Goal: Task Accomplishment & Management: Complete application form

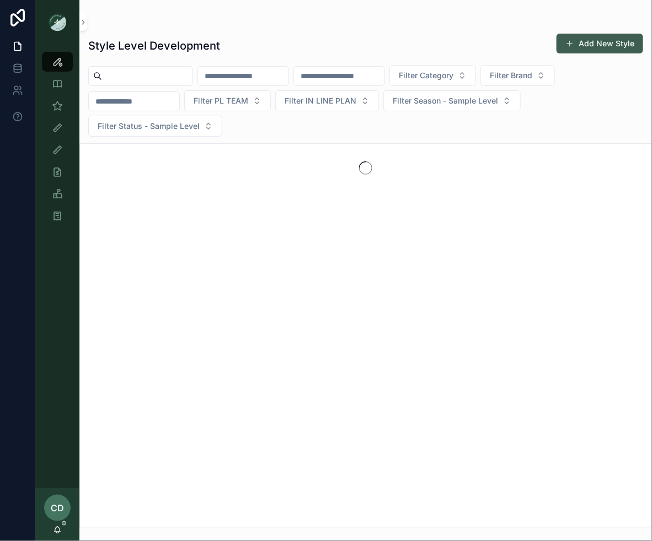
click at [597, 49] on button "Add New Style" at bounding box center [599, 44] width 87 height 20
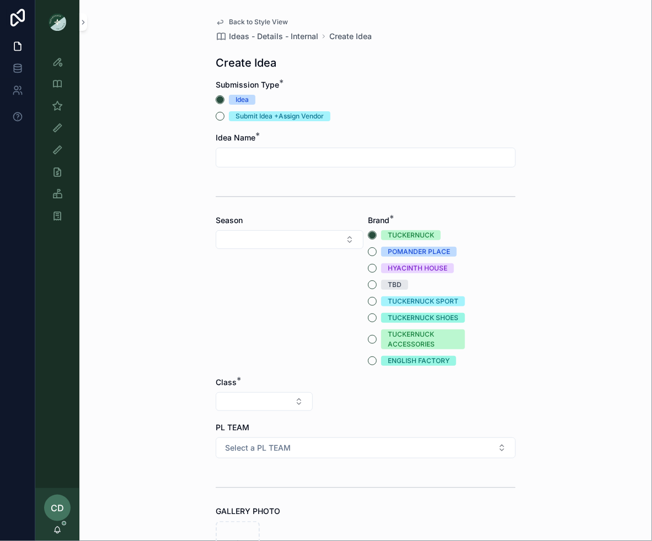
click at [280, 157] on input "scrollable content" at bounding box center [365, 157] width 299 height 15
click at [61, 62] on icon "scrollable content" at bounding box center [57, 61] width 11 height 11
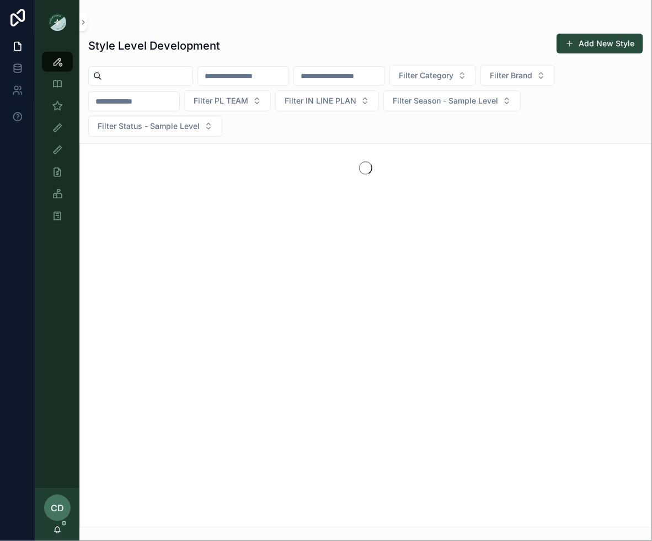
click at [280, 85] on div "scrollable content" at bounding box center [243, 76] width 92 height 20
click at [280, 84] on div "scrollable content" at bounding box center [243, 76] width 92 height 20
click at [280, 81] on input "scrollable content" at bounding box center [243, 75] width 90 height 15
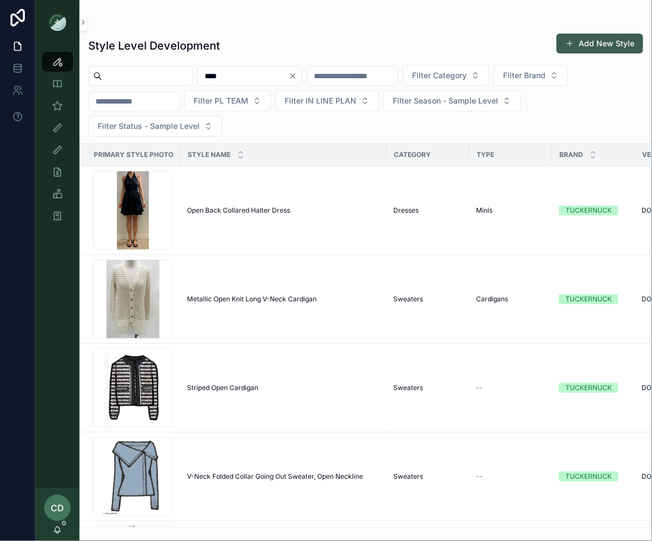
type input "****"
click at [570, 38] on button "Add New Style" at bounding box center [599, 44] width 87 height 20
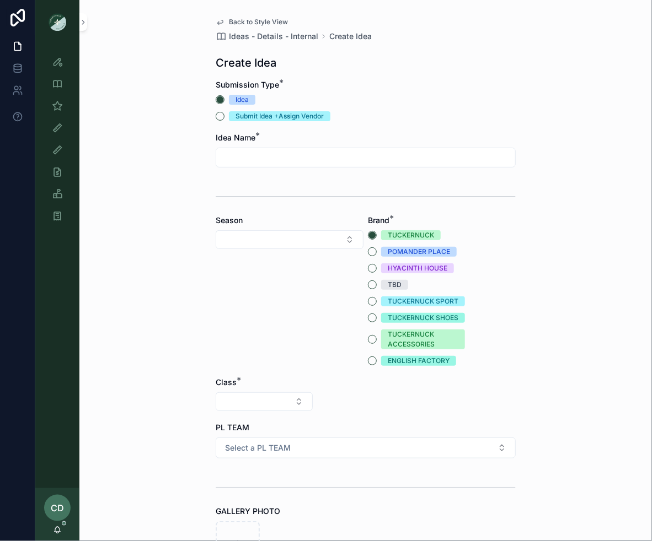
click at [264, 152] on input "scrollable content" at bounding box center [365, 157] width 299 height 15
type input "**********"
click at [263, 239] on button "Select Button" at bounding box center [290, 239] width 148 height 19
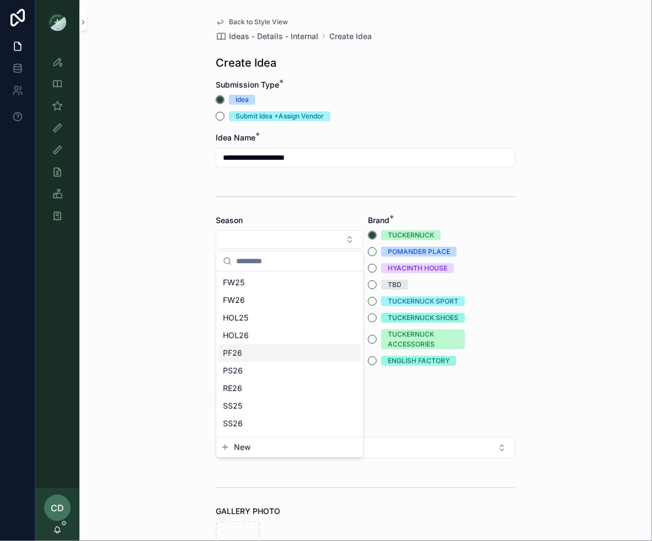
scroll to position [14, 0]
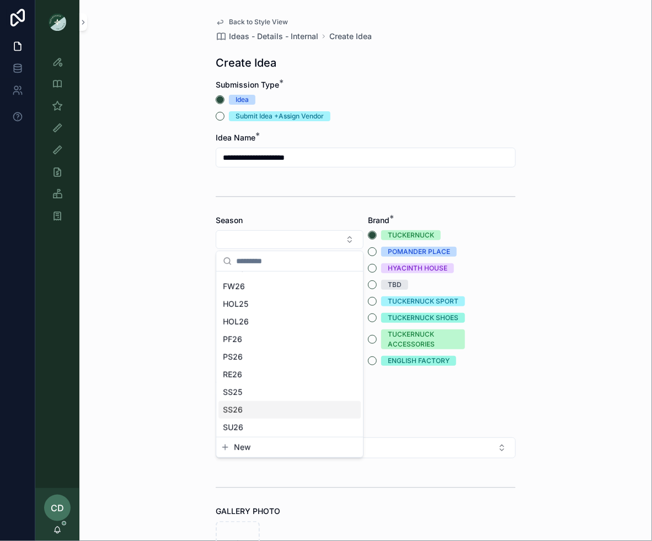
click at [250, 410] on div "SS26" at bounding box center [289, 410] width 142 height 18
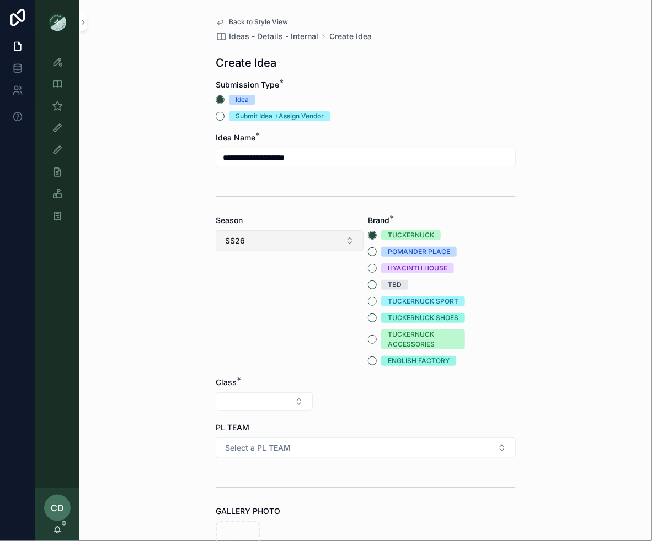
click at [293, 249] on button "SS26" at bounding box center [290, 240] width 148 height 21
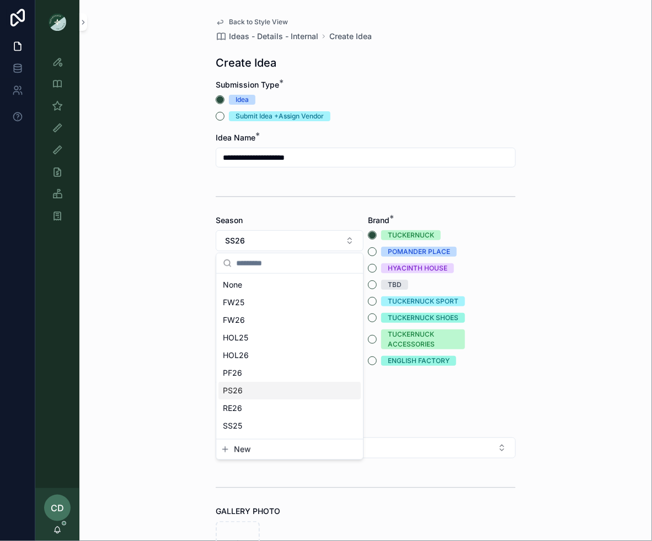
click at [243, 393] on div "PS26" at bounding box center [289, 391] width 142 height 18
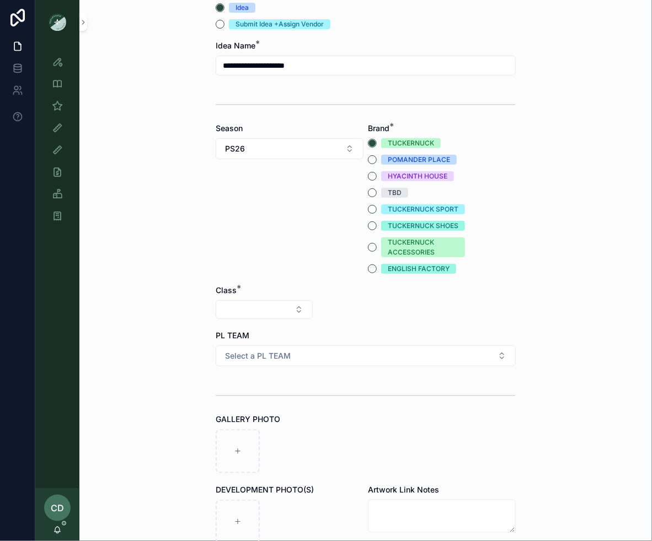
scroll to position [108, 0]
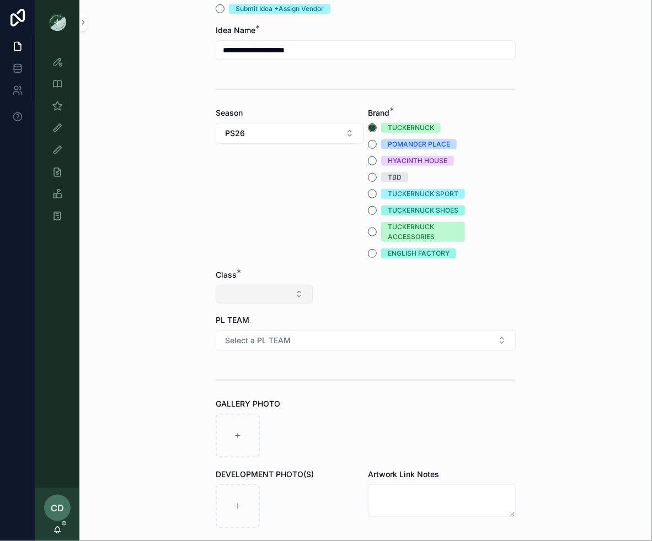
click at [266, 293] on button "Select Button" at bounding box center [264, 294] width 97 height 19
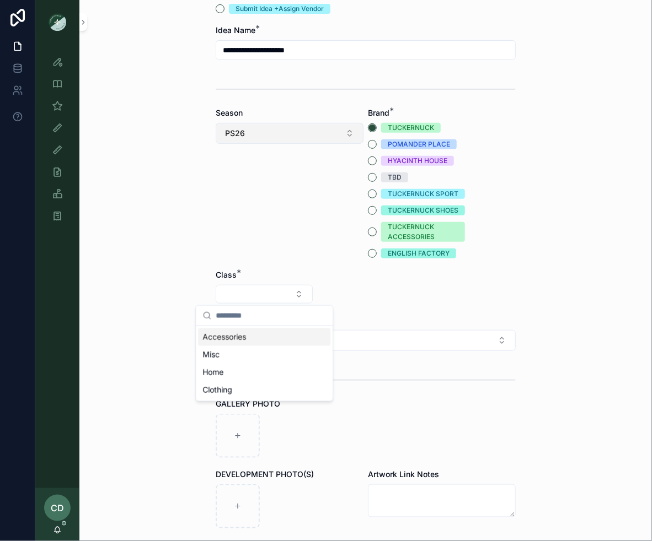
click at [278, 126] on button "PS26" at bounding box center [290, 133] width 148 height 21
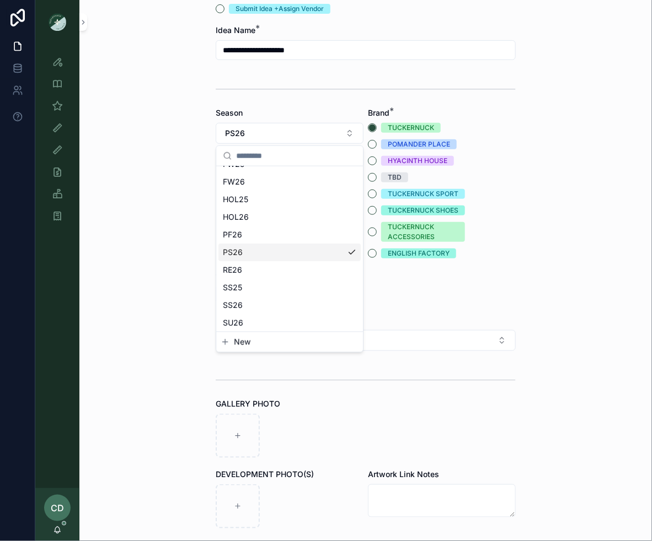
scroll to position [44, 0]
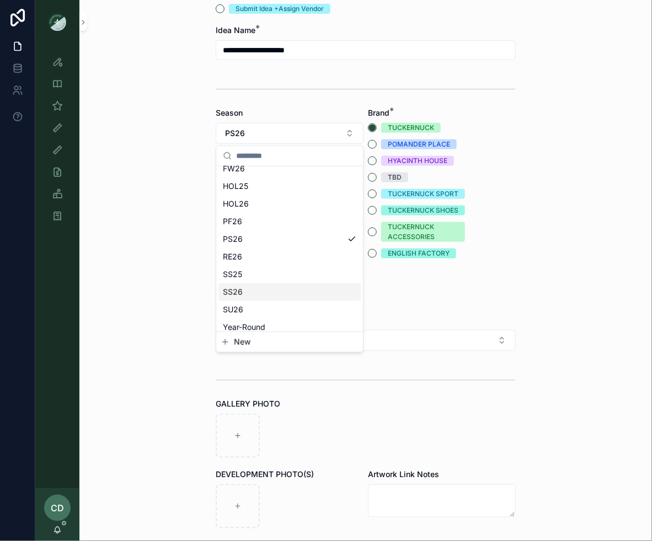
click at [246, 293] on div "SS26" at bounding box center [289, 292] width 142 height 18
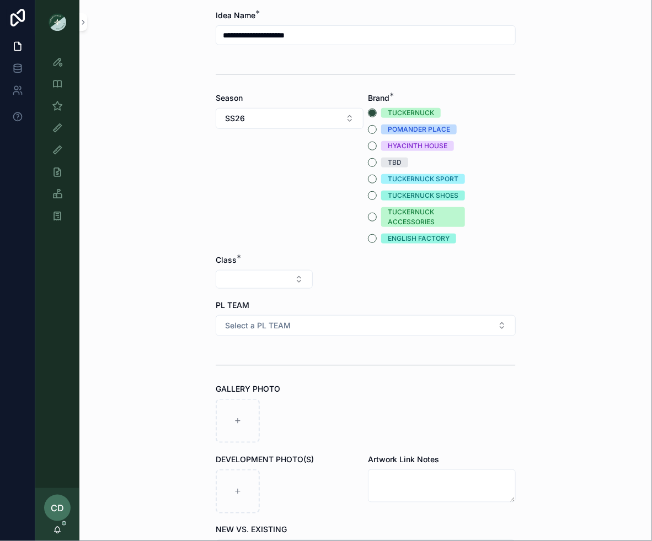
scroll to position [124, 0]
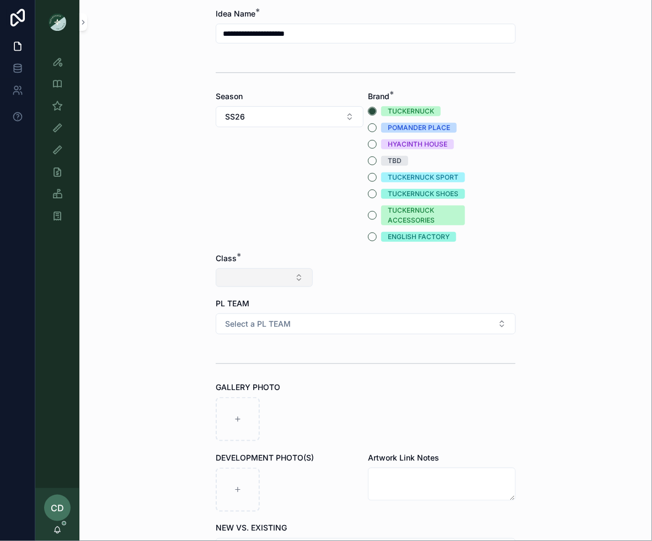
click at [249, 274] on button "Select Button" at bounding box center [264, 277] width 97 height 19
click at [230, 377] on span "Clothing" at bounding box center [217, 373] width 30 height 11
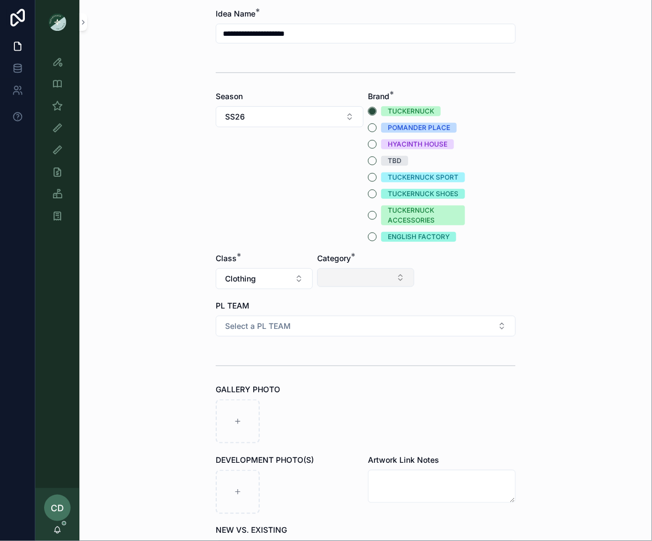
click at [351, 276] on button "Select Button" at bounding box center [365, 277] width 97 height 19
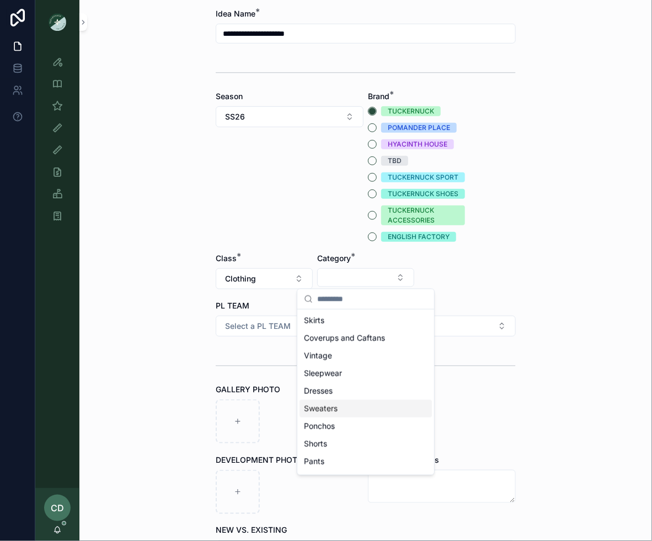
click at [326, 412] on span "Sweaters" at bounding box center [321, 409] width 34 height 11
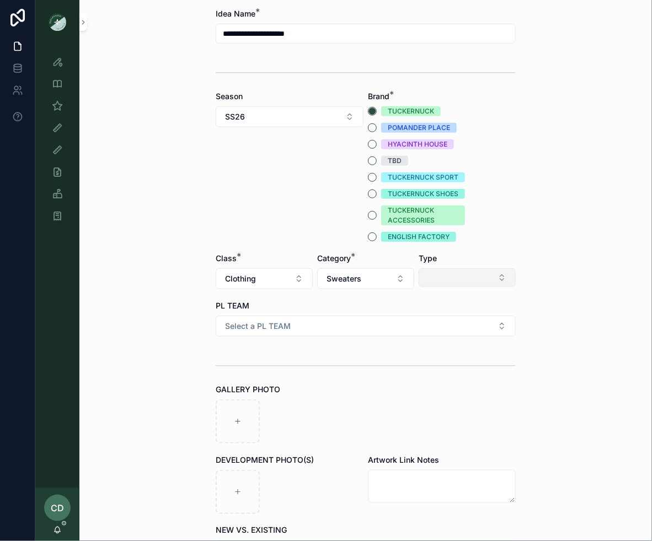
click at [449, 272] on button "Select Button" at bounding box center [466, 277] width 97 height 19
click at [436, 325] on span "Cardigans" at bounding box center [424, 320] width 37 height 11
click at [377, 326] on button "Select a PL TEAM" at bounding box center [366, 326] width 300 height 21
click at [281, 400] on div "PHILLY" at bounding box center [365, 402] width 294 height 17
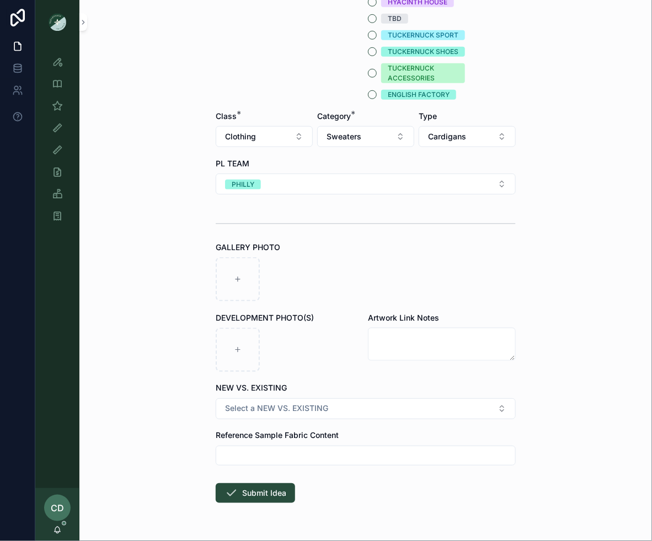
scroll to position [287, 0]
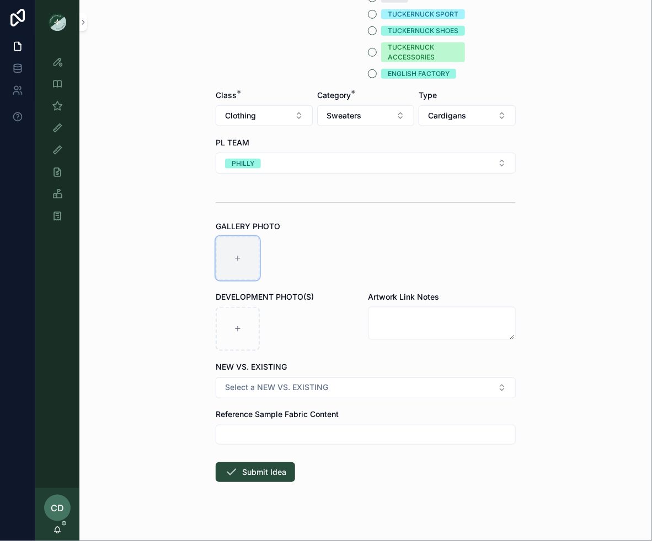
click at [253, 260] on div "scrollable content" at bounding box center [238, 259] width 44 height 44
type input "**********"
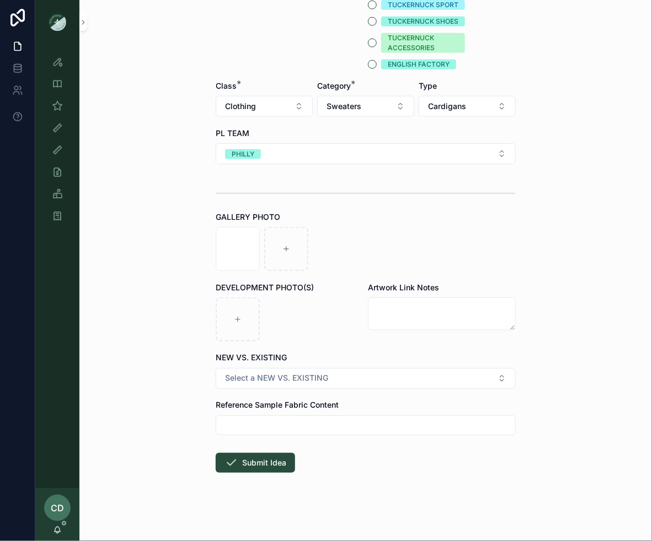
click at [261, 476] on form "**********" at bounding box center [366, 163] width 300 height 761
click at [261, 469] on button "Submit Idea" at bounding box center [255, 463] width 79 height 20
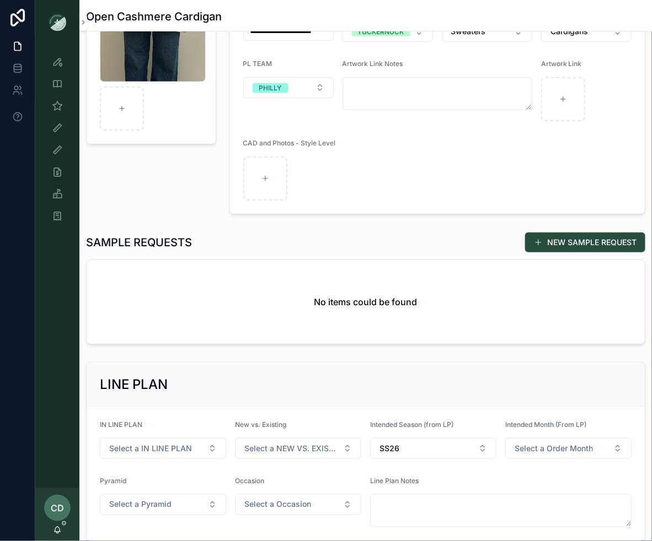
scroll to position [166, 0]
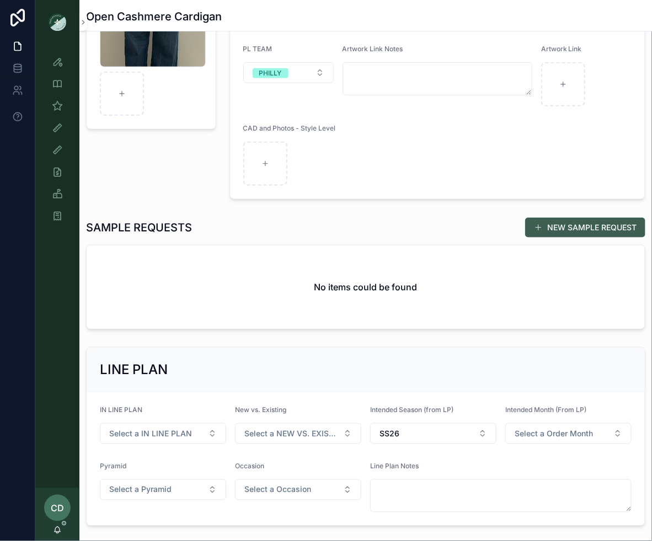
click at [544, 221] on button "NEW SAMPLE REQUEST" at bounding box center [585, 228] width 120 height 20
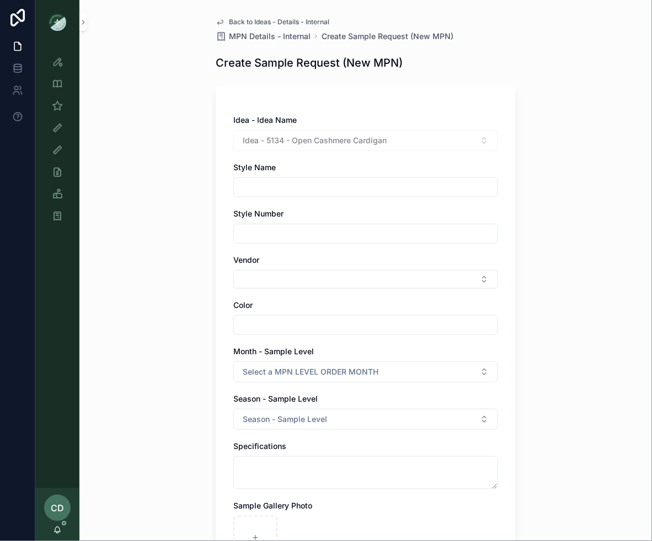
drag, startPoint x: 384, startPoint y: 147, endPoint x: 348, endPoint y: 147, distance: 36.4
click at [348, 147] on div "Idea - 5134 - Open Cashmere Cardigan" at bounding box center [365, 140] width 265 height 21
drag, startPoint x: 390, startPoint y: 144, endPoint x: 294, endPoint y: 146, distance: 95.9
click at [294, 146] on div "Idea - 5134 - Open Cashmere Cardigan" at bounding box center [365, 140] width 265 height 21
copy span "Open Cashmere Cardigan"
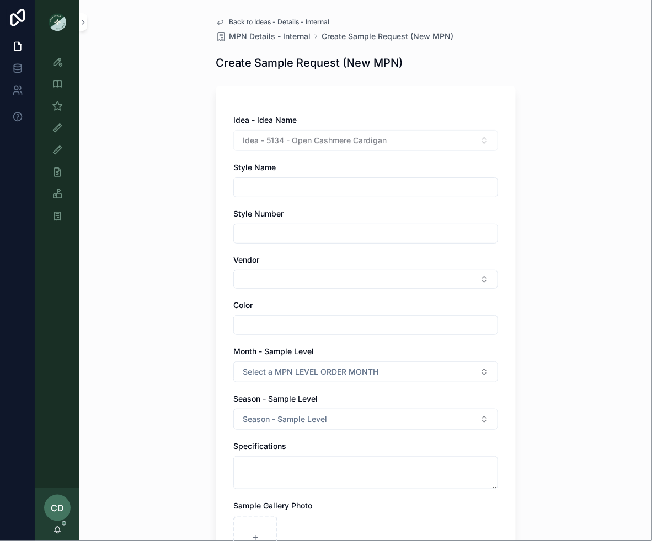
click at [245, 178] on div "scrollable content" at bounding box center [365, 188] width 265 height 20
click at [245, 184] on input "scrollable content" at bounding box center [366, 187] width 264 height 15
paste input "**********"
type input "**********"
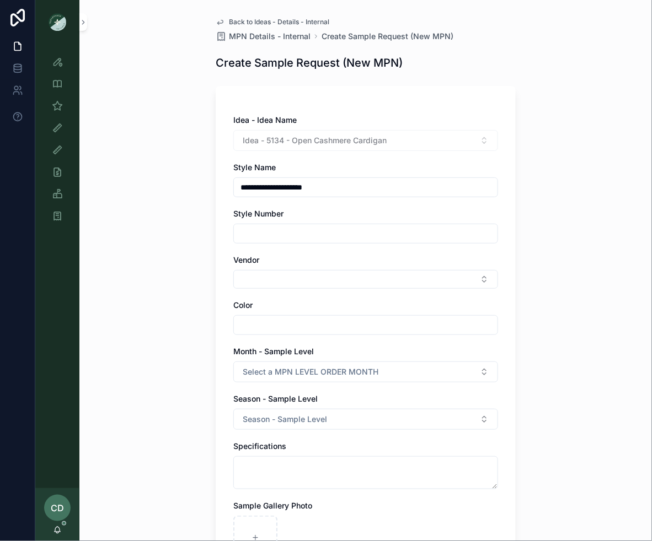
click at [274, 233] on input "scrollable content" at bounding box center [366, 233] width 264 height 15
type input "*****"
click at [268, 278] on button "Select Button" at bounding box center [365, 279] width 265 height 19
type input "**"
click at [265, 336] on span "DO+BE" at bounding box center [253, 339] width 26 height 11
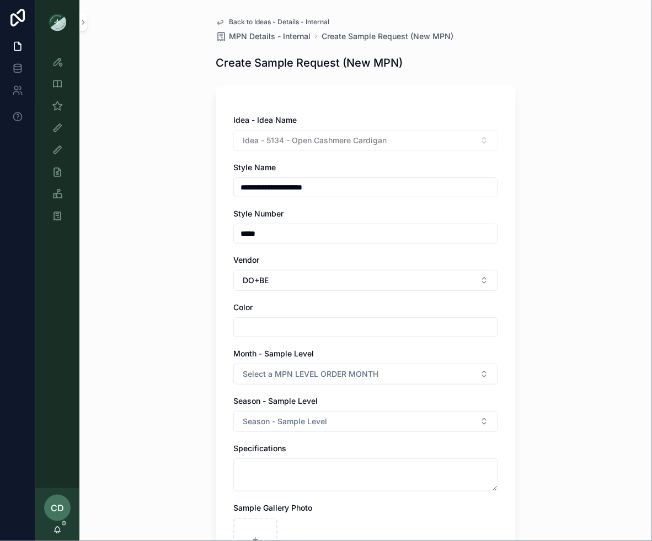
click at [266, 331] on input "scrollable content" at bounding box center [366, 327] width 264 height 15
type input "*********"
click at [188, 378] on div "**********" at bounding box center [365, 270] width 572 height 541
click at [249, 378] on span "Select a MPN LEVEL ORDER MONTH" at bounding box center [311, 374] width 136 height 11
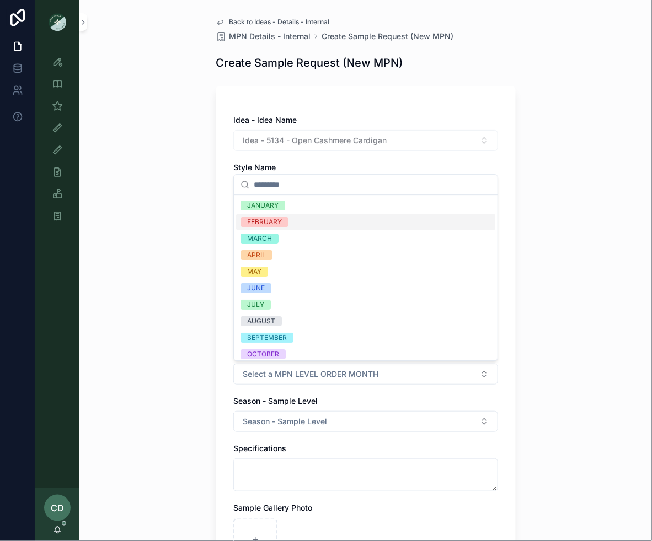
click at [279, 234] on div "MARCH" at bounding box center [365, 238] width 259 height 17
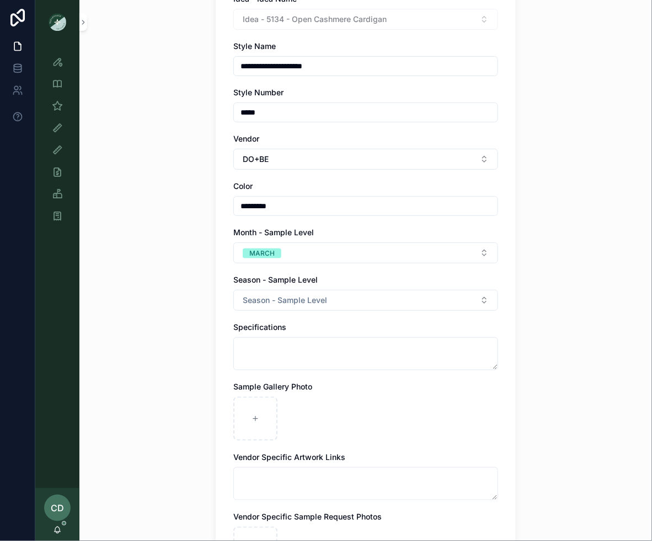
scroll to position [130, 0]
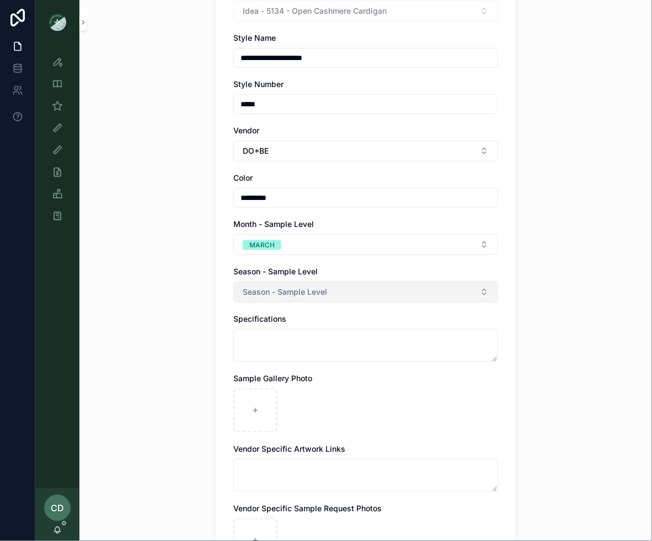
click at [280, 293] on span "Season - Sample Level" at bounding box center [285, 292] width 84 height 11
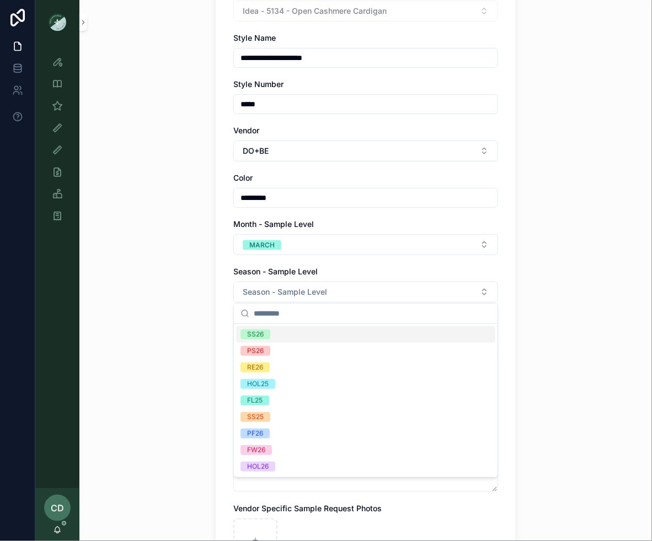
click at [276, 338] on div "SS26" at bounding box center [365, 334] width 259 height 17
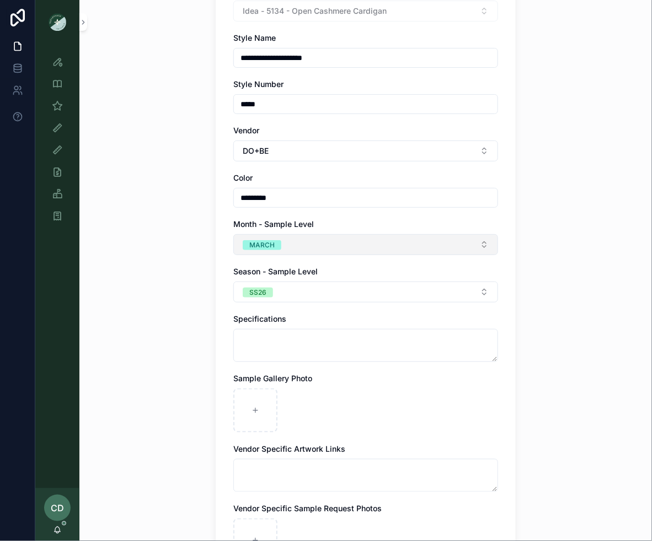
click at [275, 248] on span "MARCH" at bounding box center [262, 245] width 39 height 10
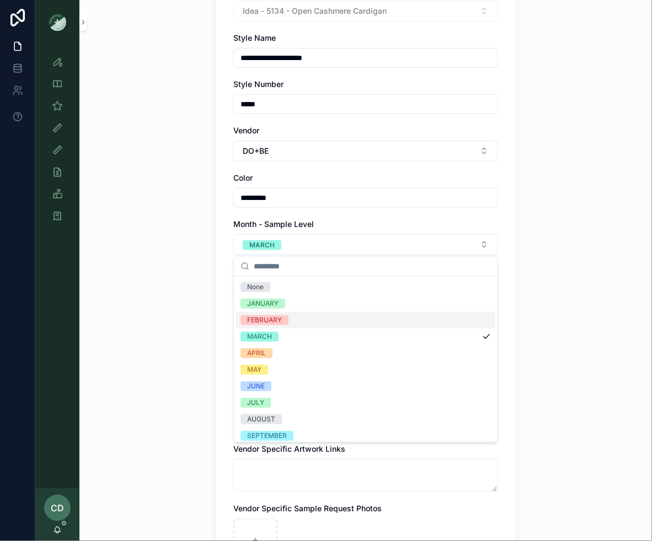
click at [272, 318] on div "FEBRUARY" at bounding box center [264, 320] width 35 height 10
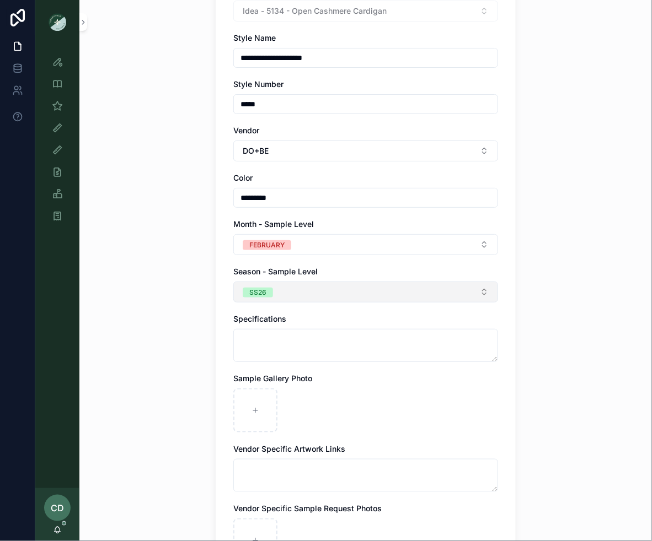
click at [284, 293] on button "SS26" at bounding box center [365, 292] width 265 height 21
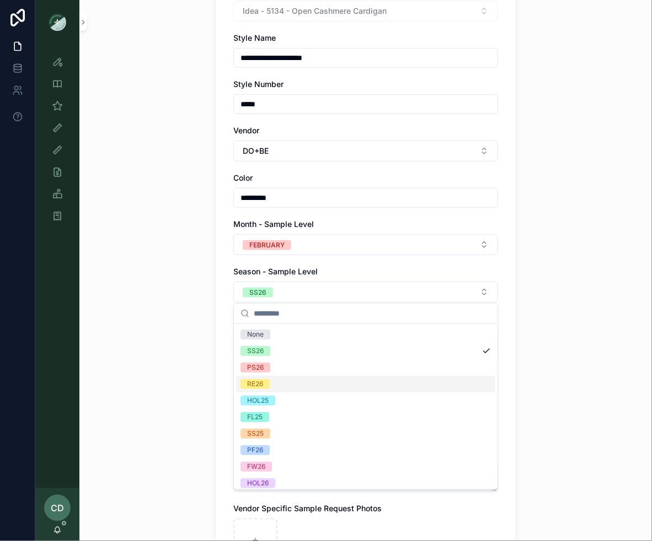
click at [266, 381] on span "RE26" at bounding box center [254, 384] width 29 height 10
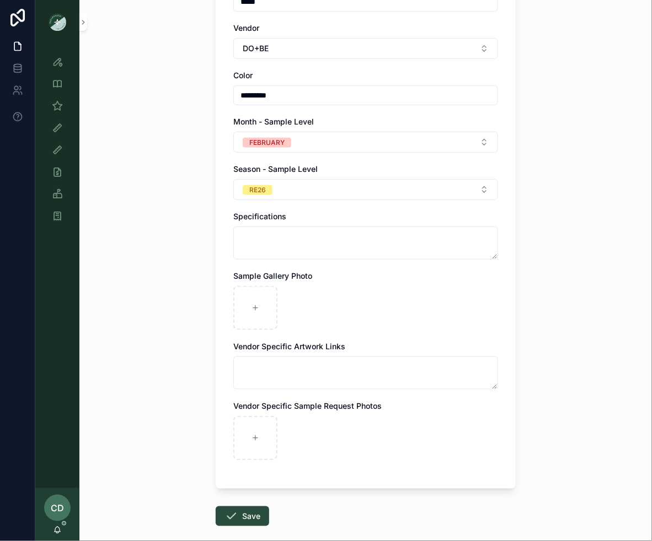
scroll to position [252, 0]
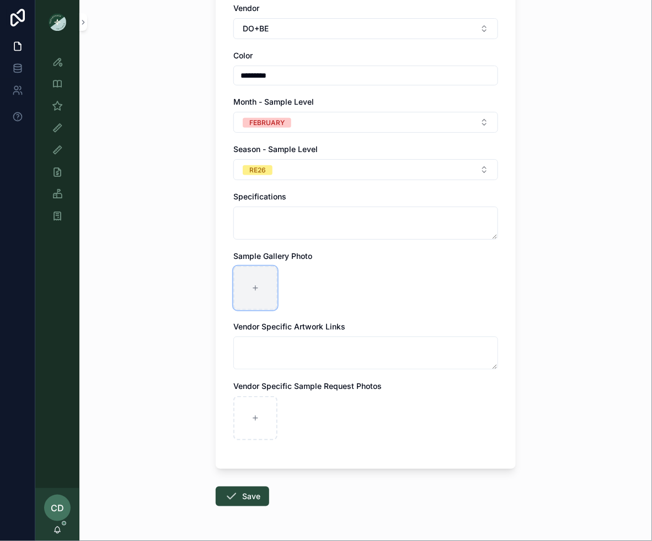
click at [257, 293] on div "scrollable content" at bounding box center [255, 288] width 44 height 44
type input "**********"
click at [257, 493] on button "Save" at bounding box center [242, 497] width 53 height 20
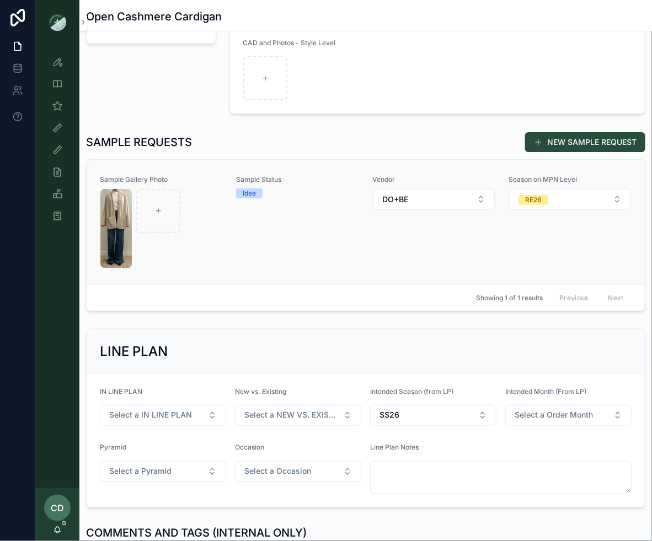
click at [346, 259] on div "Sample Status Idea" at bounding box center [297, 222] width 123 height 94
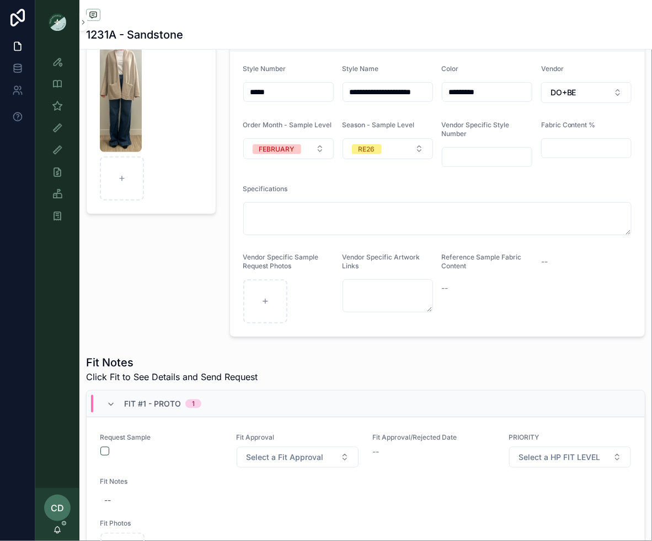
scroll to position [196, 0]
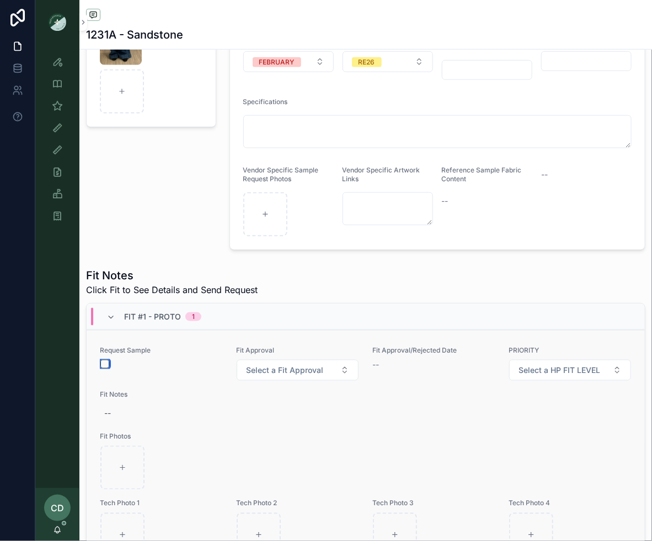
click at [108, 363] on button "scrollable content" at bounding box center [104, 364] width 9 height 9
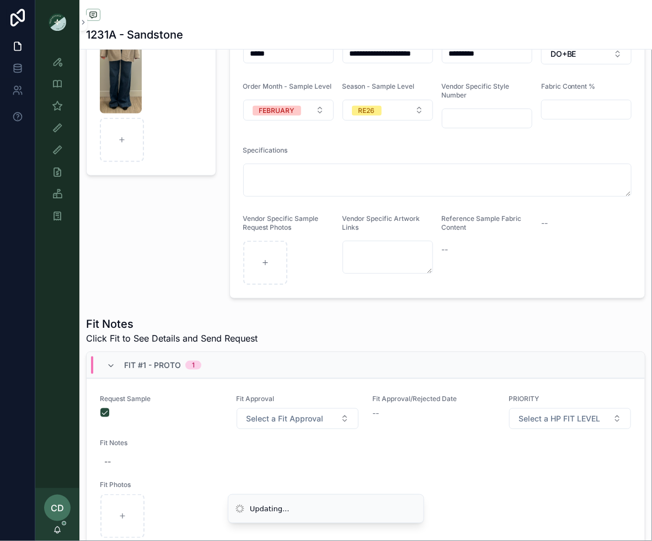
scroll to position [104, 0]
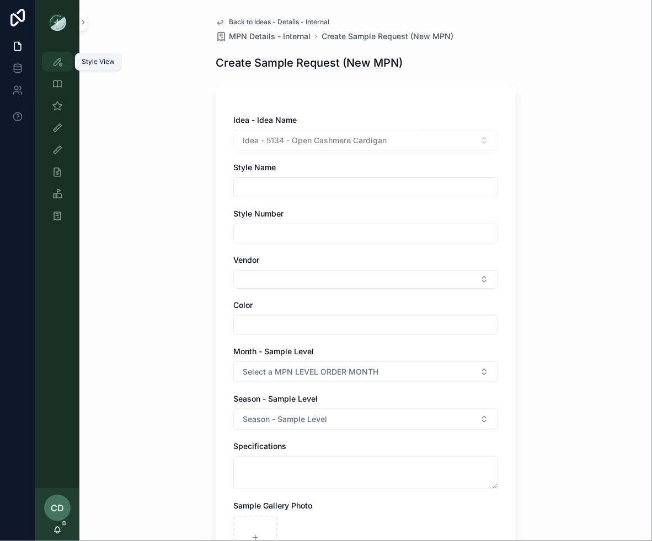
click at [62, 58] on icon "scrollable content" at bounding box center [57, 61] width 11 height 11
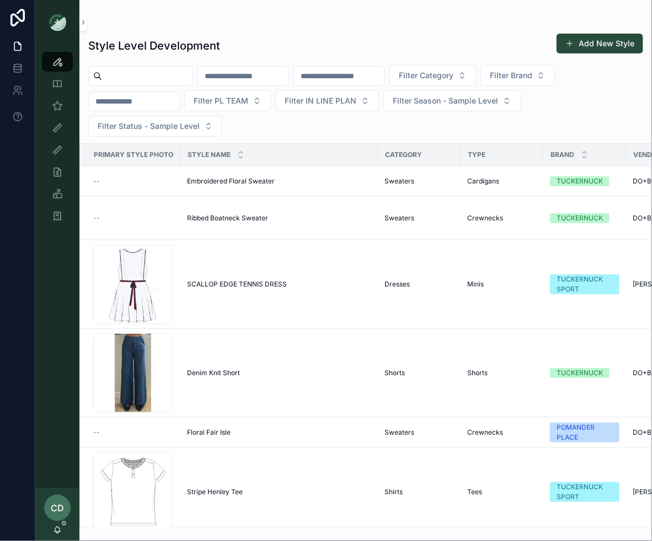
click at [238, 75] on input "scrollable content" at bounding box center [243, 75] width 90 height 15
click at [340, 74] on input "scrollable content" at bounding box center [339, 75] width 90 height 15
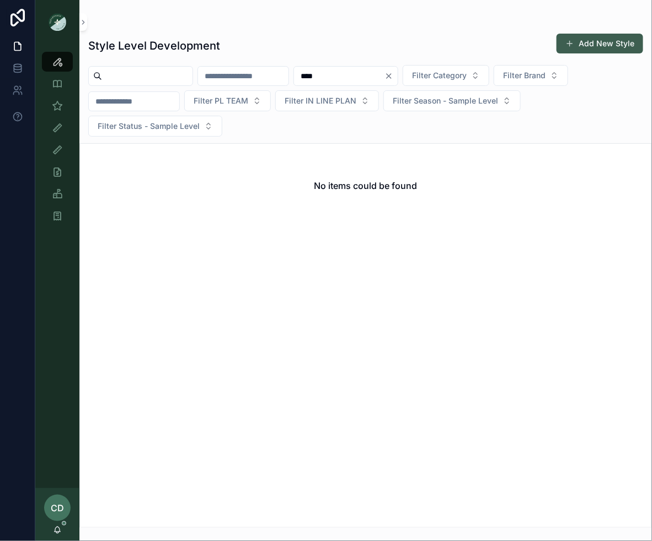
type input "****"
click at [587, 40] on button "Add New Style" at bounding box center [599, 44] width 87 height 20
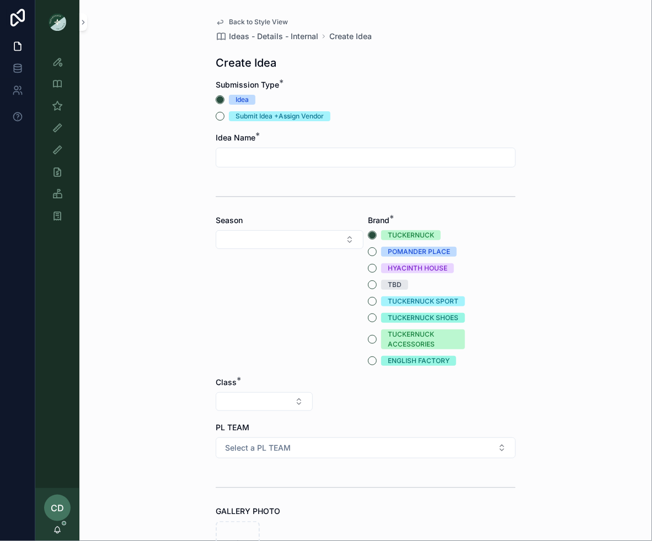
click at [256, 159] on input "scrollable content" at bounding box center [365, 157] width 299 height 15
type input "**********"
click at [238, 239] on button "Select Button" at bounding box center [290, 239] width 148 height 19
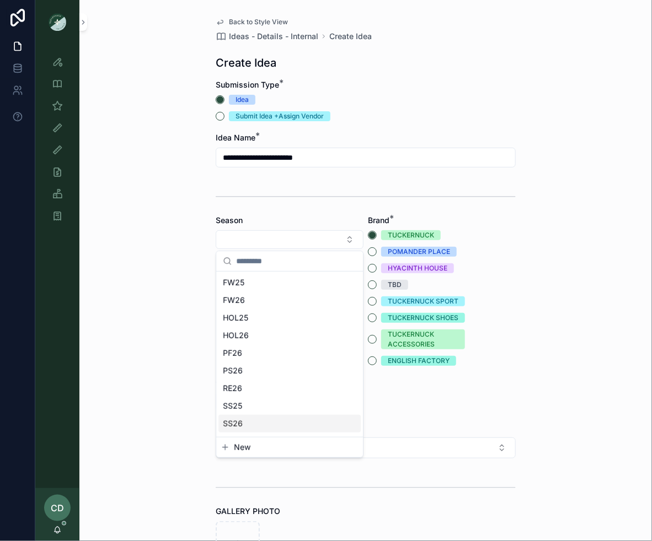
click at [268, 420] on div "SS26" at bounding box center [289, 424] width 142 height 18
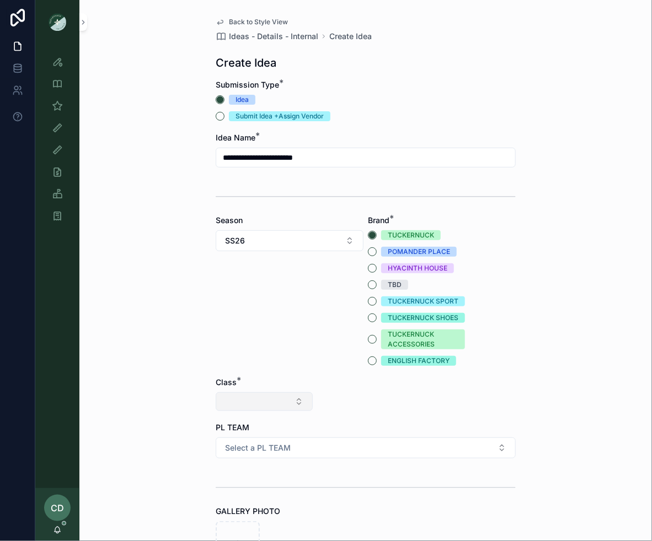
click at [266, 397] on button "Select Button" at bounding box center [264, 402] width 97 height 19
click at [237, 497] on div "Clothing" at bounding box center [264, 498] width 132 height 18
click at [336, 397] on button "Select Button" at bounding box center [365, 402] width 97 height 19
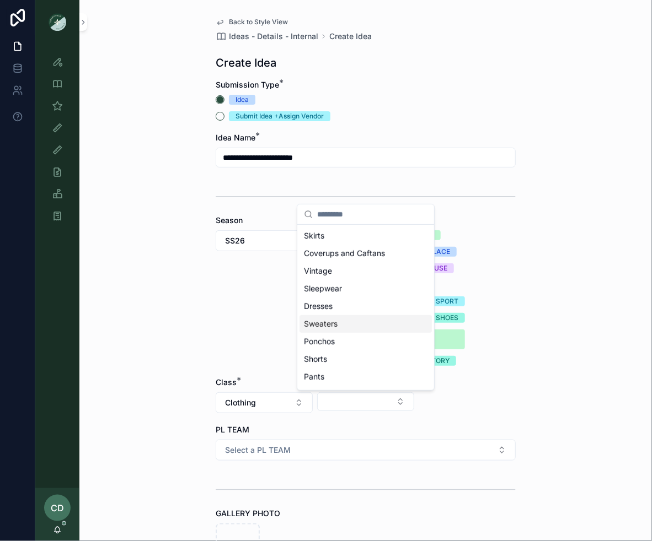
click at [337, 326] on div "Sweaters" at bounding box center [365, 324] width 132 height 18
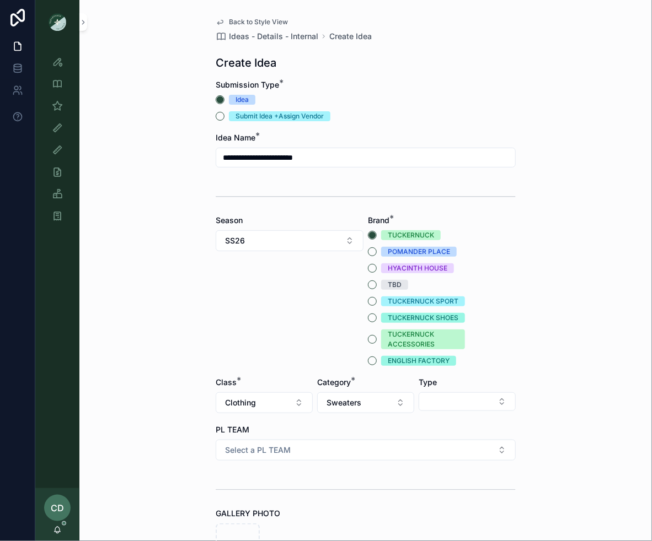
click at [440, 389] on div "Type" at bounding box center [466, 395] width 97 height 36
click at [440, 403] on button "Select Button" at bounding box center [466, 402] width 97 height 19
click at [442, 461] on span "Crewnecks" at bounding box center [426, 462] width 40 height 11
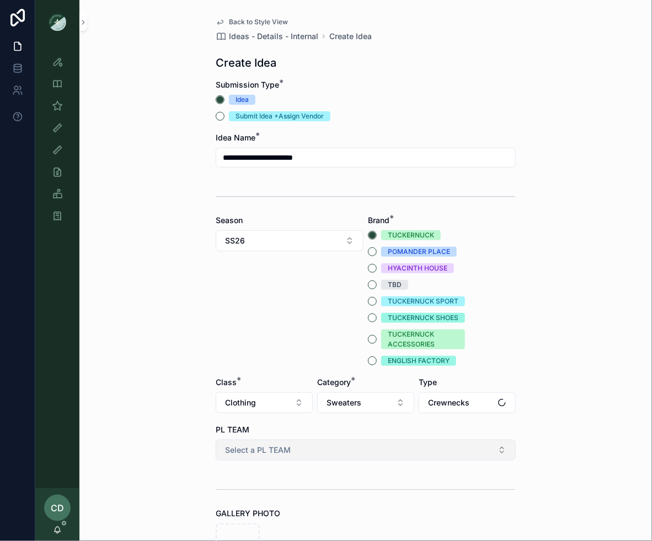
click at [420, 451] on button "Select a PL TEAM" at bounding box center [366, 450] width 300 height 21
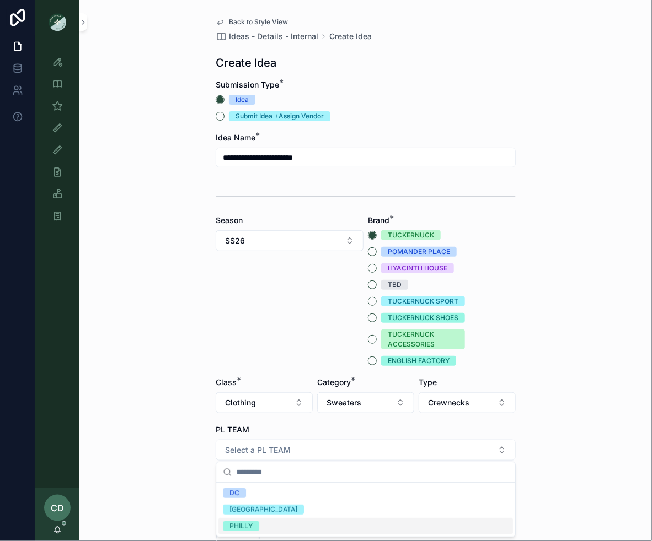
click at [299, 525] on div "PHILLY" at bounding box center [365, 526] width 294 height 17
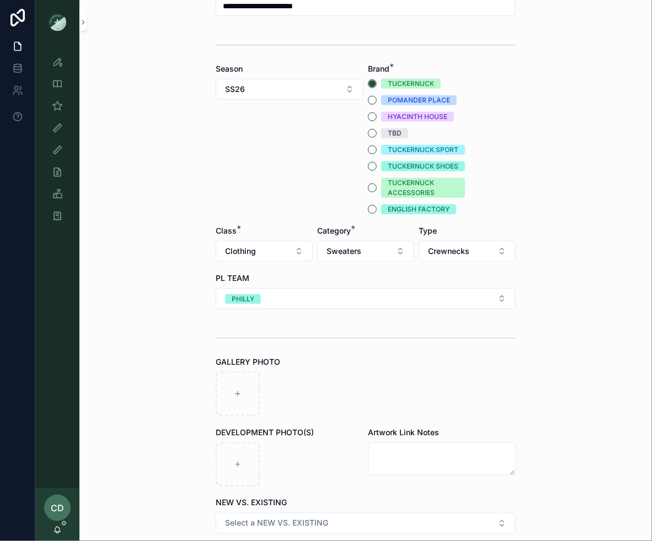
scroll to position [168, 0]
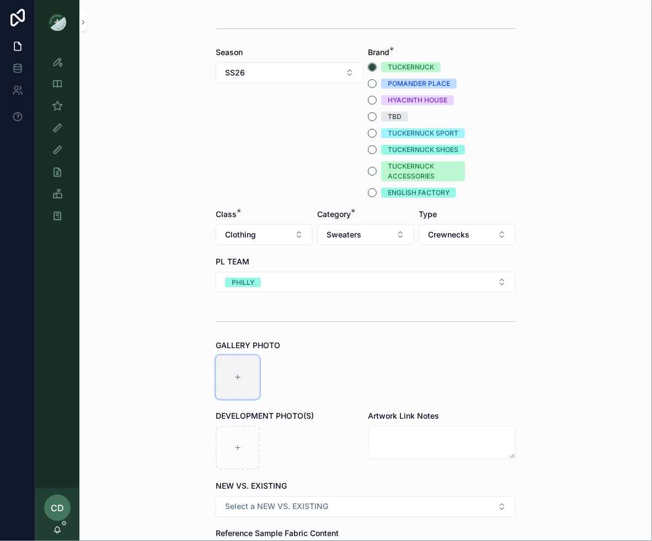
click at [248, 377] on div "scrollable content" at bounding box center [238, 378] width 44 height 44
type input "**********"
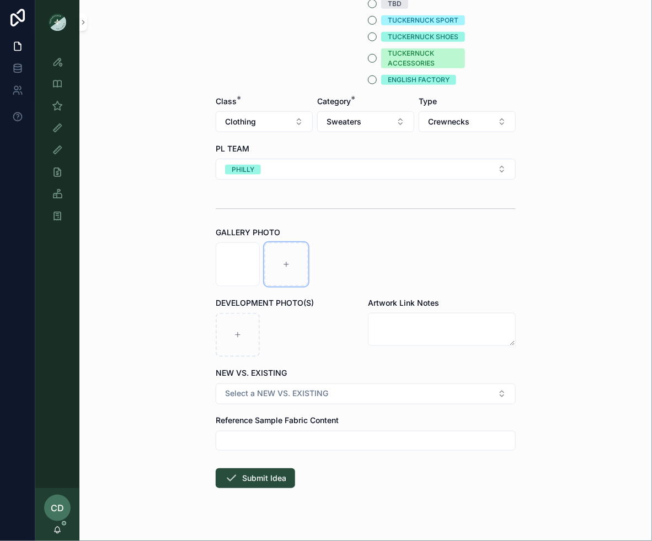
scroll to position [297, 0]
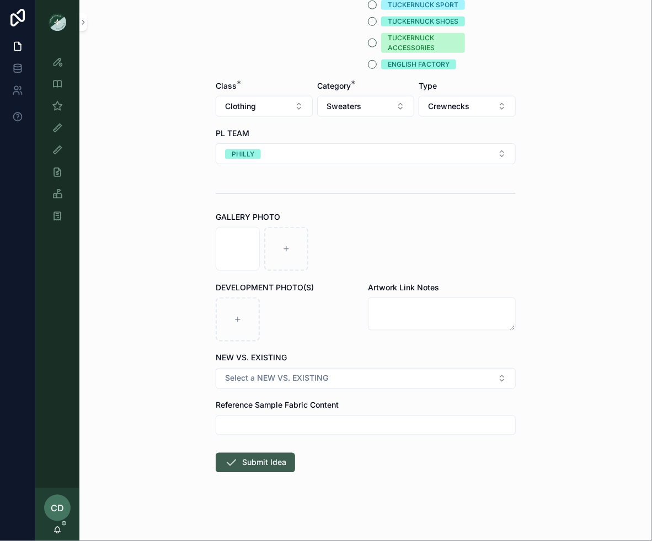
click at [253, 464] on button "Submit Idea" at bounding box center [255, 463] width 79 height 20
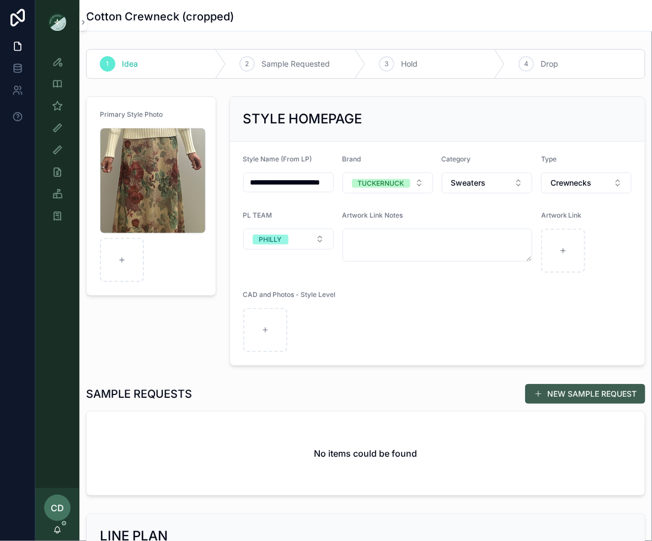
click at [530, 389] on button "NEW SAMPLE REQUEST" at bounding box center [585, 394] width 120 height 20
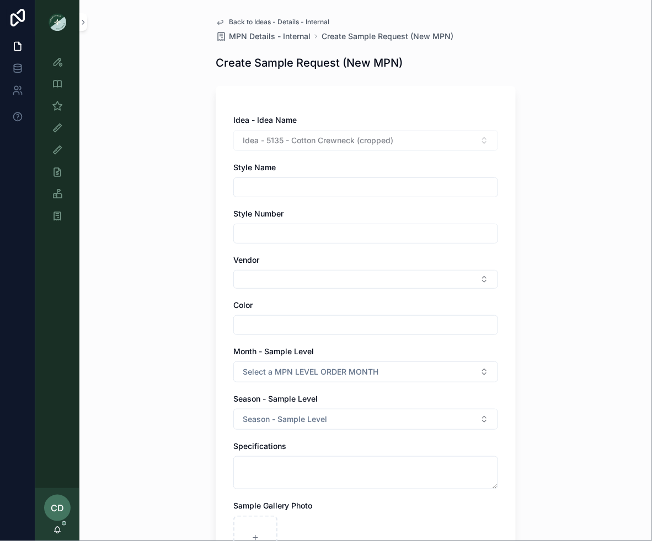
click at [271, 228] on input "scrollable content" at bounding box center [366, 233] width 264 height 15
type input "****"
drag, startPoint x: 407, startPoint y: 143, endPoint x: 291, endPoint y: 145, distance: 115.8
click at [291, 144] on div "Idea - 5135 - Cotton Crewneck (cropped)" at bounding box center [365, 140] width 265 height 21
copy span "Cotton Crewneck (cropped)"
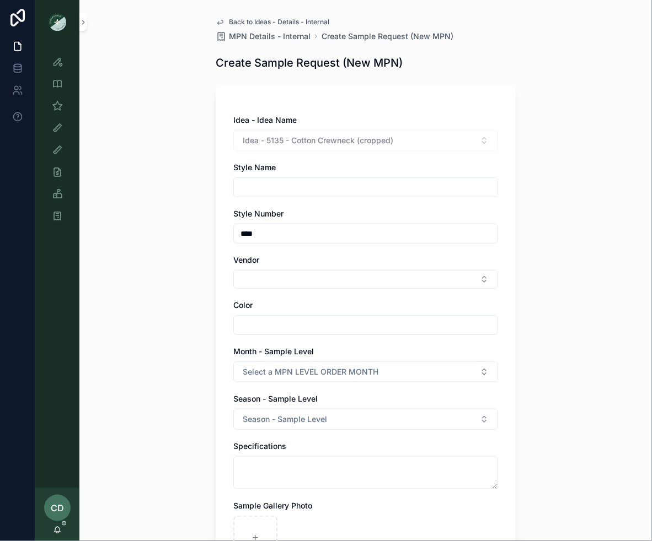
click at [266, 185] on input "scrollable content" at bounding box center [366, 187] width 264 height 15
paste input "**********"
type input "**********"
click at [205, 223] on div "**********" at bounding box center [365, 270] width 572 height 541
click at [259, 273] on button "Select Button" at bounding box center [365, 279] width 265 height 19
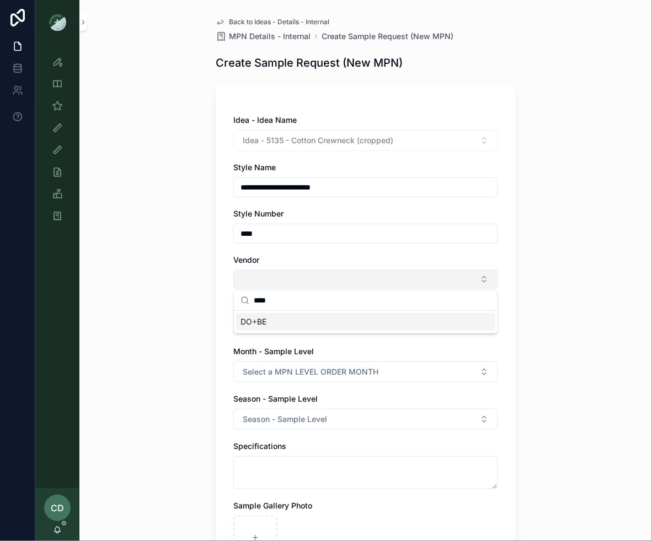
type input "*****"
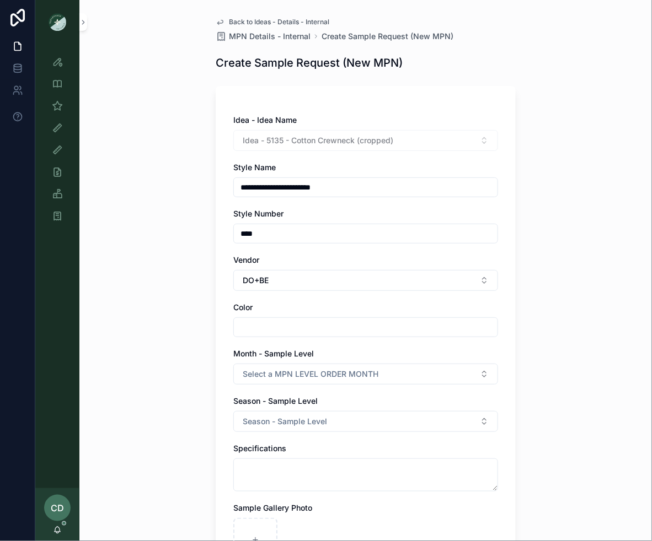
click at [253, 321] on input "scrollable content" at bounding box center [366, 327] width 264 height 15
type input "*****"
click at [280, 375] on span "Select a MPN LEVEL ORDER MONTH" at bounding box center [311, 374] width 136 height 11
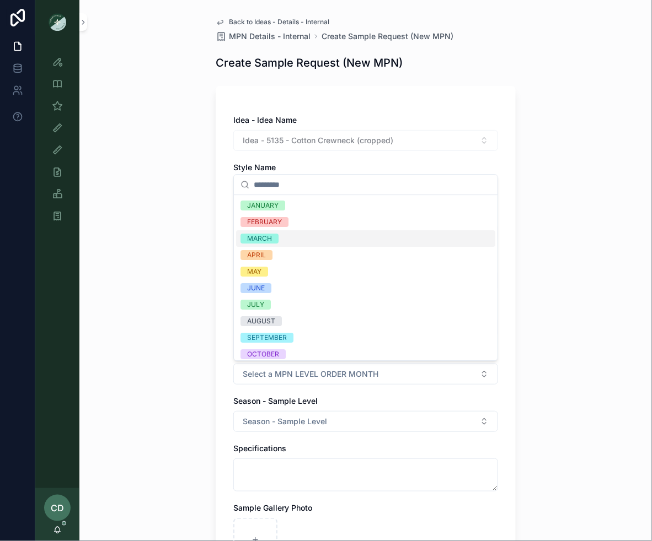
click at [280, 232] on div "MARCH" at bounding box center [365, 238] width 259 height 17
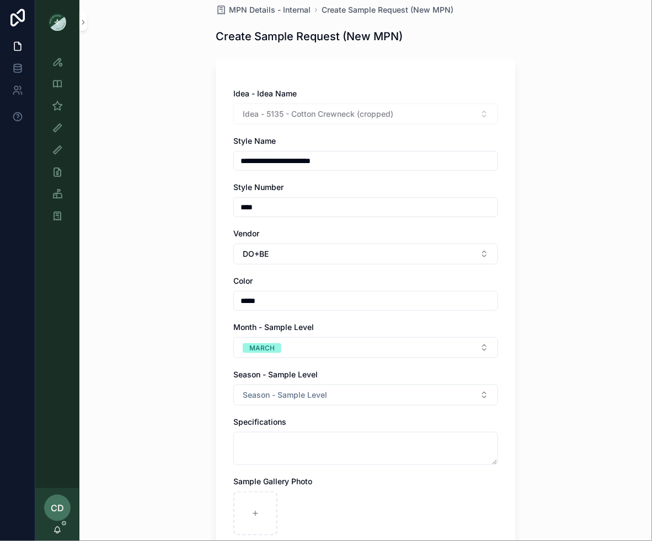
scroll to position [92, 0]
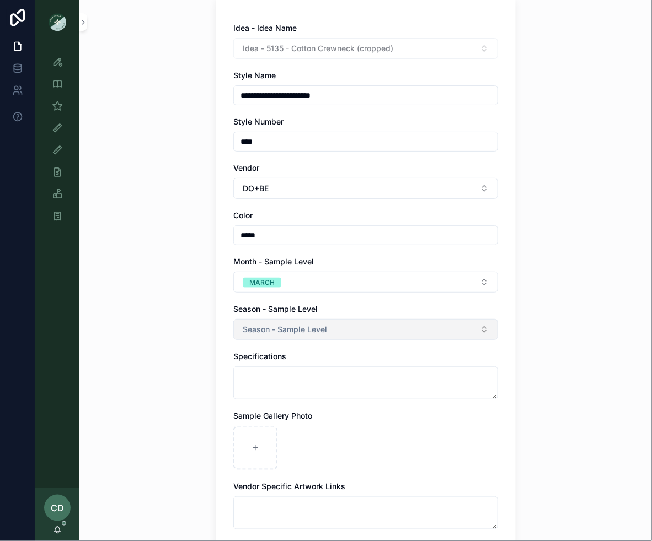
click at [272, 319] on button "Season - Sample Level" at bounding box center [365, 329] width 265 height 21
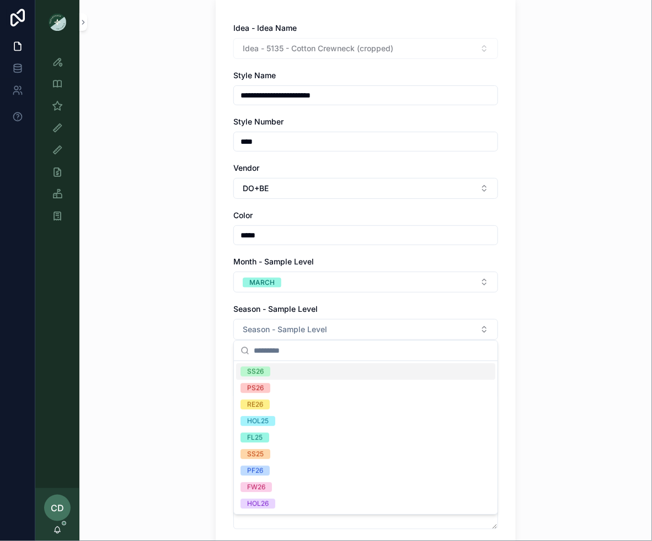
click at [278, 375] on div "SS26" at bounding box center [365, 372] width 259 height 17
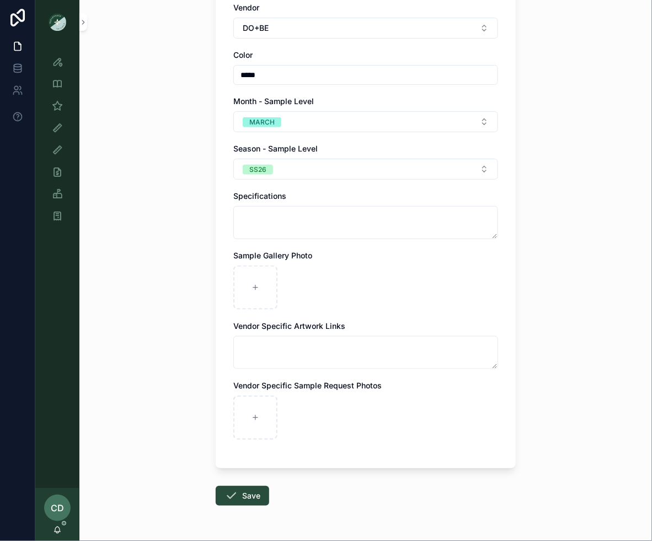
scroll to position [276, 0]
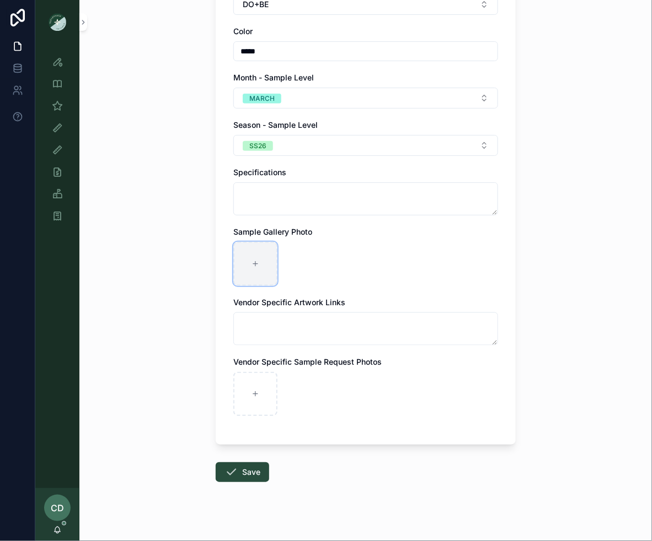
click at [265, 277] on div "scrollable content" at bounding box center [255, 264] width 44 height 44
type input "**********"
click at [257, 472] on button "Save" at bounding box center [242, 473] width 53 height 20
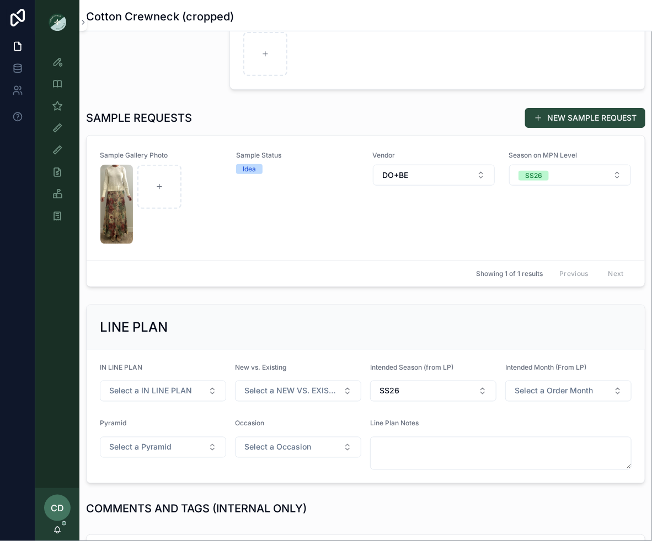
scroll to position [257, 0]
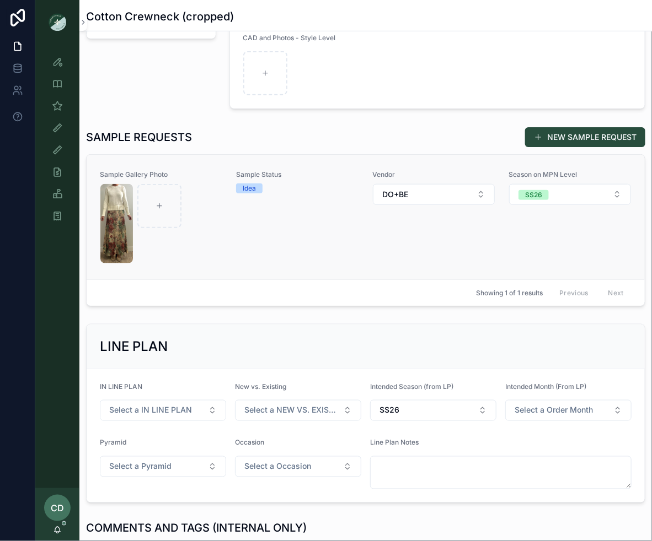
click at [289, 250] on div "Sample Status Idea" at bounding box center [297, 217] width 123 height 94
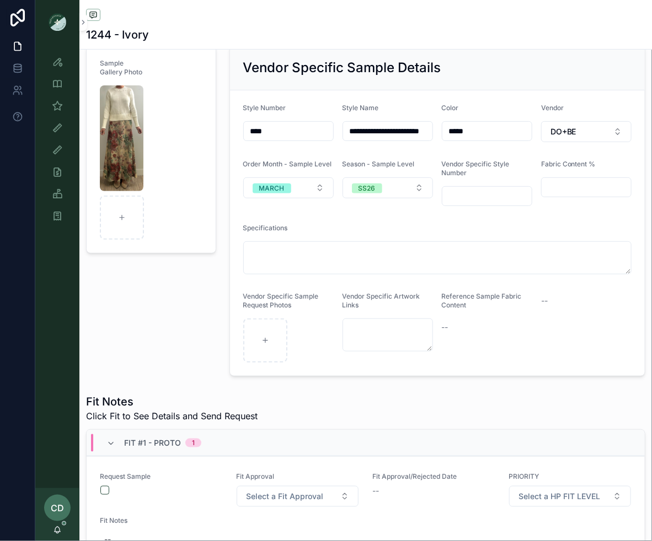
scroll to position [98, 0]
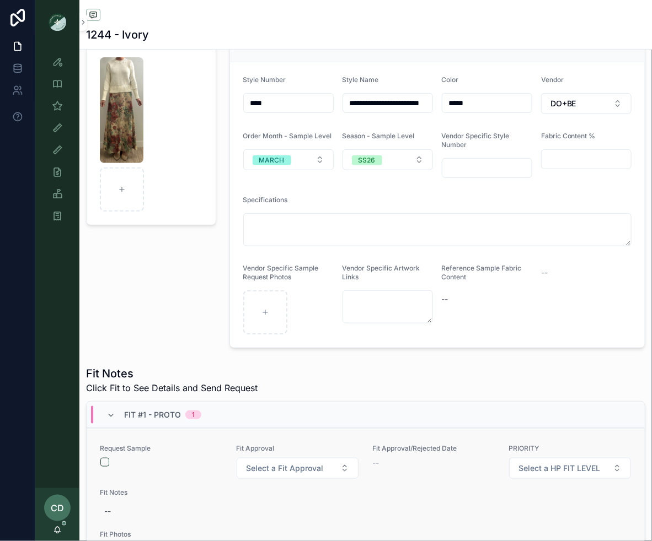
click at [104, 458] on form "scrollable content" at bounding box center [161, 463] width 123 height 10
click at [104, 460] on button "scrollable content" at bounding box center [104, 462] width 9 height 9
click at [130, 349] on div "Sample Gallery Photo" at bounding box center [150, 183] width 143 height 340
click at [60, 70] on div "Style View" at bounding box center [58, 62] width 18 height 18
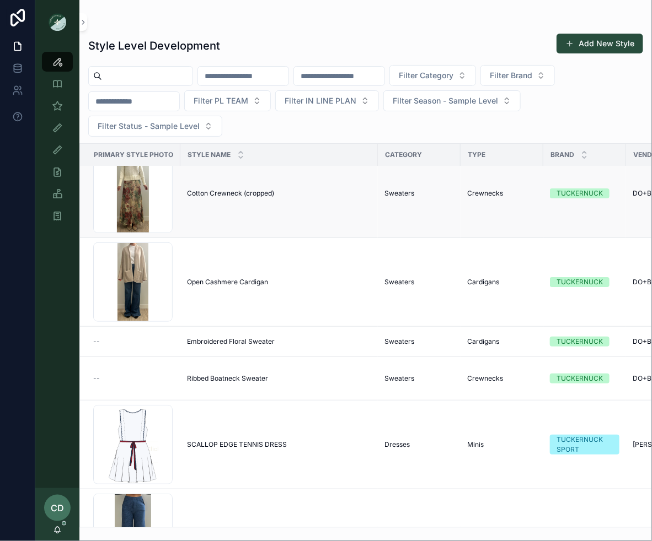
scroll to position [18, 0]
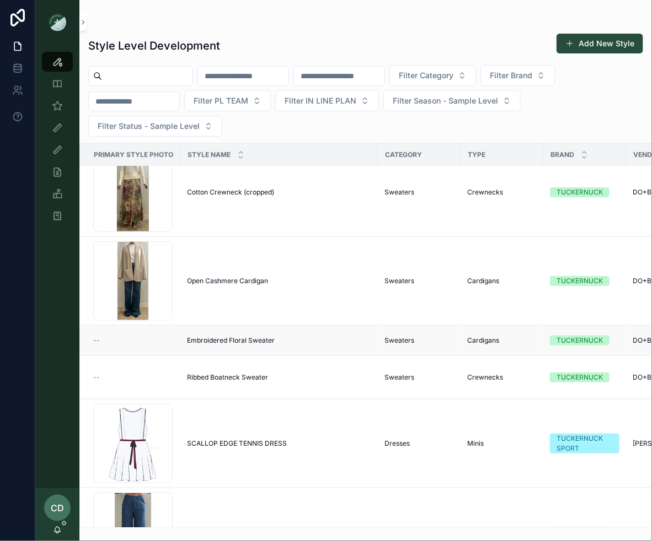
click at [232, 342] on span "Embroidered Floral Sweater" at bounding box center [231, 340] width 88 height 9
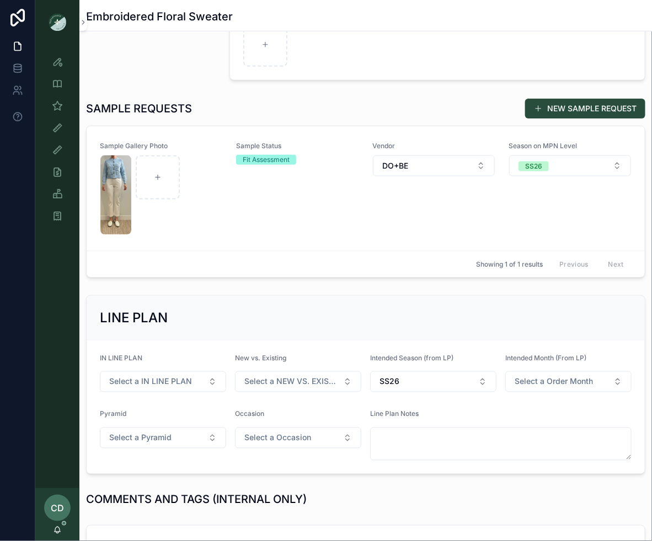
scroll to position [339, 0]
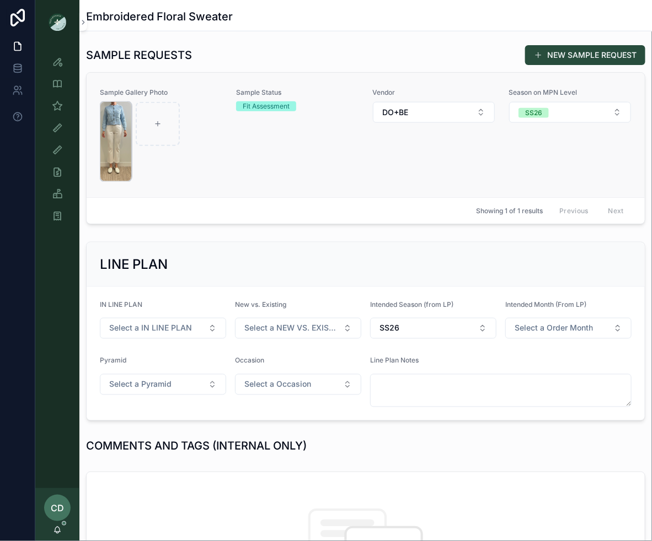
click at [121, 161] on img "scrollable content" at bounding box center [115, 141] width 31 height 79
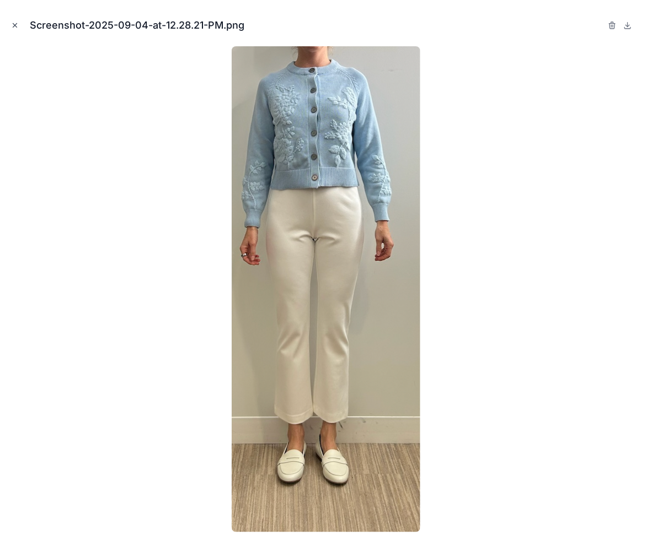
click at [13, 26] on icon "Close modal" at bounding box center [15, 26] width 8 height 8
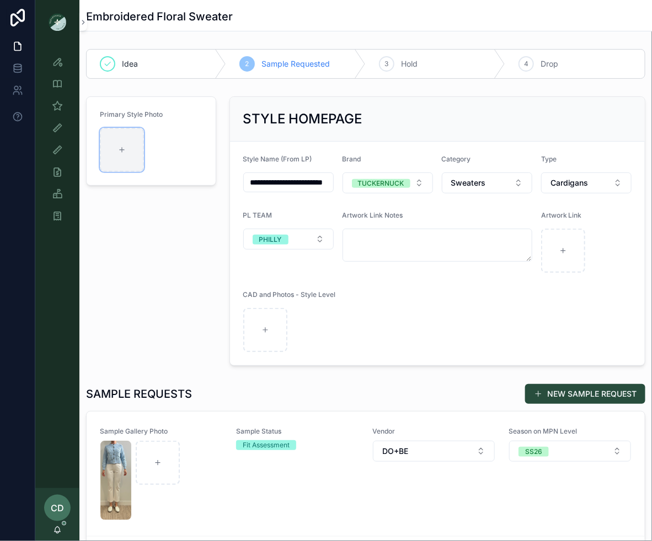
click at [125, 152] on icon "scrollable content" at bounding box center [122, 150] width 8 height 8
type input "**********"
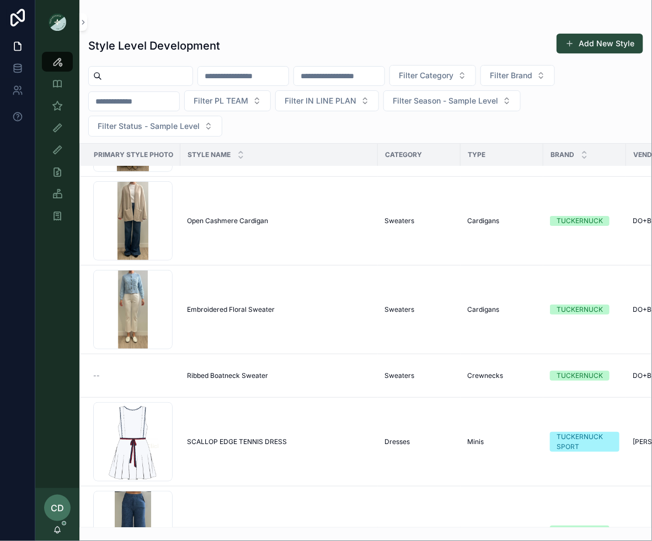
scroll to position [109, 0]
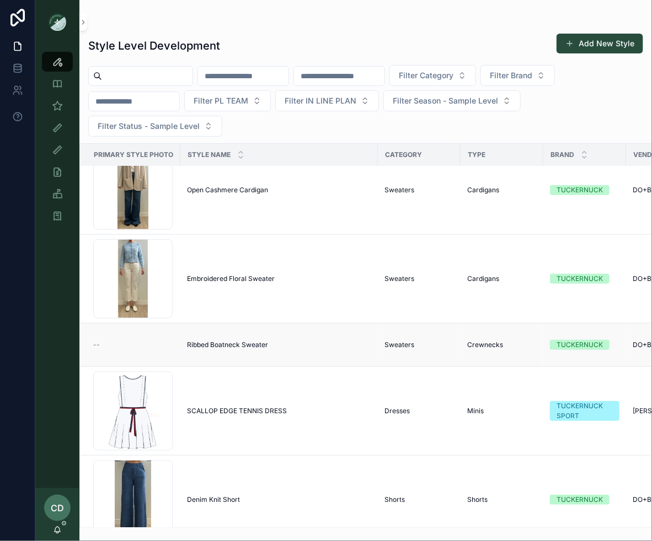
click at [211, 344] on span "Ribbed Boatneck Sweater" at bounding box center [227, 345] width 81 height 9
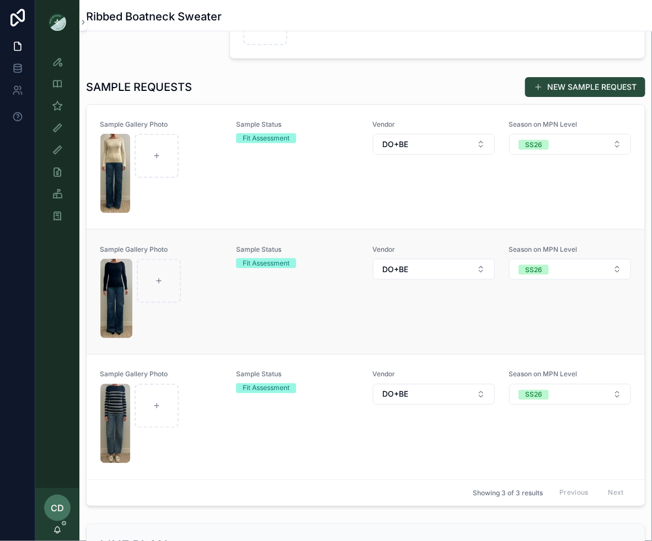
scroll to position [341, 0]
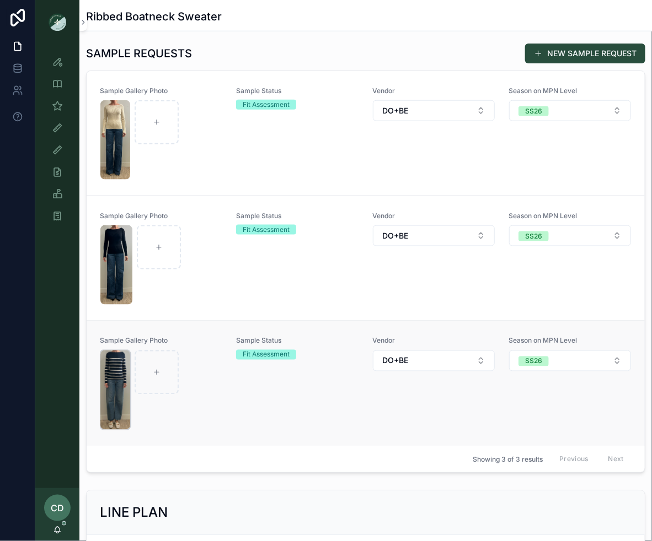
click at [118, 389] on img "scrollable content" at bounding box center [115, 390] width 30 height 79
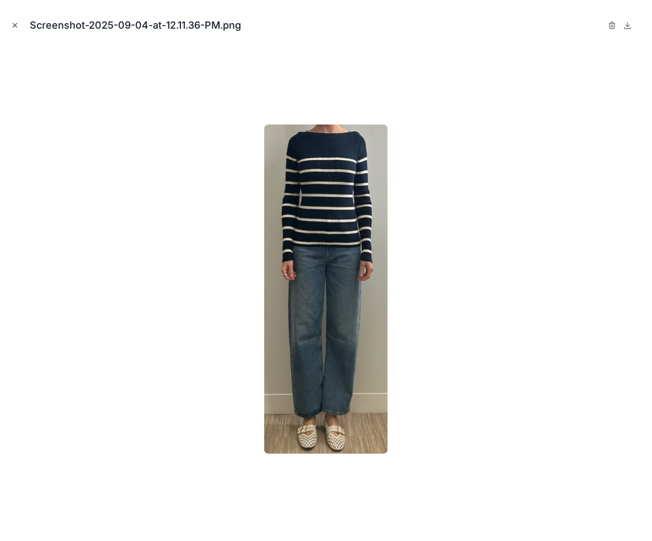
click at [15, 26] on icon "Close modal" at bounding box center [15, 26] width 4 height 4
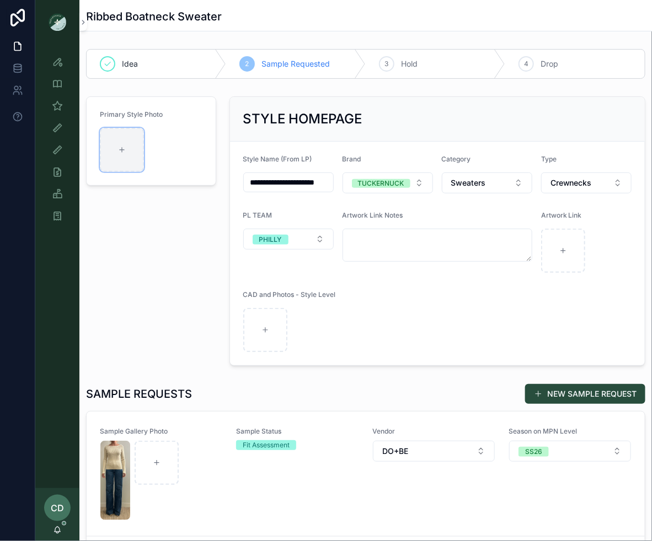
click at [105, 159] on div "scrollable content" at bounding box center [122, 150] width 44 height 44
type input "**********"
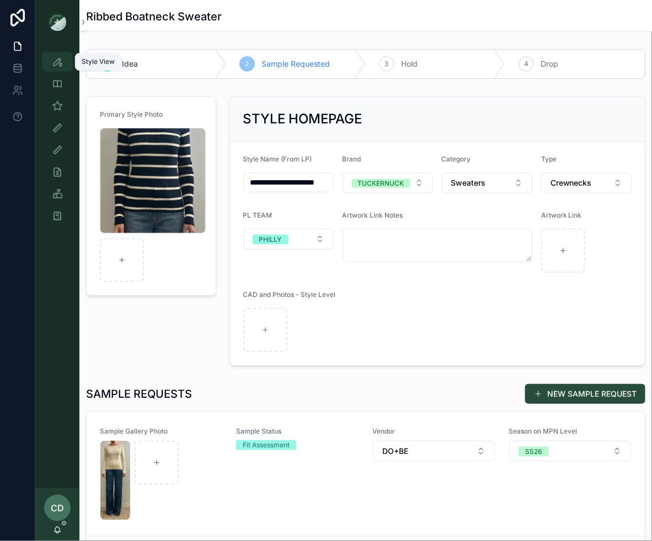
click at [66, 66] on link "Style View" at bounding box center [57, 62] width 31 height 20
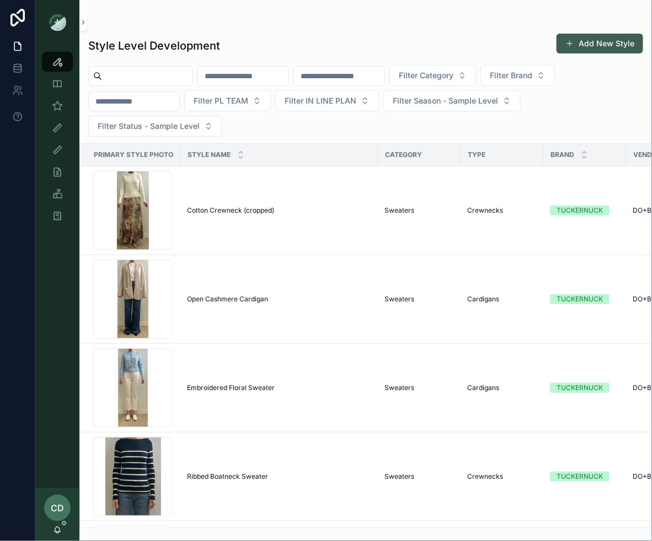
click at [570, 41] on span "scrollable content" at bounding box center [569, 43] width 9 height 9
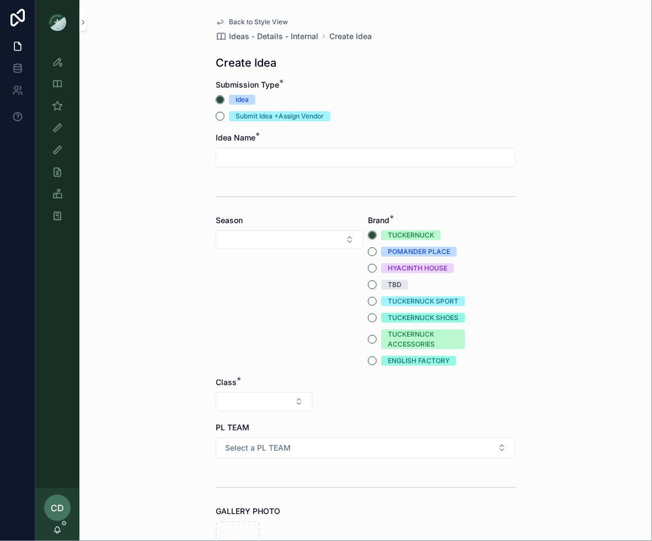
click at [352, 159] on input "scrollable content" at bounding box center [365, 157] width 299 height 15
type input "*"
type input "**********"
click at [319, 240] on button "Select Button" at bounding box center [290, 239] width 148 height 19
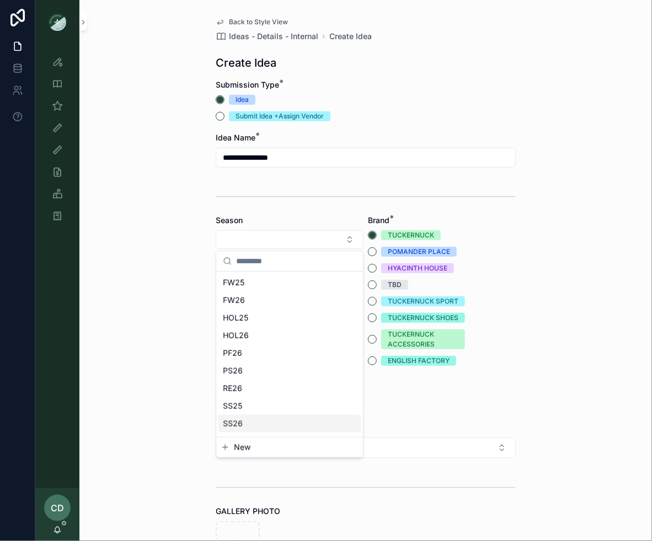
click at [248, 422] on div "SS26" at bounding box center [289, 424] width 142 height 18
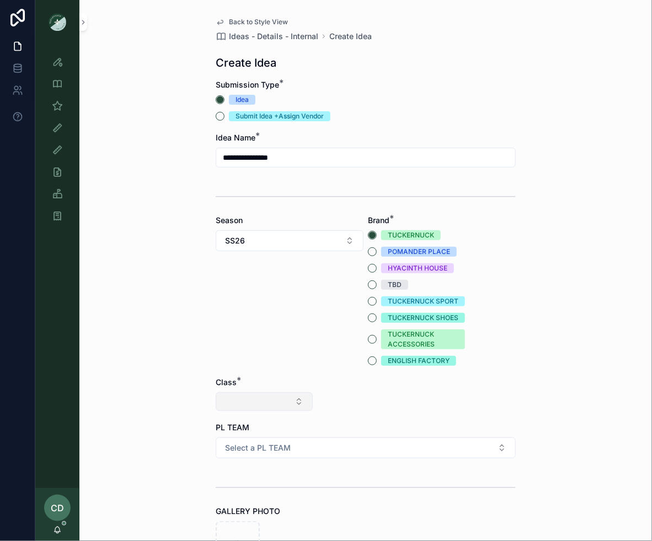
click at [268, 393] on button "Select Button" at bounding box center [264, 402] width 97 height 19
click at [267, 400] on button "Select Button" at bounding box center [264, 402] width 97 height 19
click at [241, 492] on div "Clothing" at bounding box center [264, 498] width 132 height 18
click at [348, 407] on button "Select Button" at bounding box center [365, 402] width 97 height 19
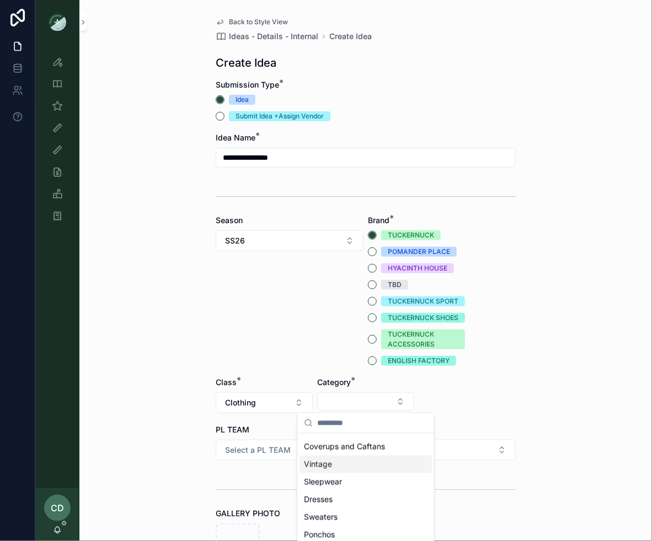
scroll to position [19, 0]
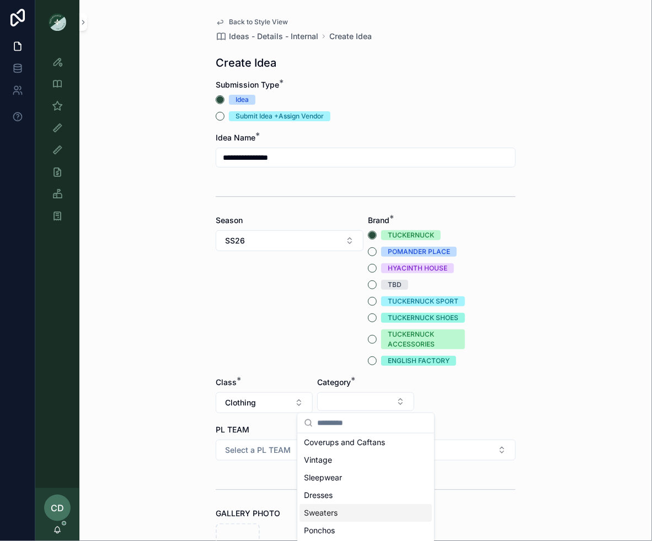
click at [335, 519] on div "Sweaters" at bounding box center [365, 514] width 132 height 18
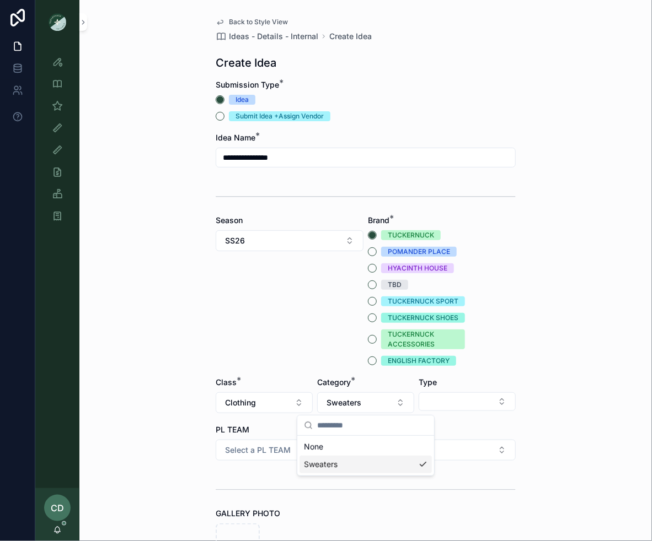
scroll to position [0, 0]
click at [452, 401] on button "Select Button" at bounding box center [466, 402] width 97 height 19
click at [451, 438] on div "Cardigans" at bounding box center [467, 445] width 132 height 18
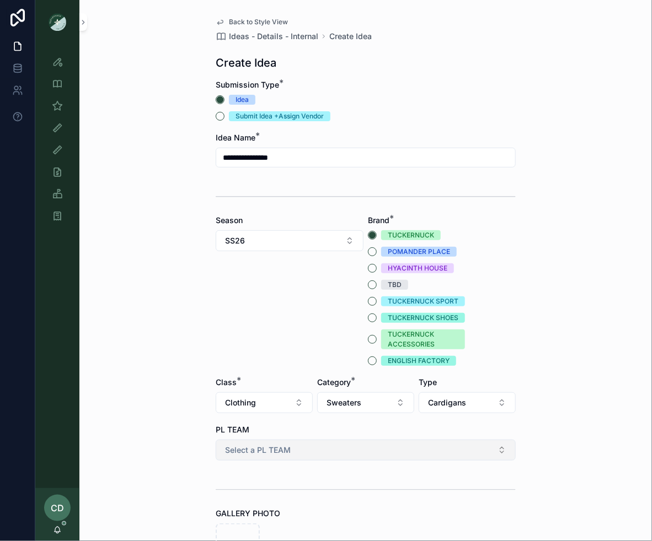
click at [370, 455] on button "Select a PL TEAM" at bounding box center [366, 450] width 300 height 21
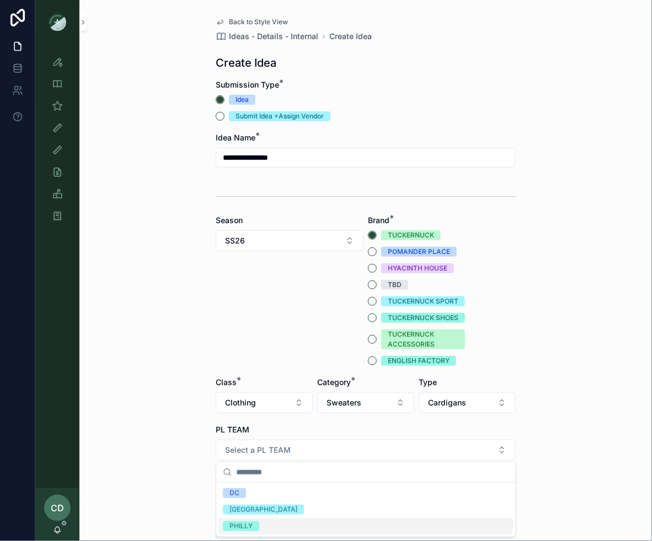
click at [253, 525] on span "PHILLY" at bounding box center [241, 527] width 36 height 10
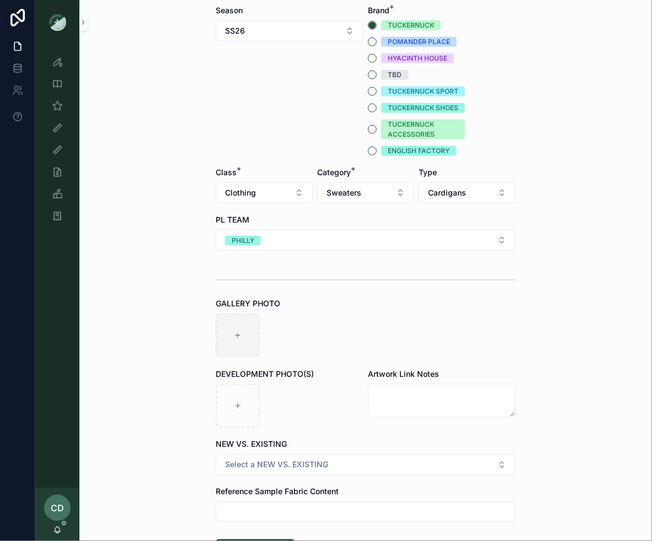
scroll to position [213, 0]
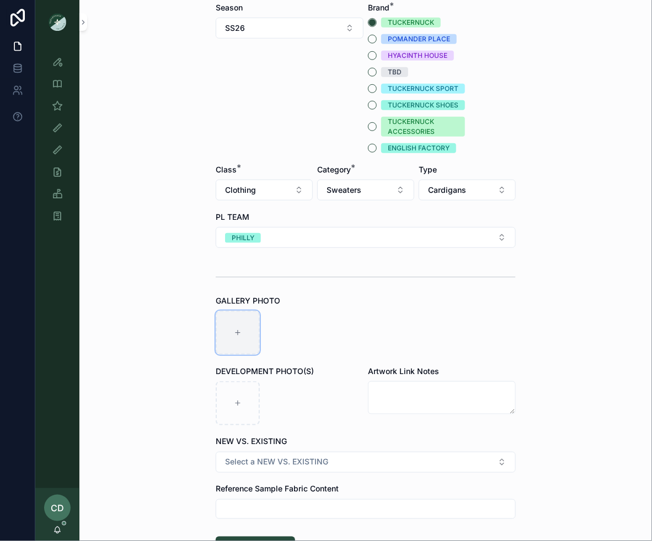
click at [237, 314] on div "scrollable content" at bounding box center [238, 333] width 44 height 44
type input "**********"
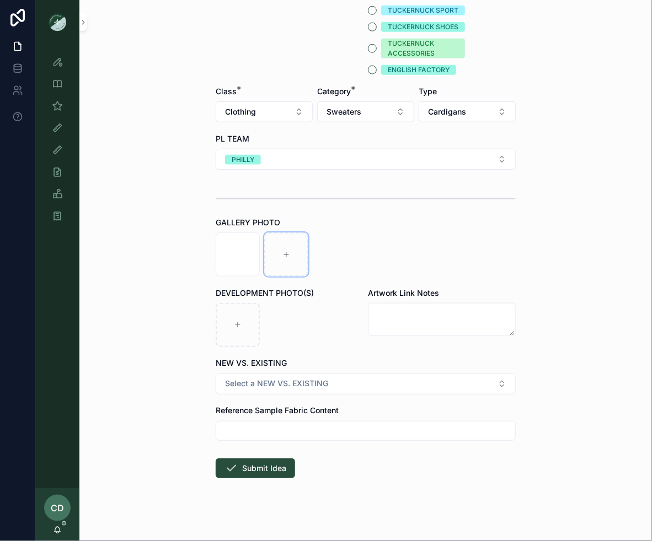
scroll to position [297, 0]
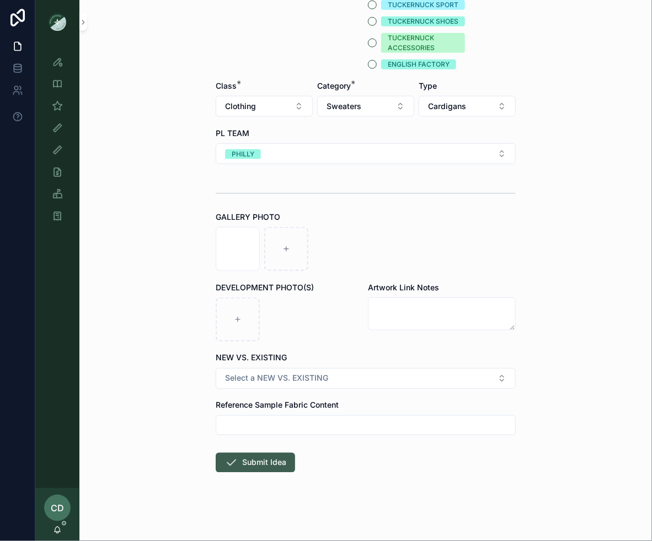
click at [261, 464] on button "Submit Idea" at bounding box center [255, 463] width 79 height 20
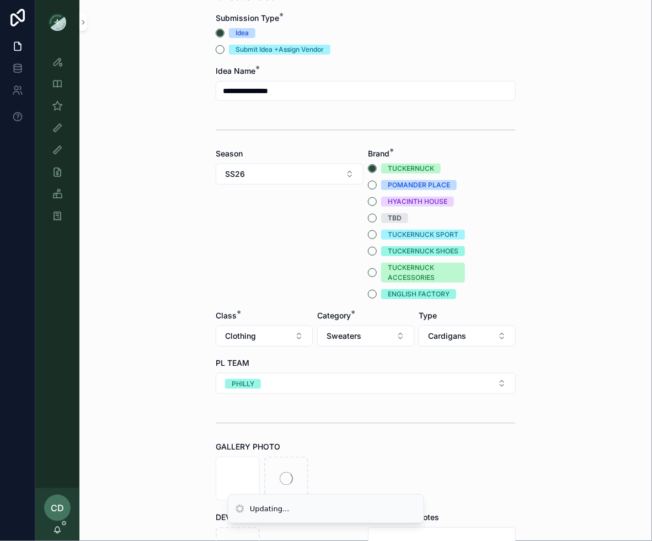
scroll to position [0, 0]
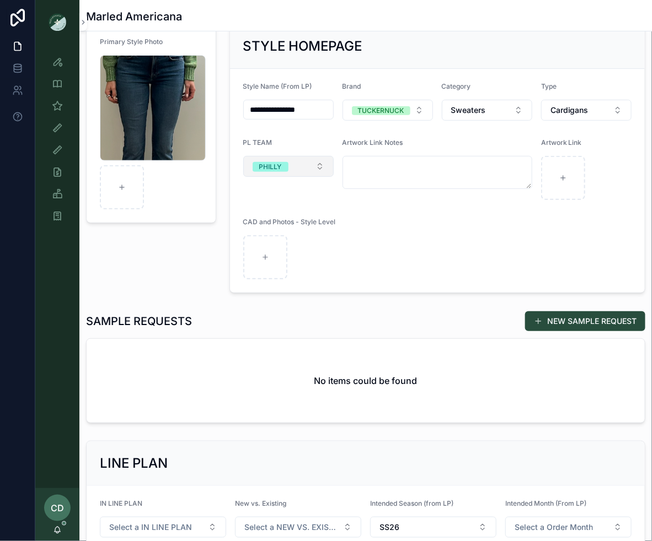
scroll to position [67, 0]
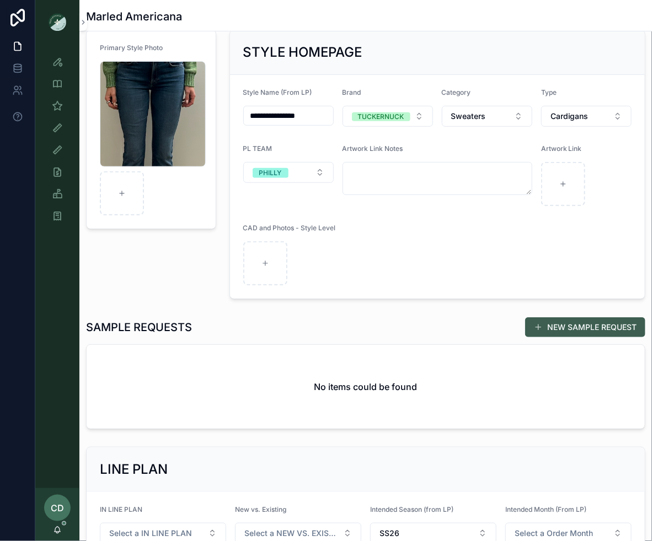
click at [529, 326] on button "NEW SAMPLE REQUEST" at bounding box center [585, 328] width 120 height 20
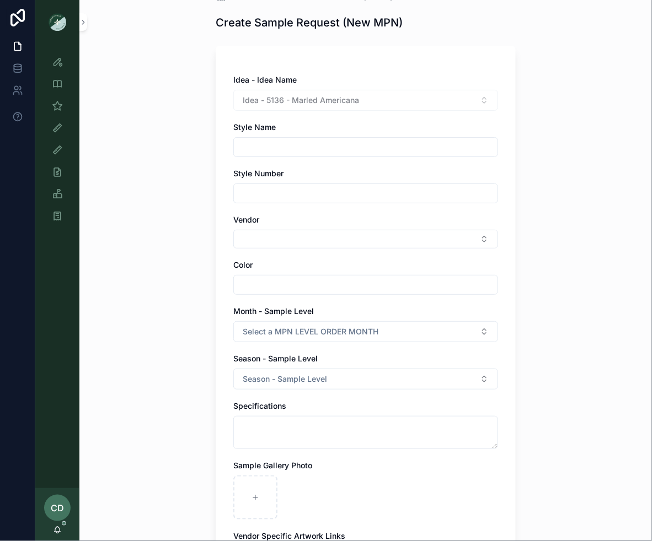
scroll to position [62, 0]
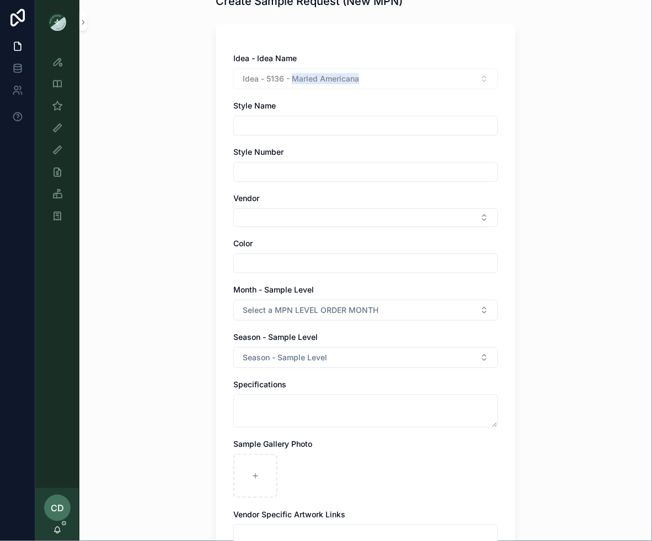
drag, startPoint x: 368, startPoint y: 76, endPoint x: 293, endPoint y: 81, distance: 75.2
click at [293, 81] on div "Idea - 5136 - Marled Americana" at bounding box center [365, 78] width 265 height 21
copy span "Marled Americana"
click at [260, 137] on div "Idea - Idea Name Idea - 5136 - Marled Americana Style Name Style Number Vendor …" at bounding box center [365, 346] width 265 height 587
click at [260, 124] on input "scrollable content" at bounding box center [366, 125] width 264 height 15
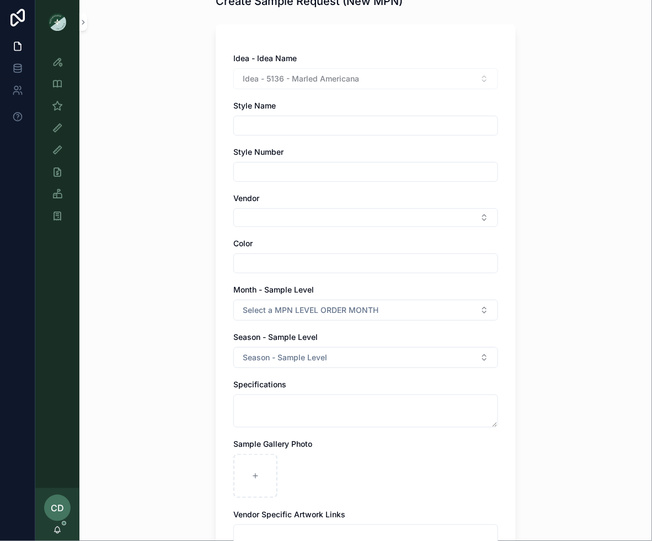
paste input "**********"
type input "**********"
click at [237, 172] on input "scrollable content" at bounding box center [366, 171] width 264 height 15
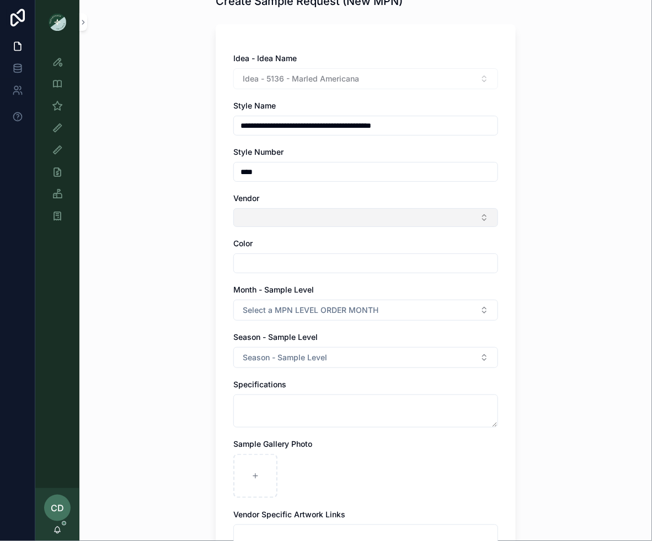
type input "****"
click at [242, 216] on button "Select Button" at bounding box center [365, 217] width 265 height 19
type input "**"
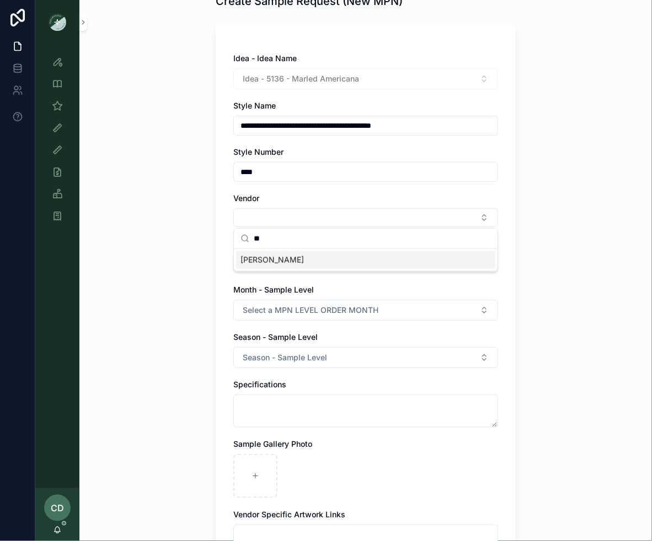
click at [260, 251] on div "[PERSON_NAME]" at bounding box center [365, 260] width 259 height 18
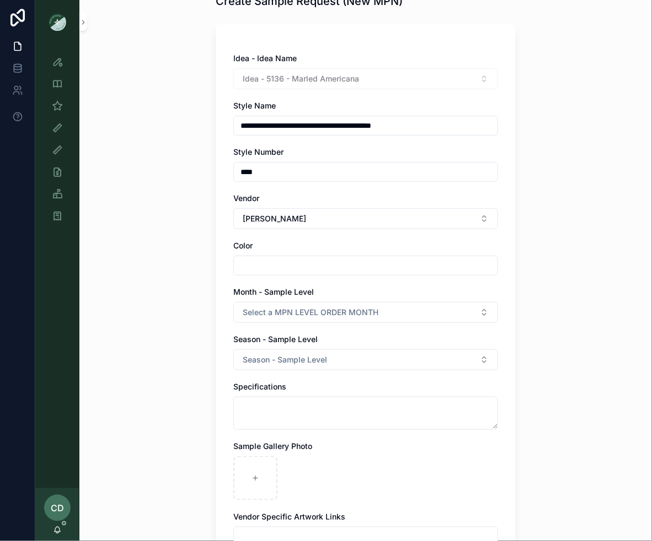
click at [258, 265] on input "scrollable content" at bounding box center [366, 265] width 264 height 15
type input "*****"
click at [192, 313] on div "**********" at bounding box center [365, 208] width 572 height 541
click at [284, 313] on span "Select a MPN LEVEL ORDER MONTH" at bounding box center [311, 312] width 136 height 11
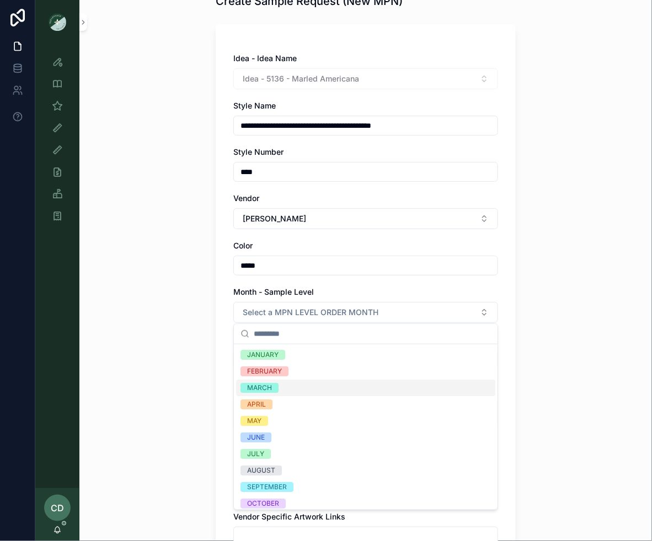
click at [285, 392] on div "MARCH" at bounding box center [365, 388] width 259 height 17
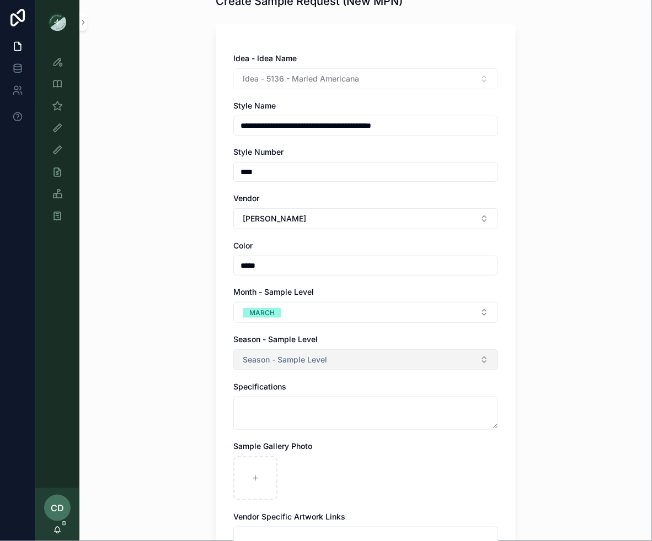
click at [280, 359] on span "Season - Sample Level" at bounding box center [285, 359] width 84 height 11
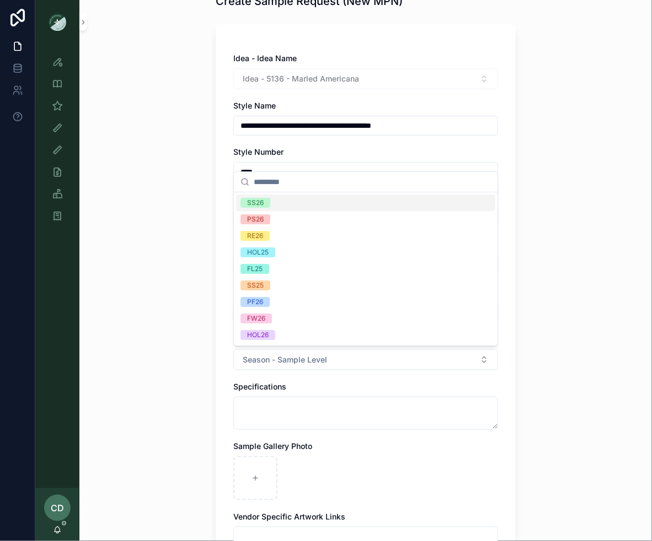
click at [283, 207] on div "SS26" at bounding box center [365, 203] width 259 height 17
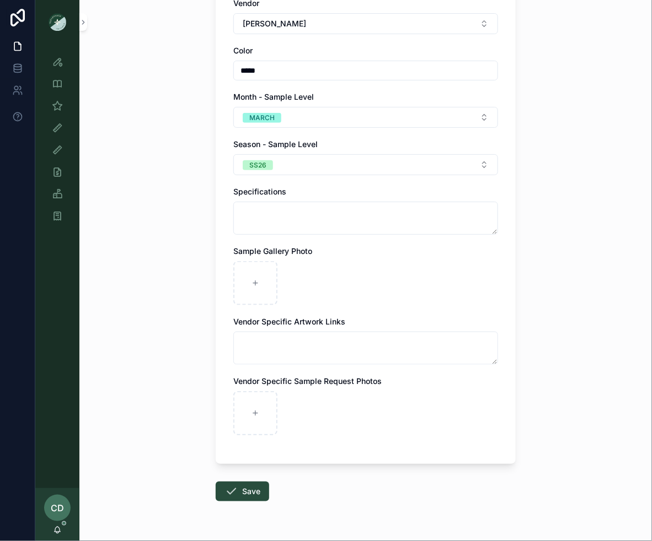
scroll to position [284, 0]
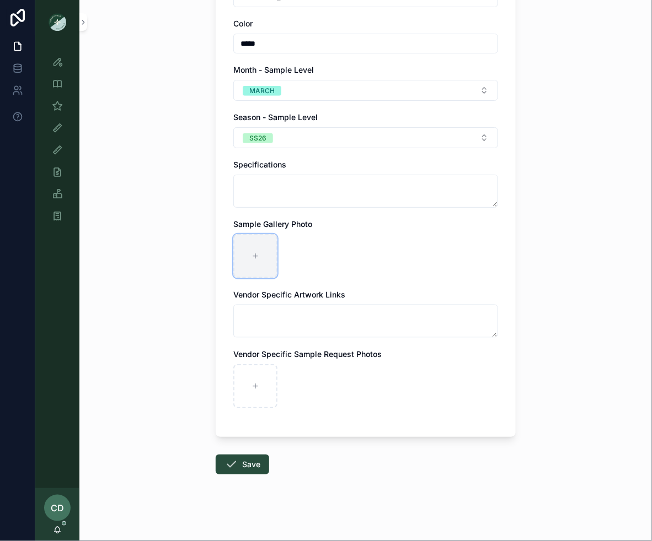
click at [250, 245] on div "scrollable content" at bounding box center [255, 256] width 44 height 44
type input "**********"
click at [258, 449] on form "**********" at bounding box center [366, 170] width 300 height 750
click at [254, 459] on button "Save" at bounding box center [242, 465] width 53 height 20
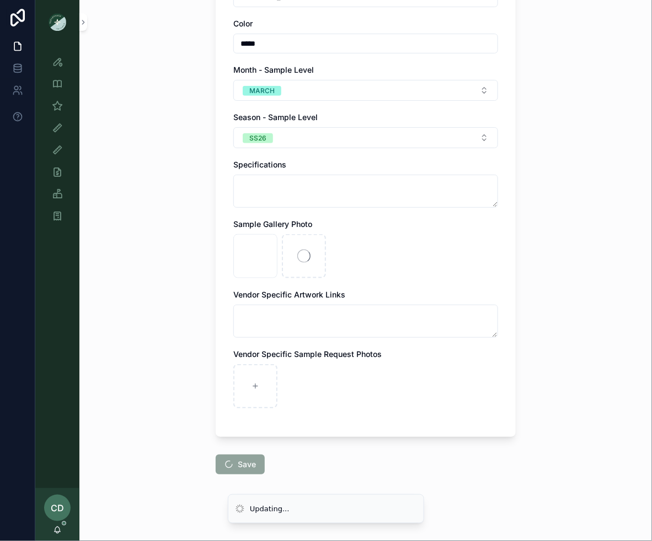
scroll to position [0, 0]
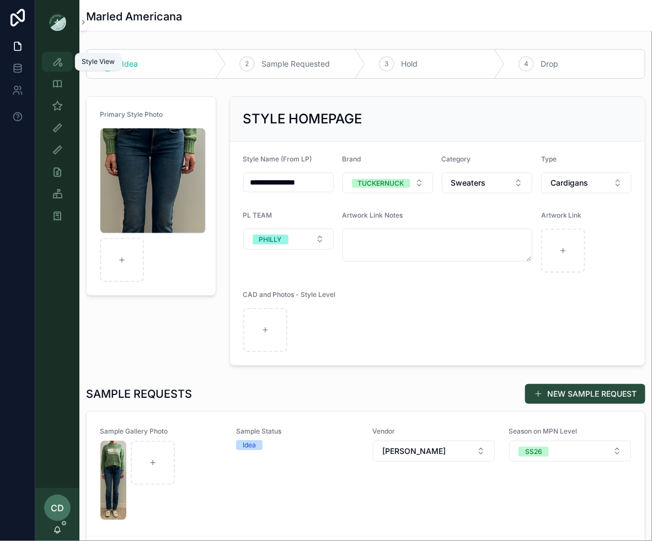
click at [60, 62] on icon "scrollable content" at bounding box center [57, 61] width 11 height 11
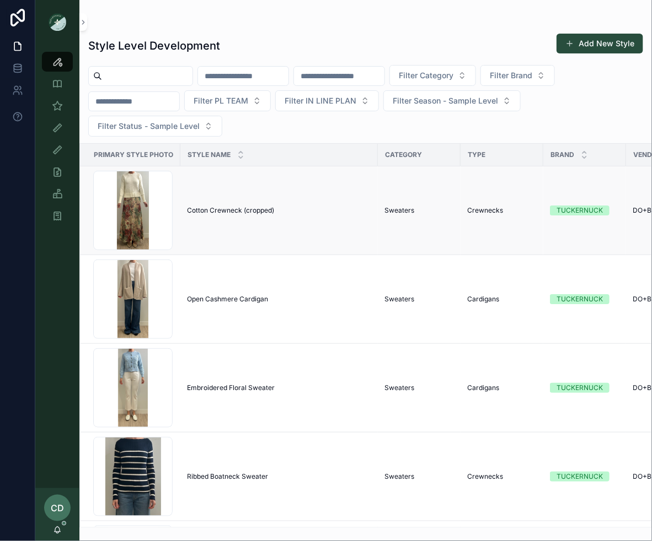
click at [226, 203] on td "Cotton Crewneck (cropped) Cotton Crewneck (cropped)" at bounding box center [278, 210] width 197 height 89
click at [226, 207] on span "Cotton Crewneck (cropped)" at bounding box center [230, 210] width 87 height 9
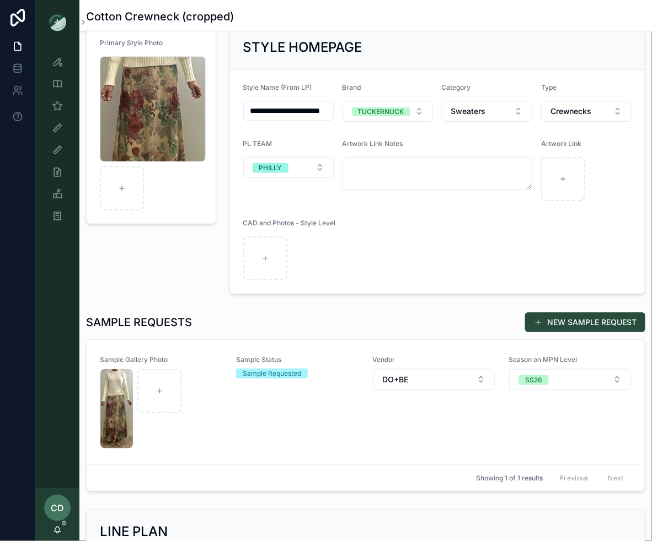
scroll to position [117, 0]
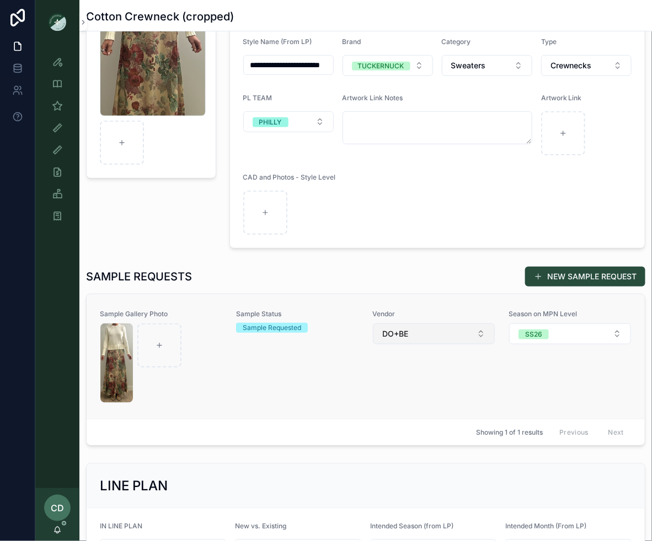
click at [417, 334] on button "DO+BE" at bounding box center [434, 334] width 122 height 21
type input "****"
click at [295, 271] on div "SAMPLE REQUESTS NEW SAMPLE REQUEST" at bounding box center [365, 276] width 559 height 21
click at [62, 64] on icon "scrollable content" at bounding box center [57, 61] width 11 height 11
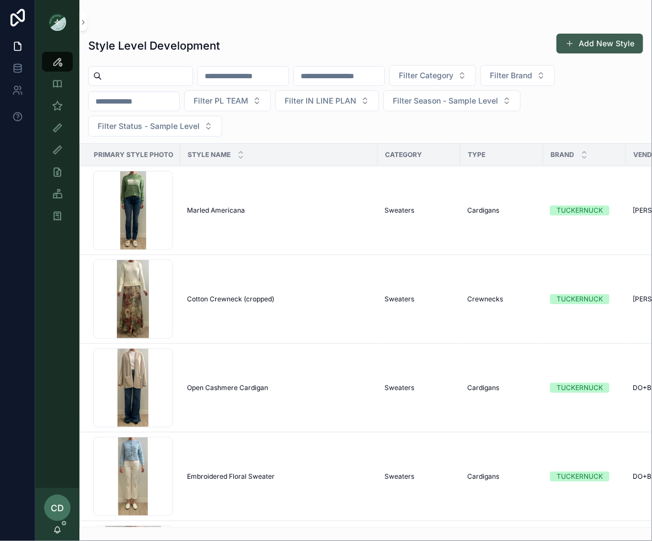
click at [569, 36] on button "Add New Style" at bounding box center [599, 44] width 87 height 20
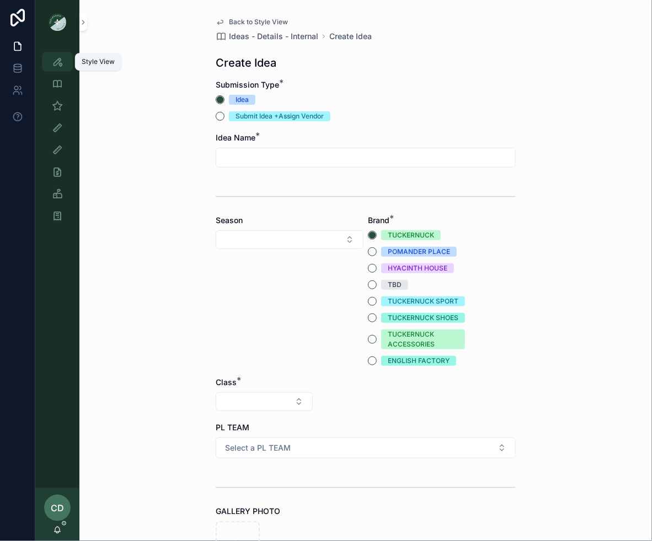
click at [53, 59] on icon "scrollable content" at bounding box center [57, 61] width 11 height 11
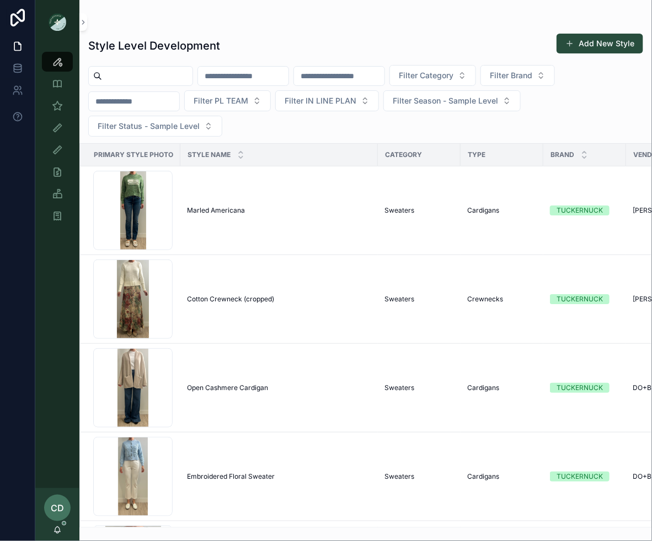
click at [256, 71] on input "scrollable content" at bounding box center [243, 75] width 90 height 15
type input "*******"
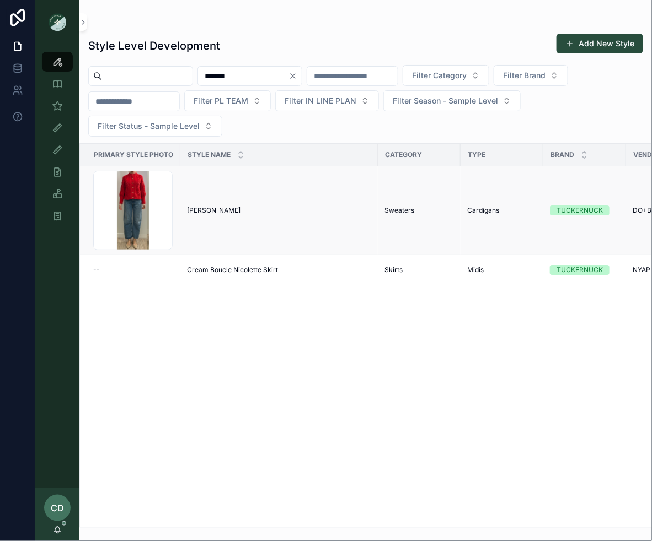
click at [213, 210] on span "Colette Cardigan" at bounding box center [213, 210] width 53 height 9
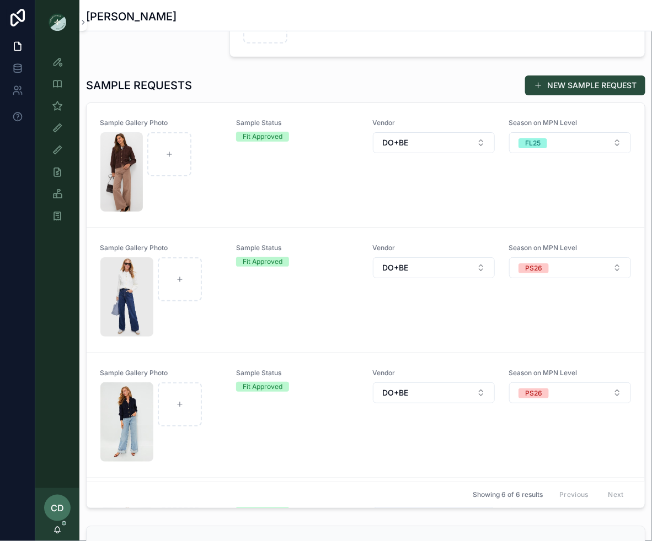
scroll to position [281, 0]
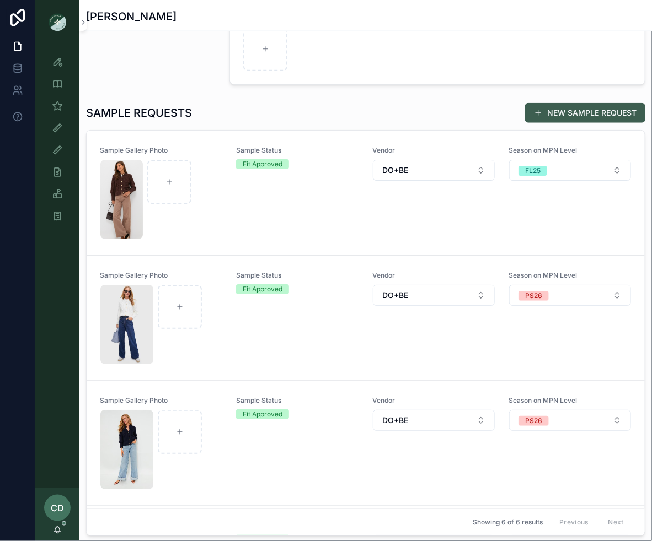
click at [541, 110] on span "scrollable content" at bounding box center [538, 113] width 9 height 9
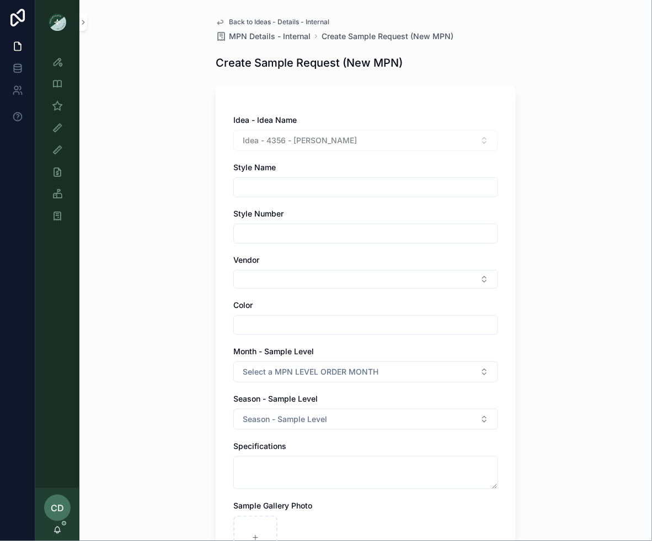
click at [286, 192] on input "scrollable content" at bounding box center [366, 187] width 264 height 15
type input "**********"
click at [256, 275] on button "Select Button" at bounding box center [365, 279] width 265 height 19
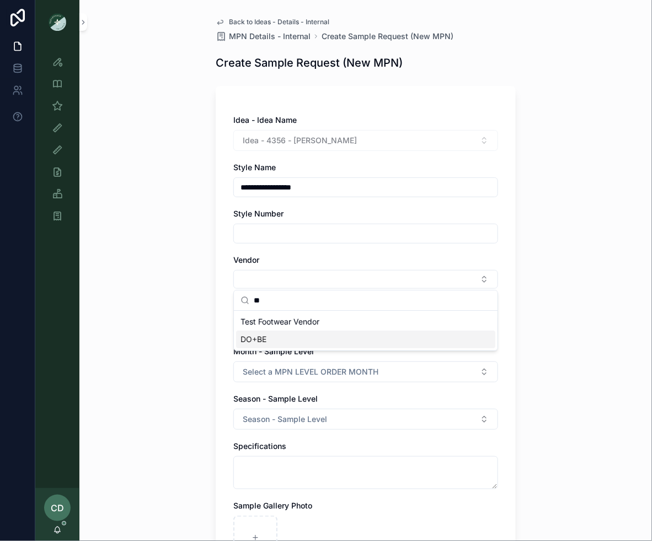
type input "**"
click at [255, 342] on span "DO+BE" at bounding box center [253, 339] width 26 height 11
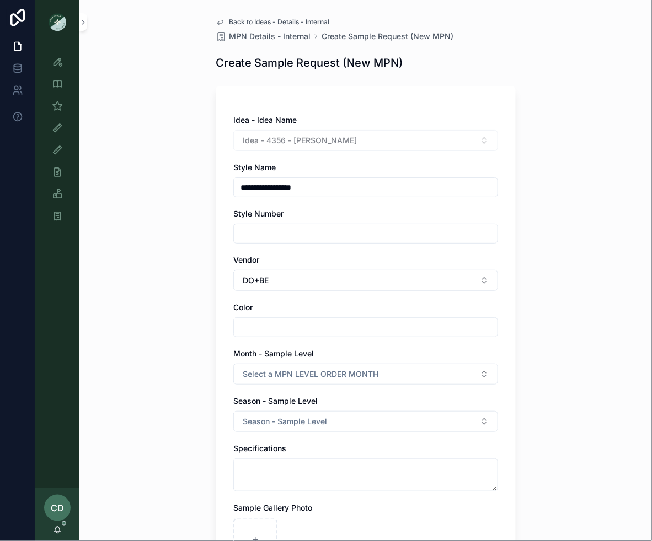
click at [257, 335] on div "scrollable content" at bounding box center [365, 328] width 265 height 20
click at [257, 334] on input "scrollable content" at bounding box center [366, 327] width 264 height 15
type input "****"
click at [313, 370] on span "Select a MPN LEVEL ORDER MONTH" at bounding box center [311, 374] width 136 height 11
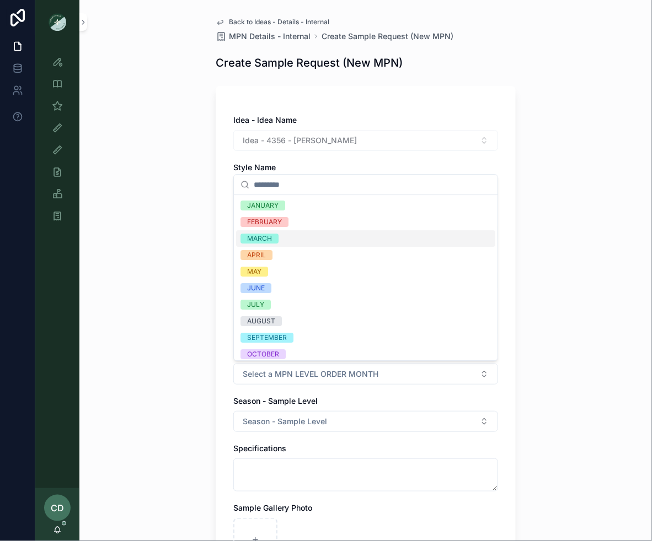
click at [292, 243] on div "MARCH" at bounding box center [365, 238] width 259 height 17
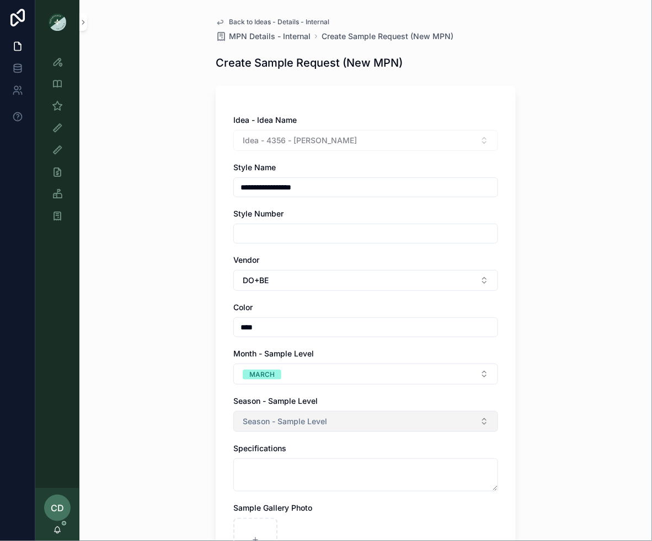
click at [263, 428] on button "Season - Sample Level" at bounding box center [365, 421] width 265 height 21
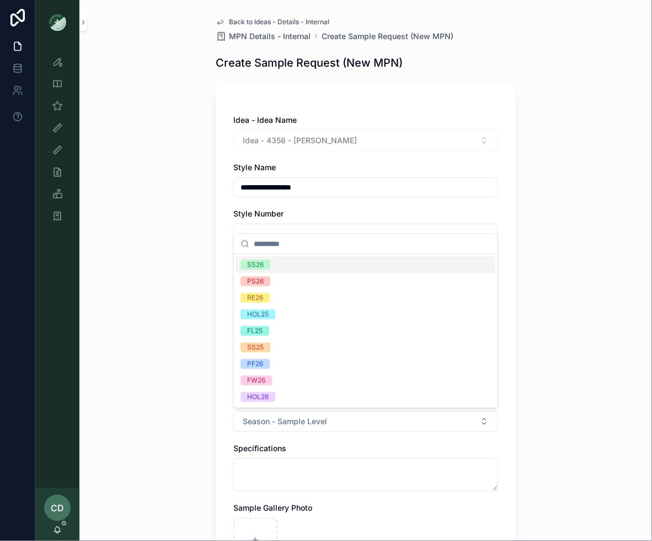
click at [272, 261] on div "SS26" at bounding box center [365, 265] width 259 height 17
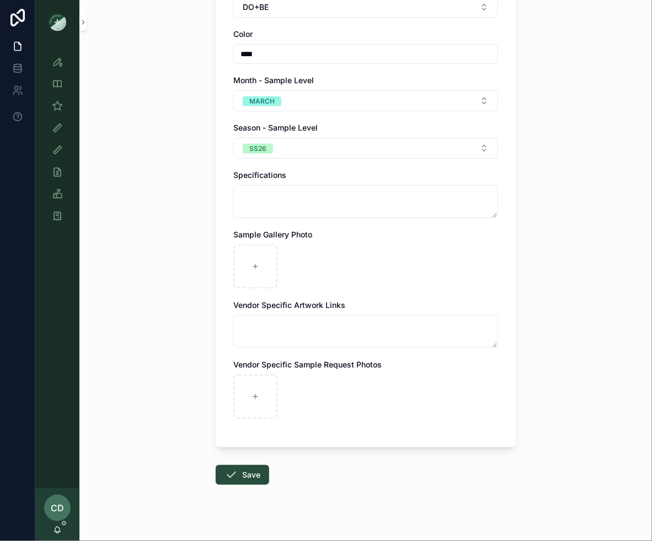
scroll to position [286, 0]
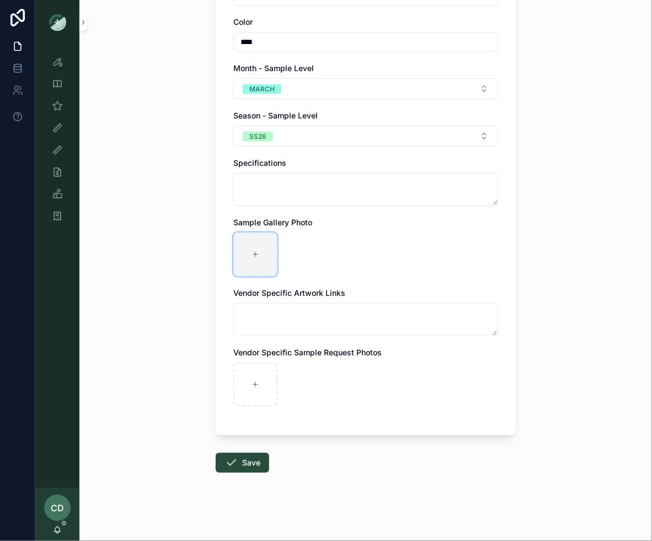
click at [270, 257] on div "scrollable content" at bounding box center [255, 255] width 44 height 44
type input "**********"
click at [254, 450] on form "**********" at bounding box center [366, 169] width 300 height 750
click at [254, 463] on button "Save" at bounding box center [242, 463] width 53 height 20
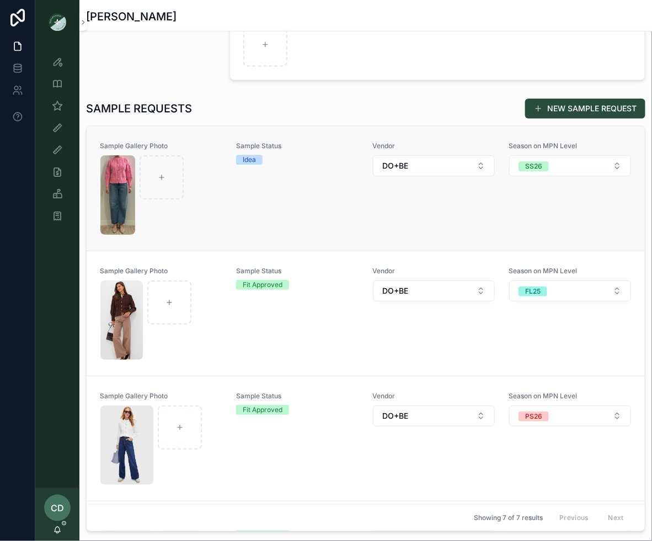
click at [257, 205] on div "Sample Status Idea" at bounding box center [297, 189] width 123 height 94
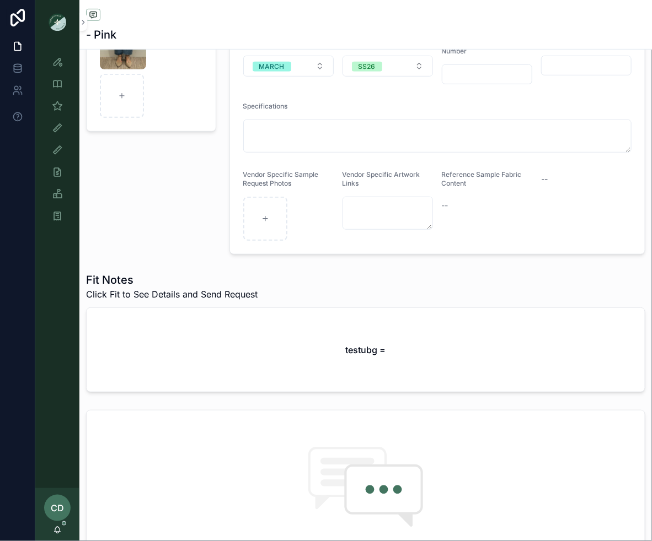
scroll to position [240, 0]
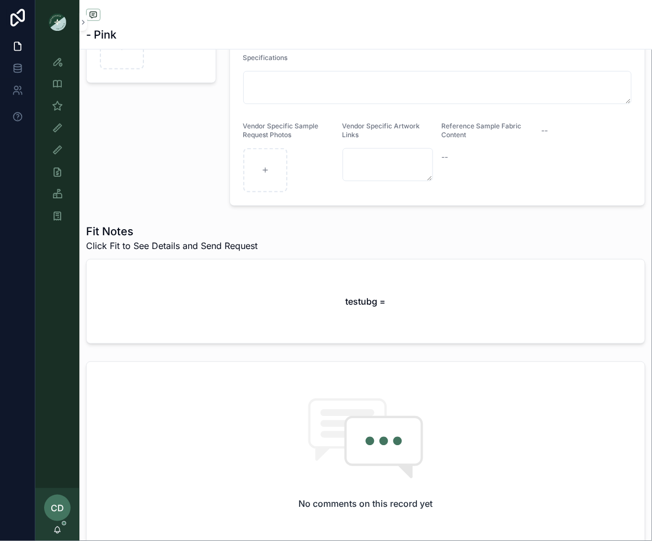
click at [211, 306] on div "testubg =" at bounding box center [366, 302] width 558 height 84
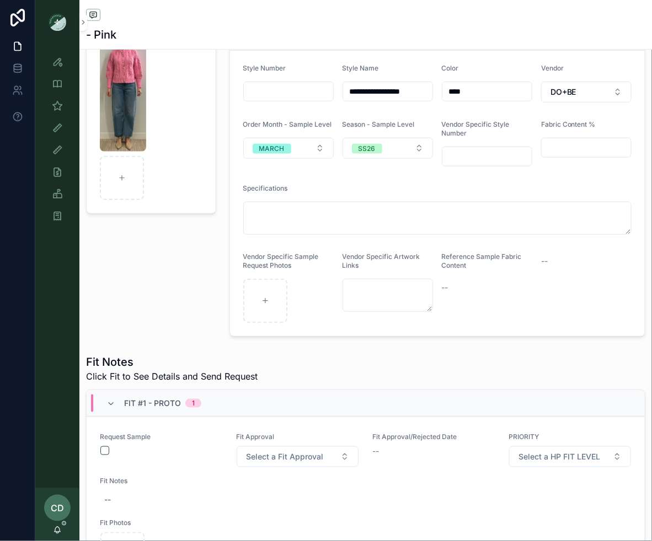
scroll to position [162, 0]
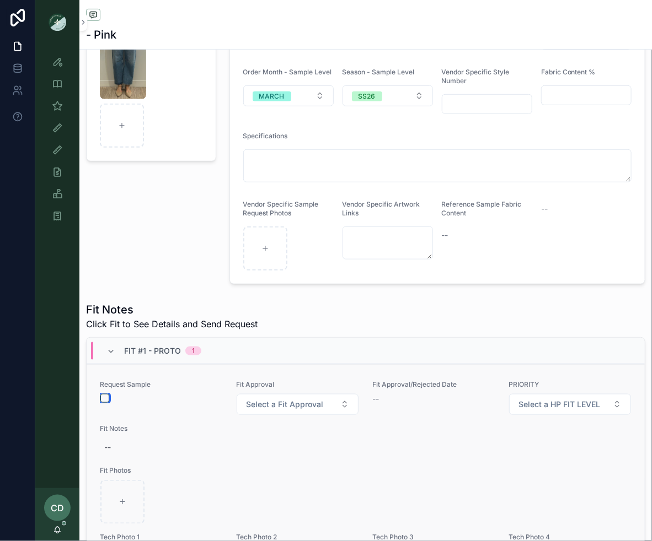
click at [105, 394] on button "scrollable content" at bounding box center [104, 398] width 9 height 9
click at [135, 254] on div "Sample Gallery Photo" at bounding box center [150, 119] width 143 height 340
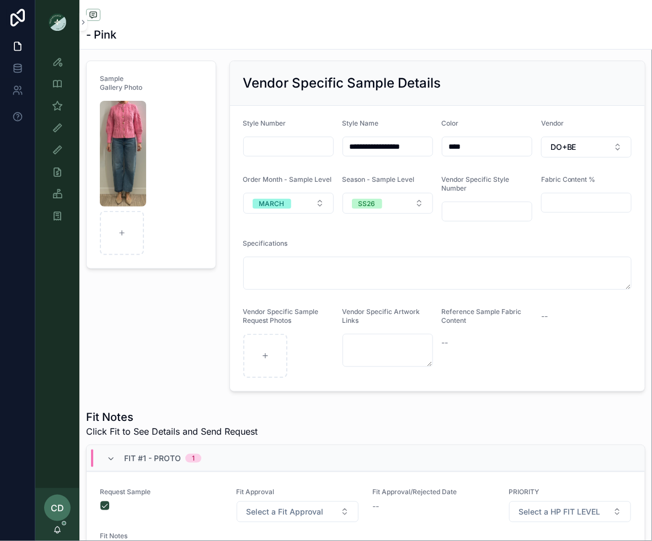
scroll to position [0, 0]
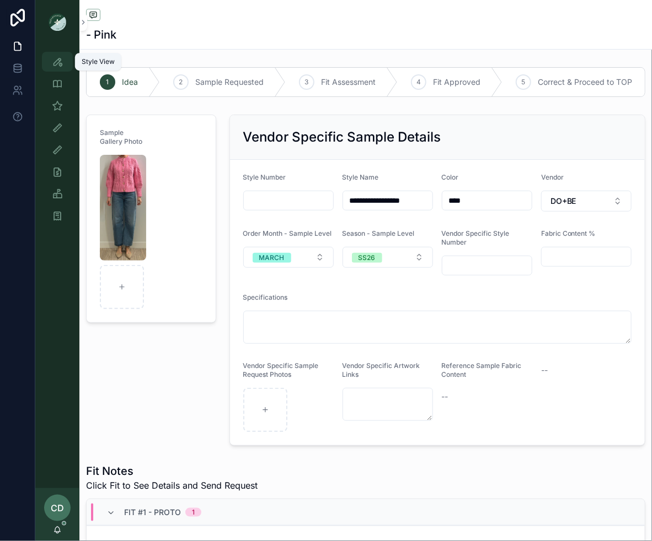
click at [63, 66] on div "Style View" at bounding box center [58, 62] width 18 height 18
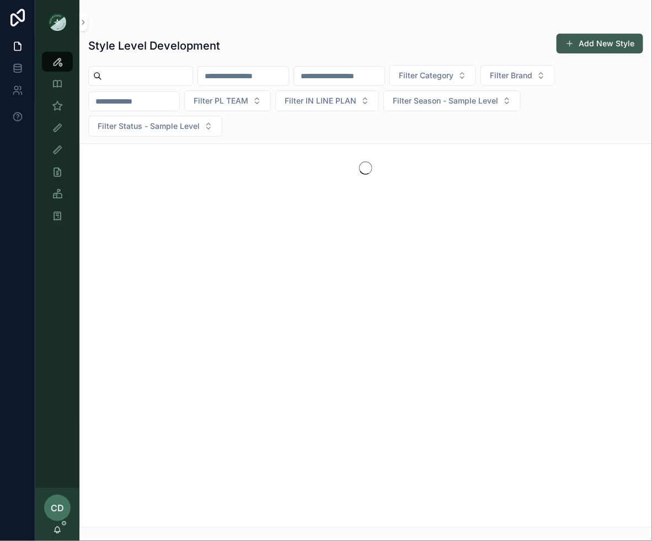
click at [585, 45] on button "Add New Style" at bounding box center [599, 44] width 87 height 20
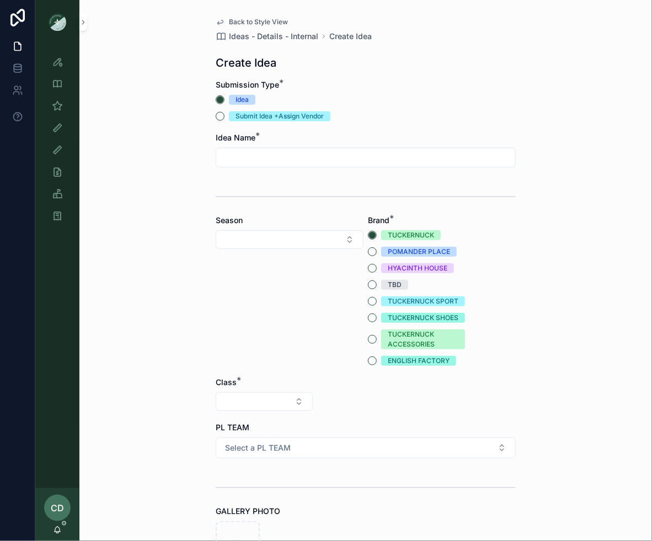
click at [315, 171] on form "Submission Type * Idea Submit Idea +Assign Vendor Idea Name * Season Brand * TU…" at bounding box center [366, 458] width 300 height 759
click at [302, 163] on input "scrollable content" at bounding box center [365, 157] width 299 height 15
type input "**********"
click at [280, 238] on button "Select Button" at bounding box center [290, 239] width 148 height 19
click at [270, 423] on div "SS26" at bounding box center [289, 424] width 142 height 18
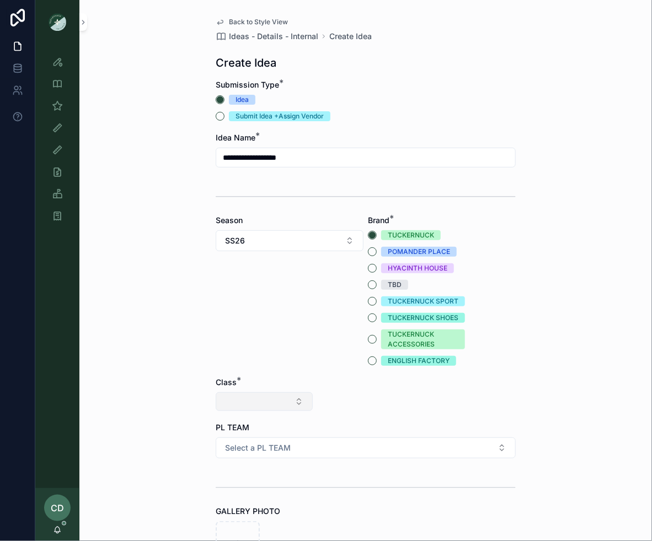
click at [237, 410] on button "Select Button" at bounding box center [264, 402] width 97 height 19
click at [238, 500] on div "Clothing" at bounding box center [264, 498] width 132 height 18
click at [351, 396] on button "Select Button" at bounding box center [365, 402] width 97 height 19
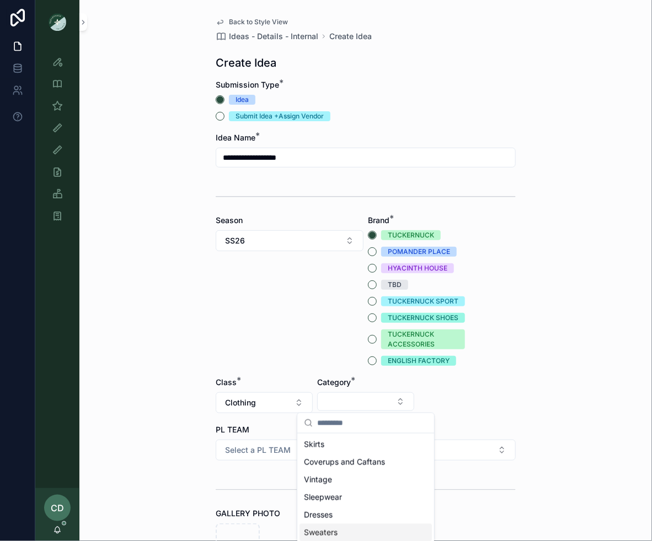
click at [330, 528] on span "Sweaters" at bounding box center [321, 533] width 34 height 11
click at [447, 402] on button "Select Button" at bounding box center [466, 402] width 97 height 19
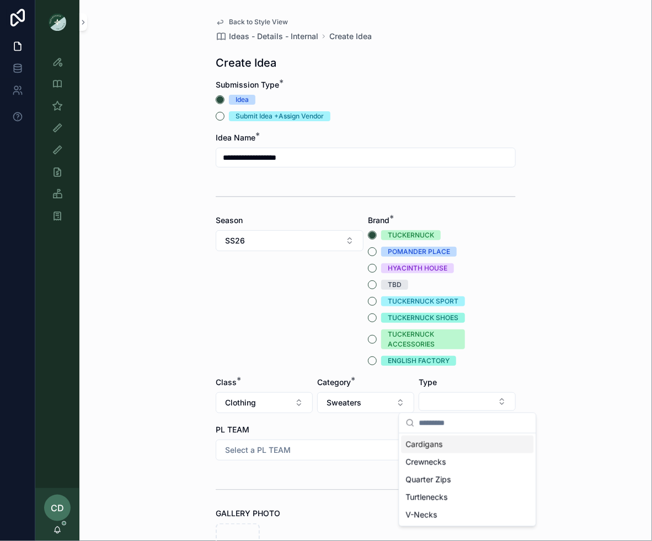
click at [445, 452] on div "Cardigans" at bounding box center [467, 445] width 132 height 18
click at [362, 461] on form "**********" at bounding box center [366, 459] width 300 height 761
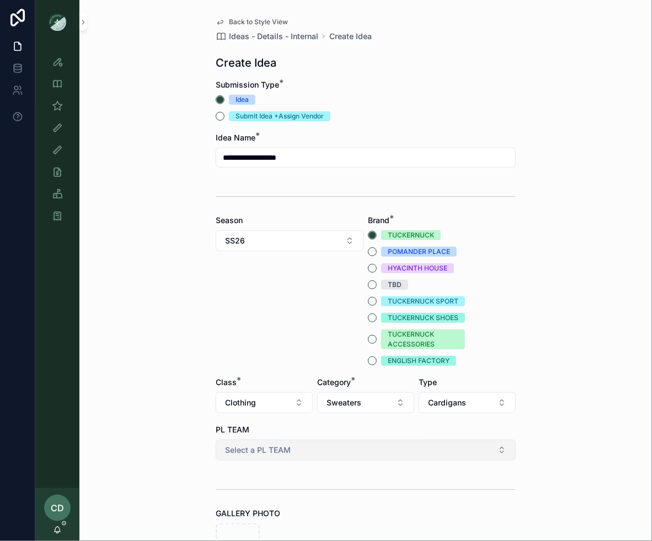
click at [362, 455] on button "Select a PL TEAM" at bounding box center [366, 450] width 300 height 21
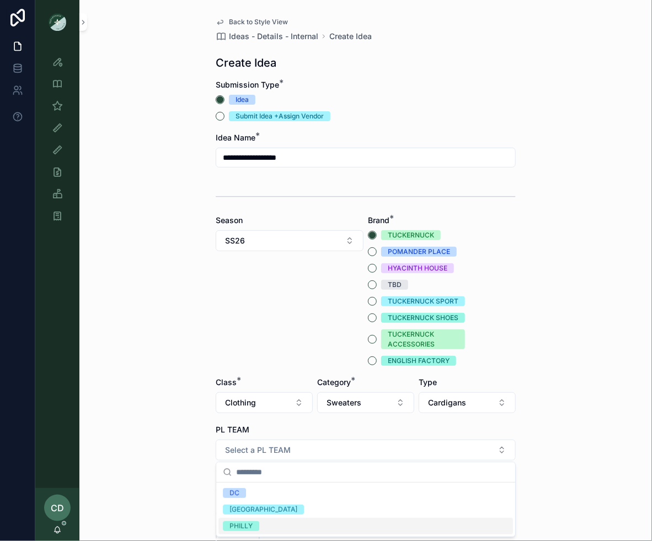
click at [282, 523] on div "PHILLY" at bounding box center [365, 526] width 294 height 17
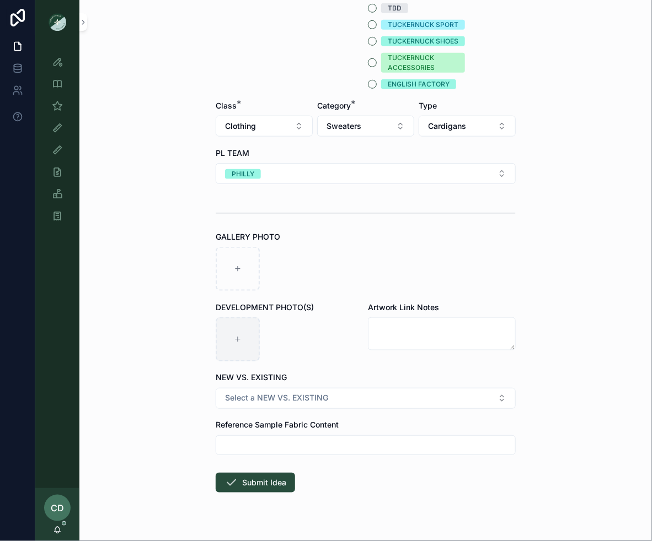
scroll to position [297, 0]
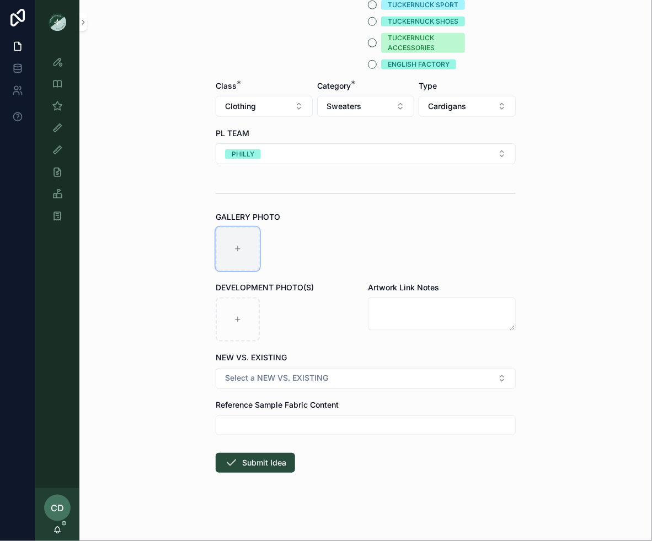
click at [250, 246] on div "scrollable content" at bounding box center [238, 249] width 44 height 44
type input "**********"
click at [234, 461] on icon "scrollable content" at bounding box center [230, 462] width 13 height 13
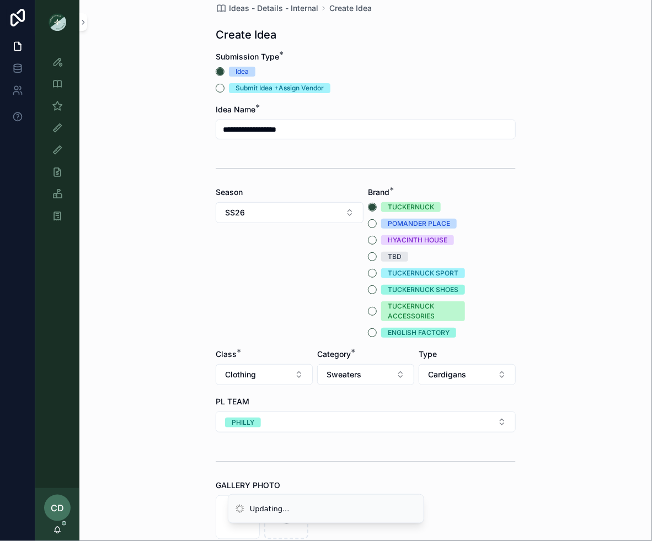
scroll to position [0, 0]
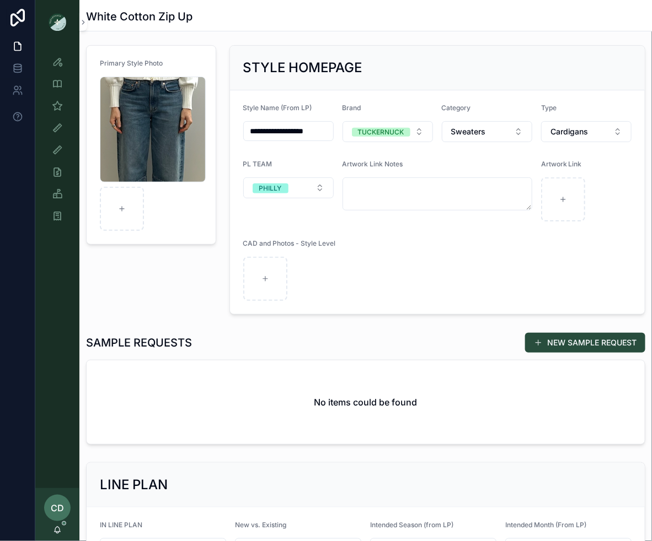
scroll to position [80, 0]
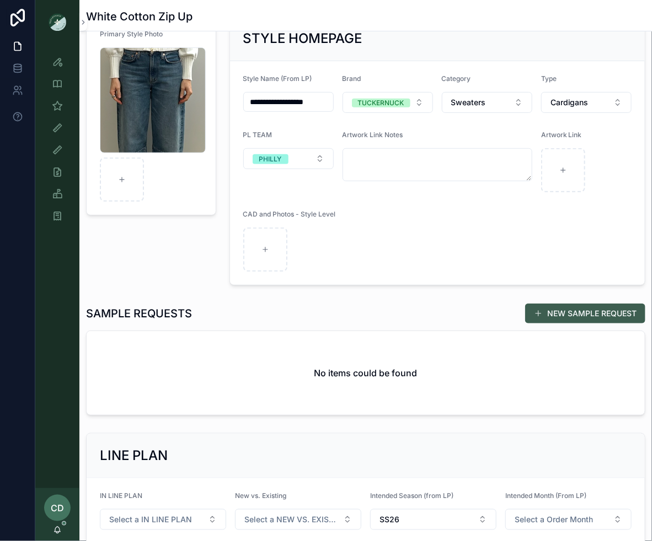
click at [552, 308] on button "NEW SAMPLE REQUEST" at bounding box center [585, 314] width 120 height 20
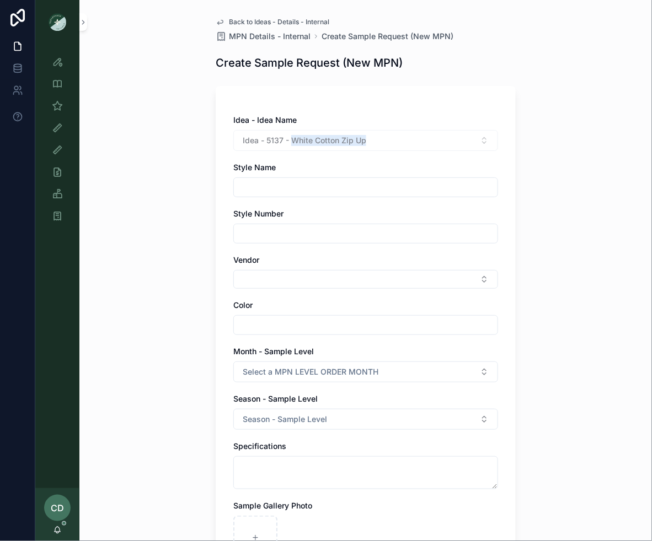
drag, startPoint x: 368, startPoint y: 141, endPoint x: 292, endPoint y: 143, distance: 75.6
click at [292, 143] on div "Idea - 5137 - White Cotton Zip Up" at bounding box center [365, 140] width 265 height 21
copy span "White Cotton Zip Up"
click at [256, 190] on input "scrollable content" at bounding box center [366, 187] width 264 height 15
paste input "**********"
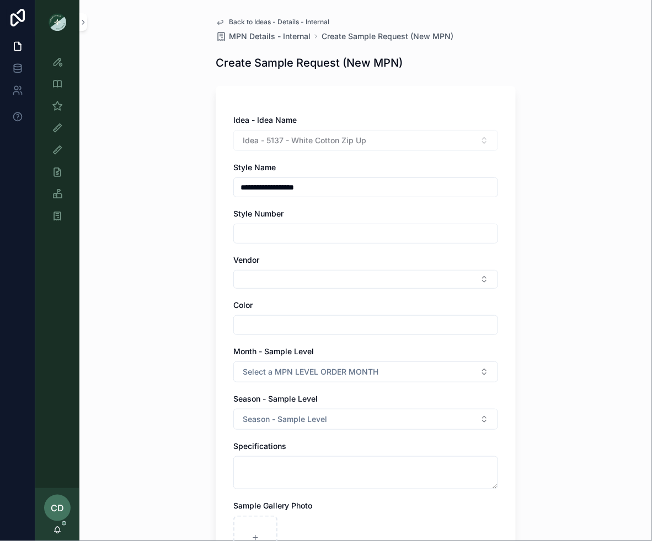
type input "**********"
click at [267, 239] on input "scrollable content" at bounding box center [366, 233] width 264 height 15
type input "*******"
click at [245, 284] on button "Select Button" at bounding box center [365, 279] width 265 height 19
type input "*****"
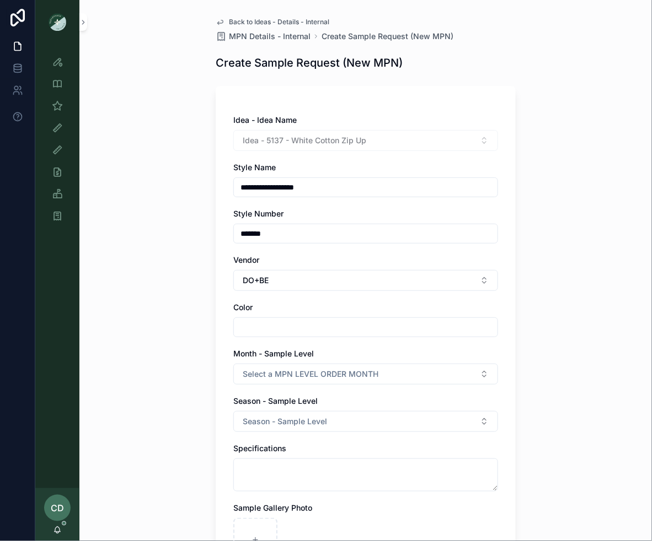
click at [244, 321] on input "scrollable content" at bounding box center [366, 327] width 264 height 15
type input "*****"
click at [246, 365] on button "Select a MPN LEVEL ORDER MONTH" at bounding box center [365, 374] width 265 height 21
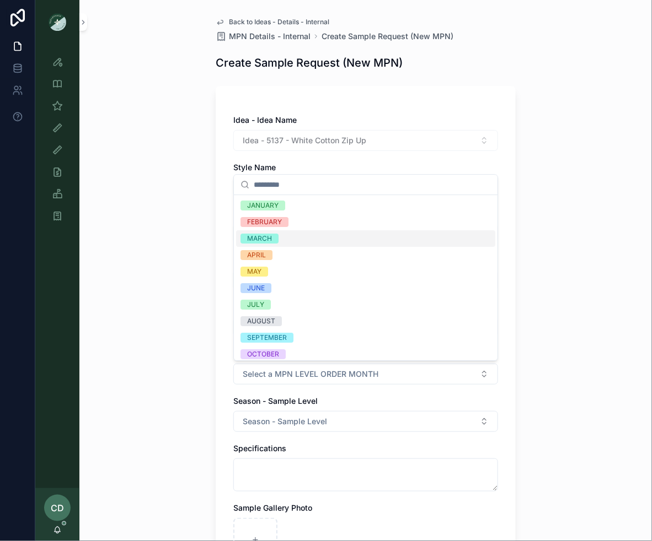
click at [269, 243] on div "MARCH" at bounding box center [259, 239] width 25 height 10
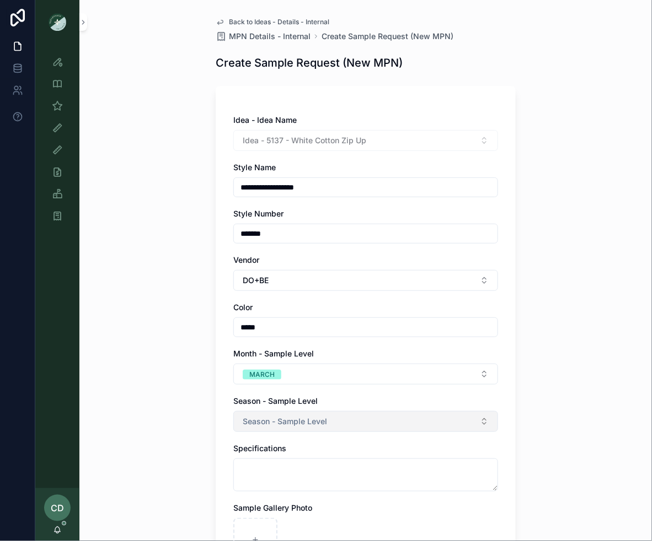
click at [262, 424] on span "Season - Sample Level" at bounding box center [285, 421] width 84 height 11
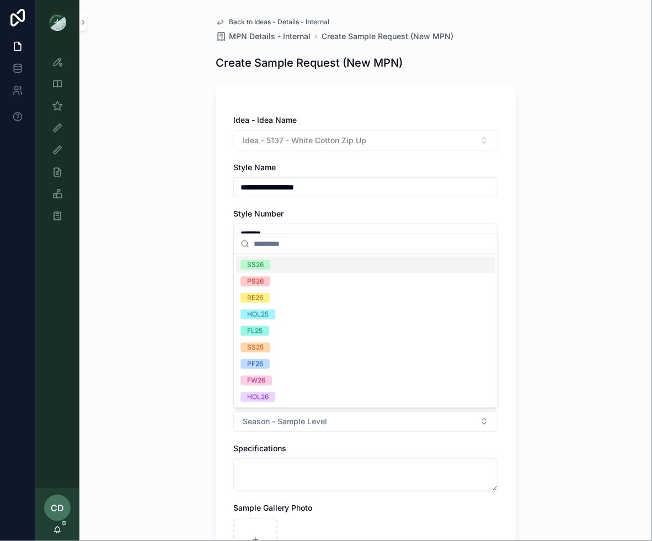
click at [272, 269] on div "SS26" at bounding box center [365, 265] width 259 height 17
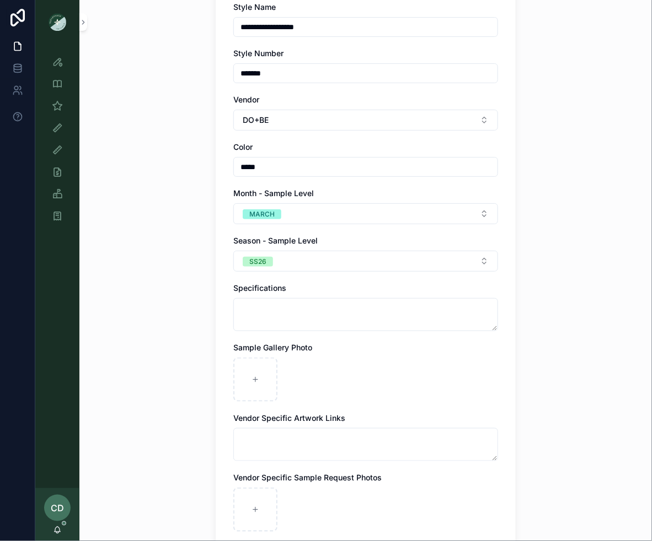
scroll to position [166, 0]
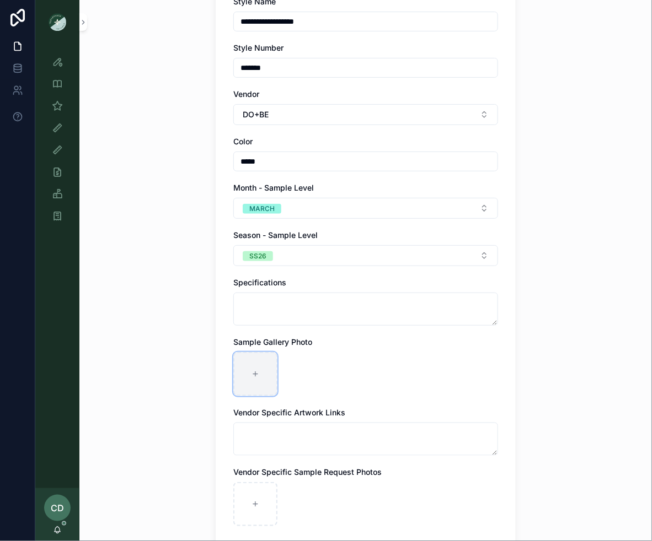
click at [262, 385] on div "scrollable content" at bounding box center [255, 374] width 44 height 44
type input "**********"
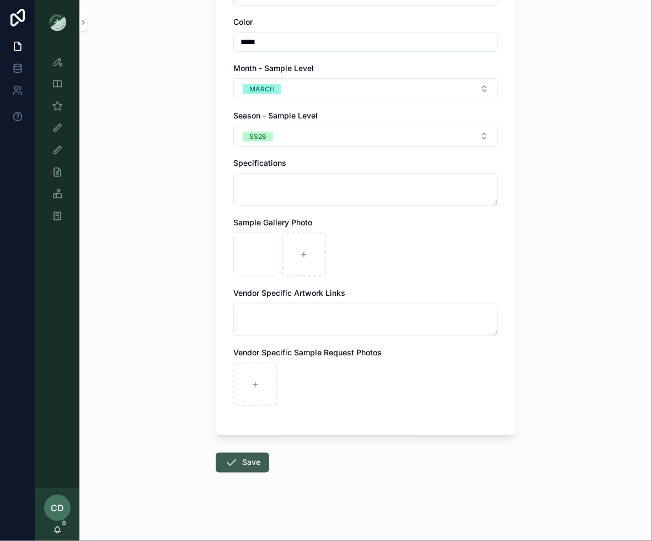
click at [232, 464] on icon "scrollable content" at bounding box center [230, 462] width 13 height 13
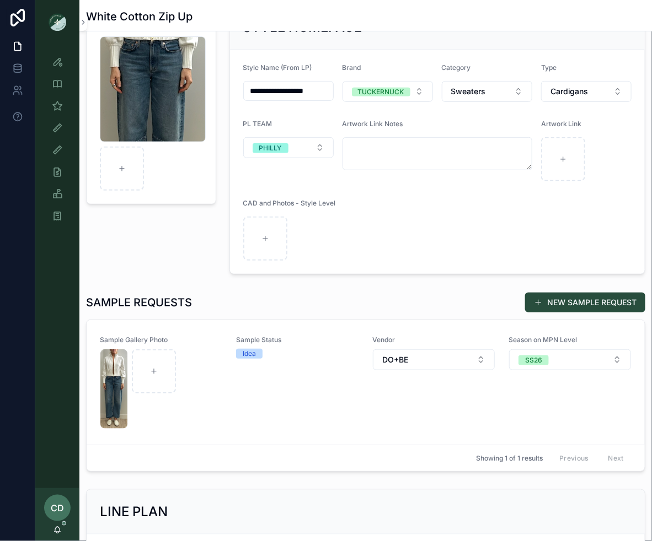
scroll to position [128, 0]
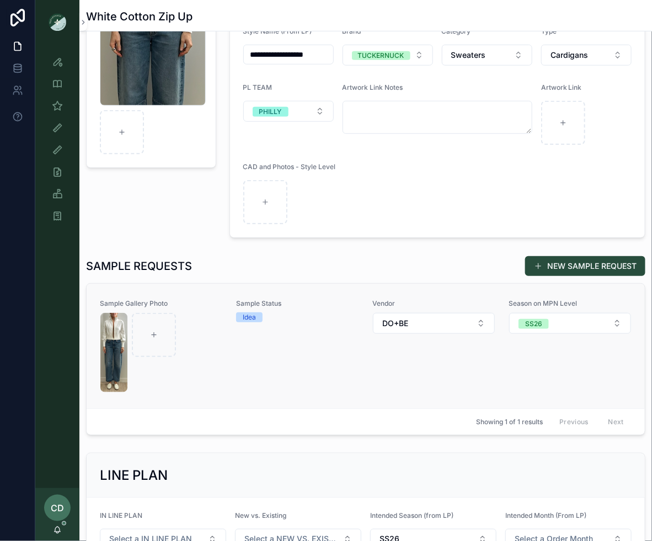
click at [225, 370] on div "Sample Gallery Photo Sample Status Idea Vendor DO+BE Season on MPN Level SS26" at bounding box center [365, 346] width 531 height 94
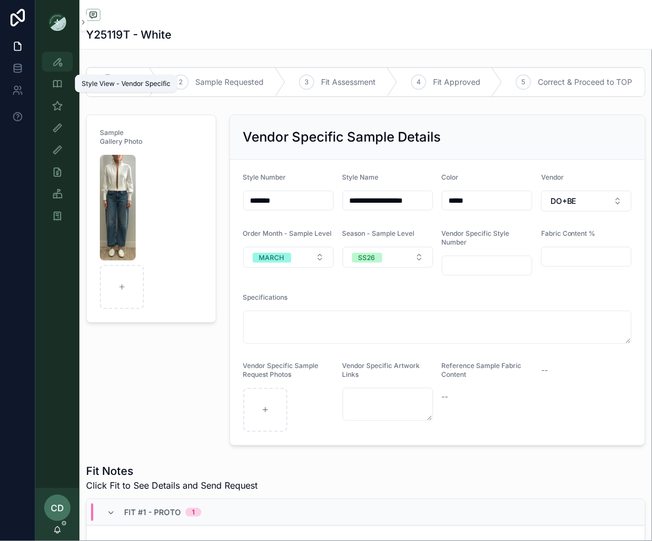
click at [57, 58] on icon "scrollable content" at bounding box center [57, 61] width 11 height 11
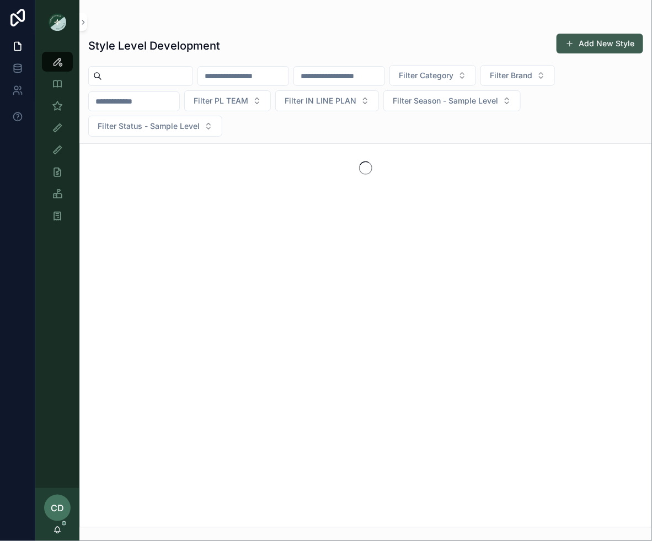
click at [595, 38] on button "Add New Style" at bounding box center [599, 44] width 87 height 20
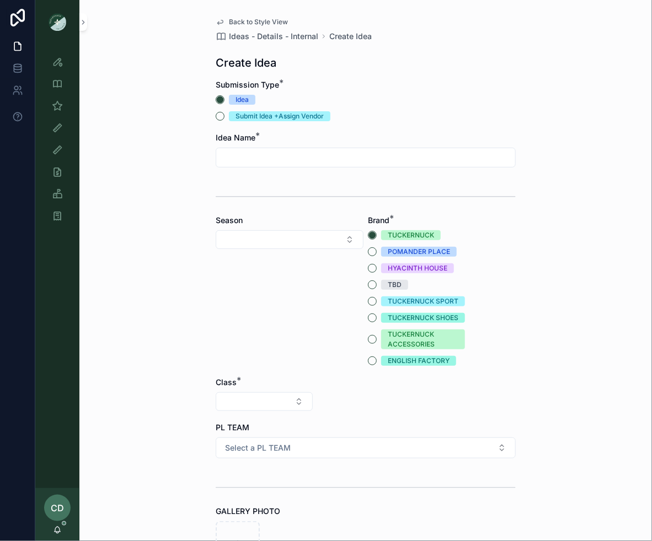
click at [262, 160] on input "scrollable content" at bounding box center [365, 157] width 299 height 15
type input "*"
type input "**********"
click at [265, 243] on button "Select Button" at bounding box center [290, 239] width 148 height 19
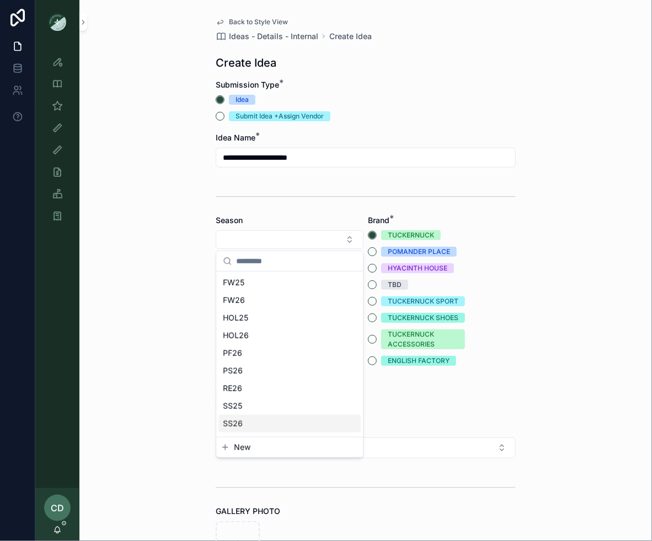
click at [234, 423] on span "SS26" at bounding box center [233, 423] width 20 height 11
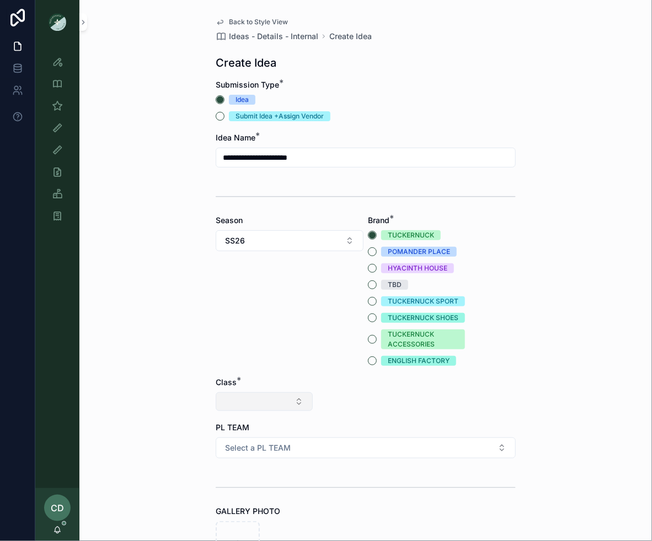
click at [246, 402] on button "Select Button" at bounding box center [264, 402] width 97 height 19
click at [233, 494] on div "Clothing" at bounding box center [264, 498] width 132 height 18
click at [353, 408] on button "Select Button" at bounding box center [365, 402] width 97 height 19
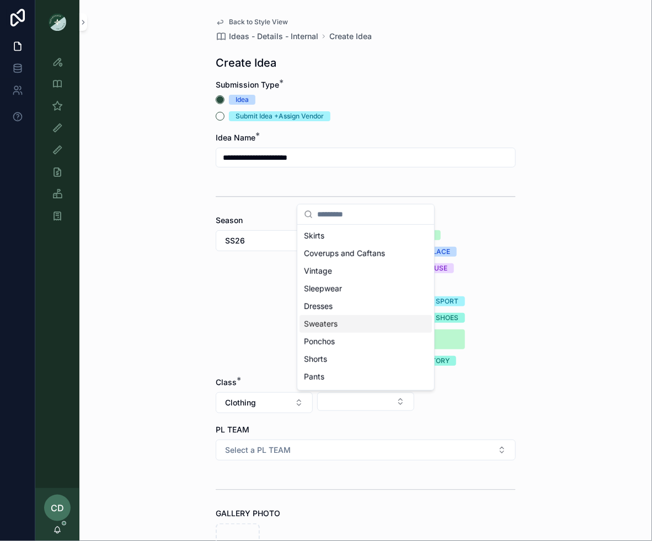
click at [353, 320] on div "Sweaters" at bounding box center [365, 324] width 132 height 18
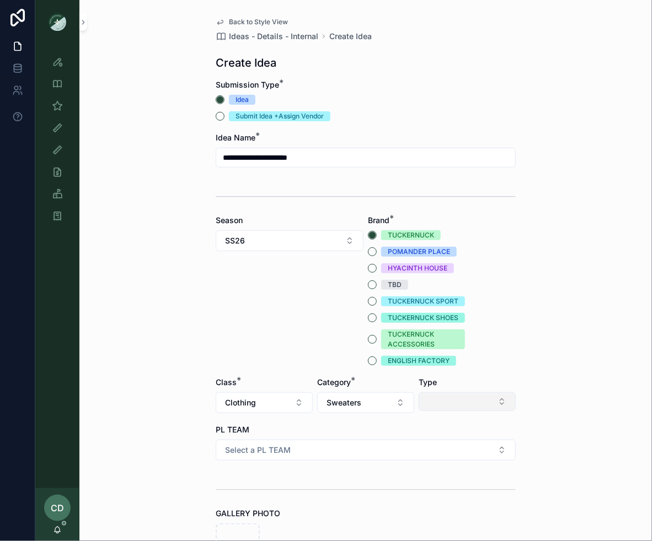
click at [440, 394] on button "Select Button" at bounding box center [466, 402] width 97 height 19
click at [438, 444] on span "Cardigans" at bounding box center [424, 444] width 37 height 11
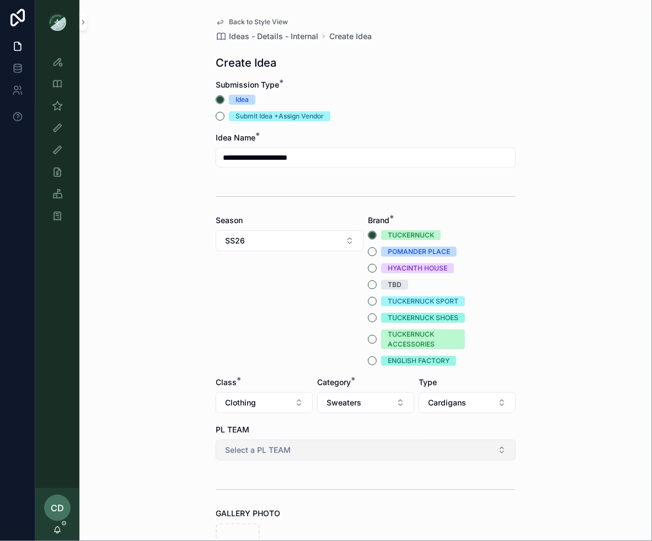
click at [429, 450] on button "Select a PL TEAM" at bounding box center [366, 450] width 300 height 21
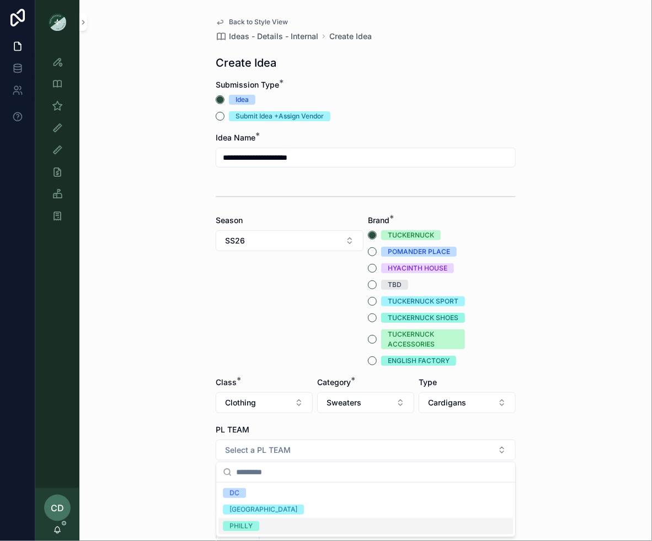
click at [281, 524] on div "PHILLY" at bounding box center [365, 526] width 294 height 17
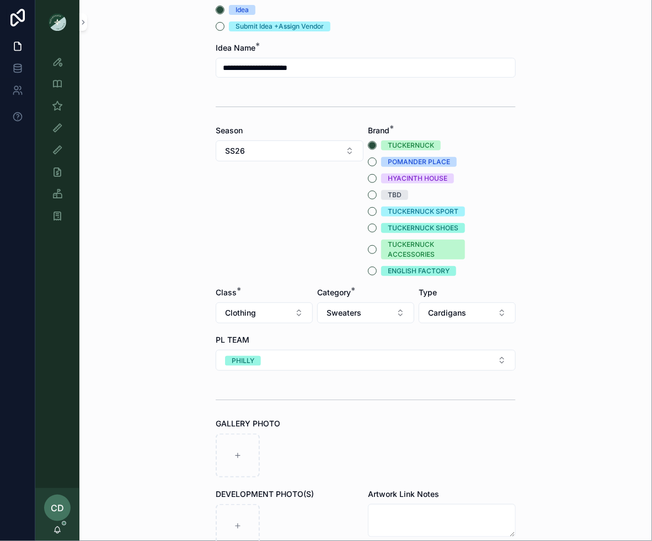
scroll to position [205, 0]
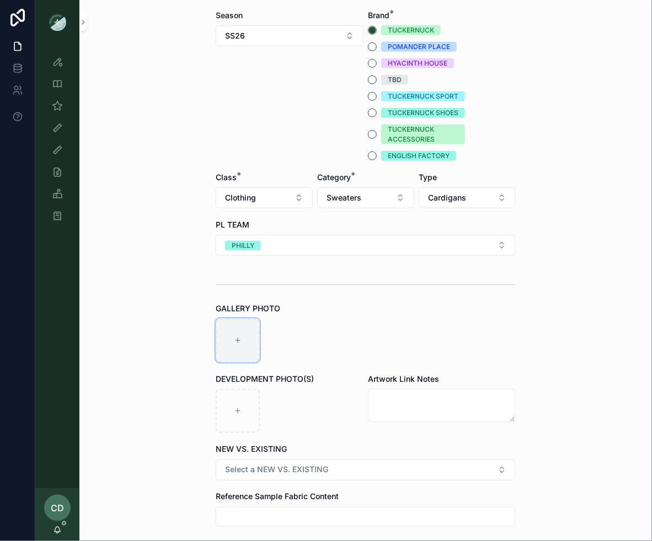
click at [241, 332] on div "scrollable content" at bounding box center [238, 341] width 44 height 44
type input "**********"
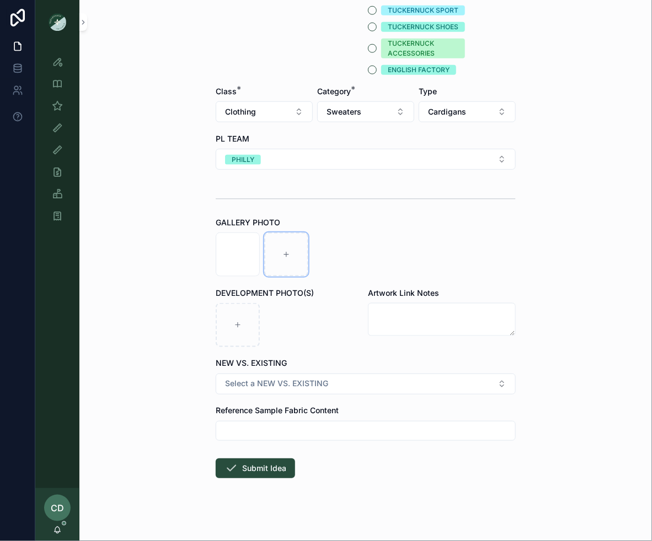
scroll to position [297, 0]
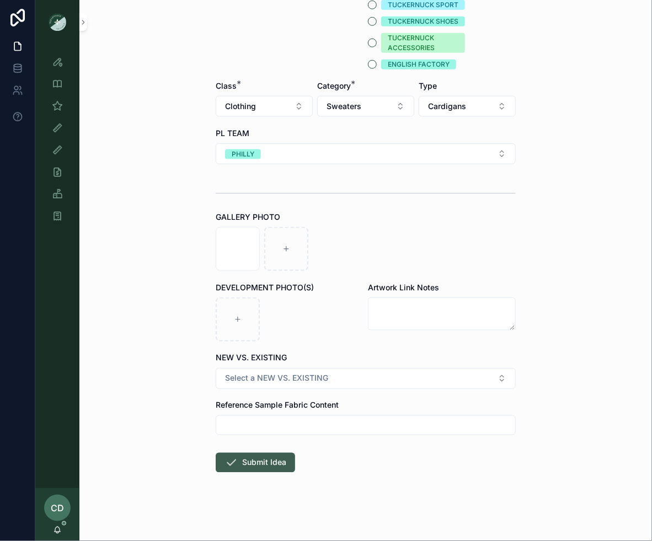
click at [277, 462] on button "Submit Idea" at bounding box center [255, 463] width 79 height 20
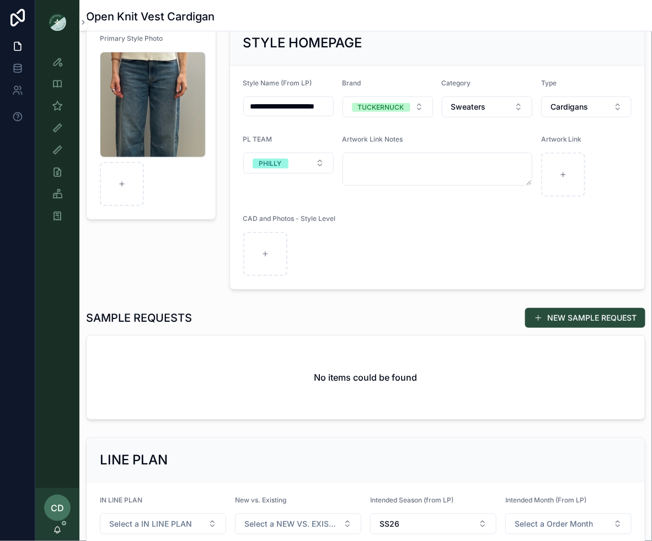
scroll to position [94, 0]
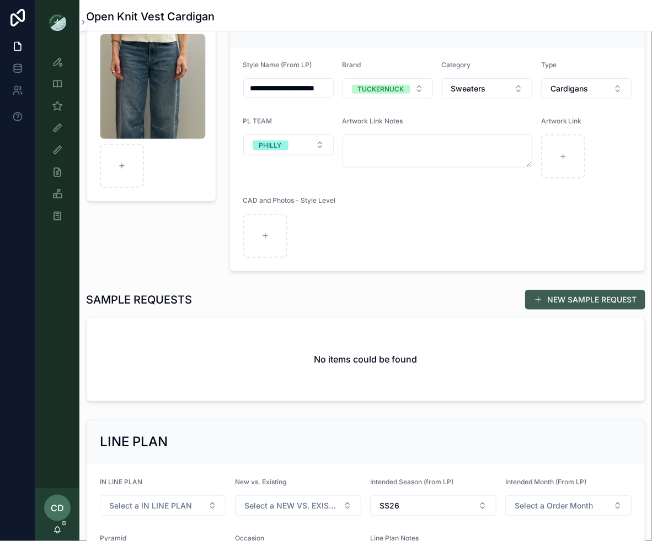
click at [549, 298] on button "NEW SAMPLE REQUEST" at bounding box center [585, 300] width 120 height 20
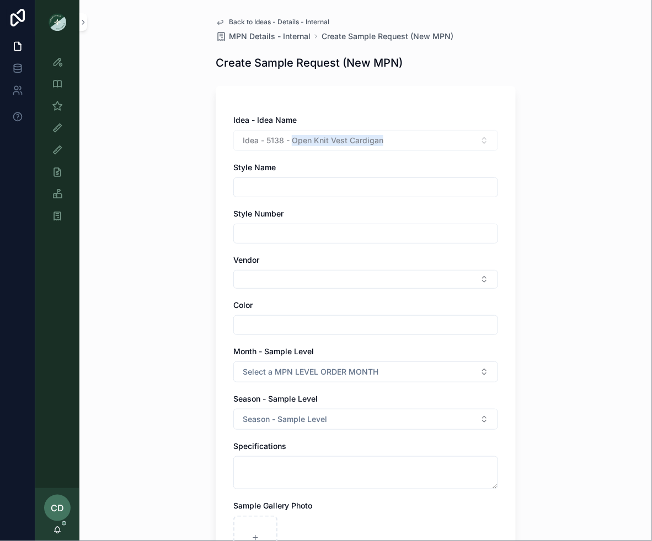
drag, startPoint x: 406, startPoint y: 138, endPoint x: 292, endPoint y: 144, distance: 114.8
click at [292, 144] on div "Idea - 5138 - Open Knit Vest Cardigan" at bounding box center [365, 140] width 265 height 21
copy span "Open Knit Vest Cardigan"
click at [283, 186] on input "scrollable content" at bounding box center [366, 187] width 264 height 15
paste input "**********"
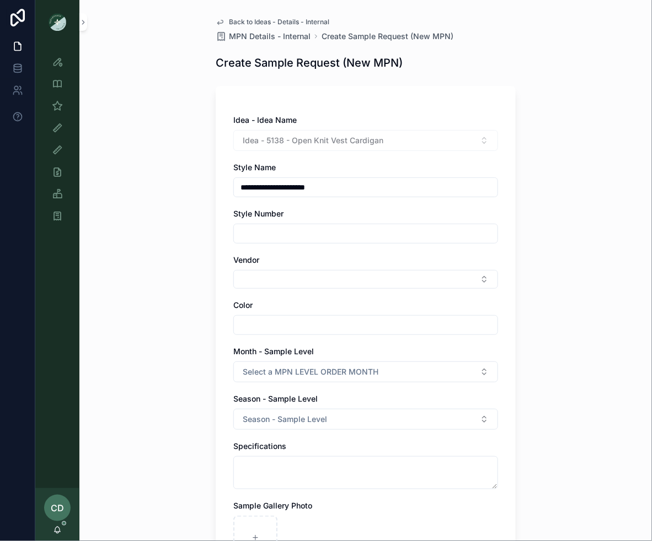
type input "**********"
click at [282, 235] on input "scrollable content" at bounding box center [366, 233] width 264 height 15
paste input "*******"
type input "*******"
click at [257, 288] on div "**********" at bounding box center [365, 408] width 265 height 587
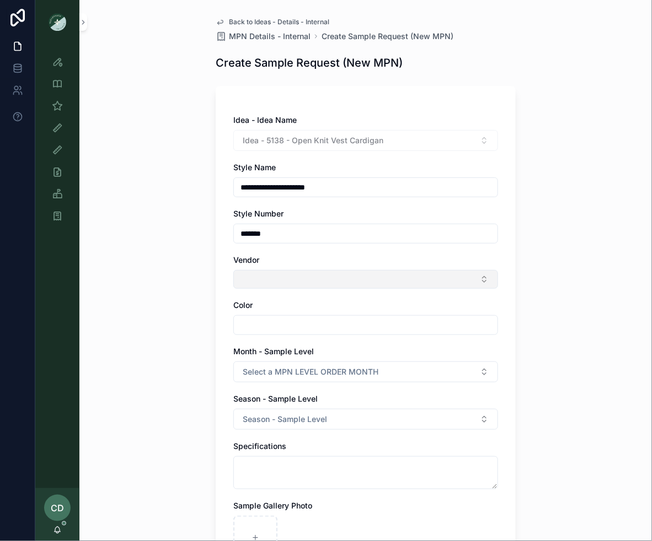
click at [265, 278] on button "Select Button" at bounding box center [365, 279] width 265 height 19
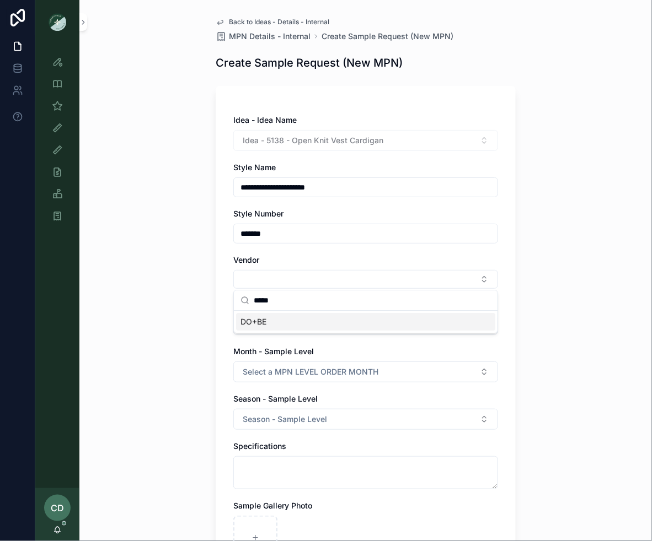
type input "*****"
click at [256, 322] on span "DO+BE" at bounding box center [253, 321] width 26 height 11
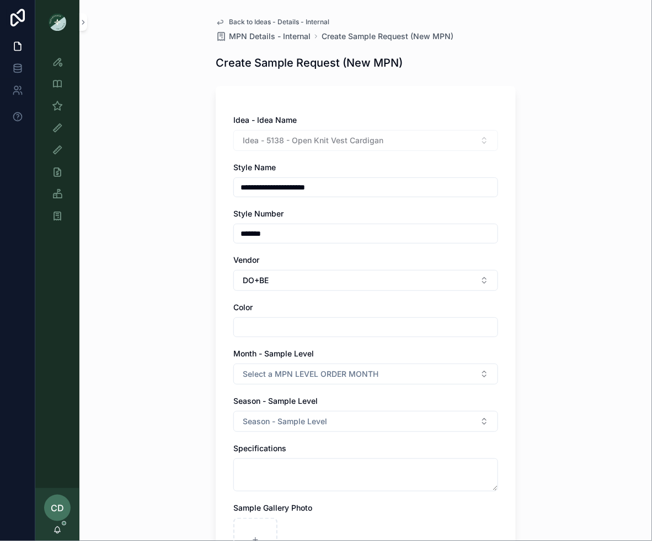
click at [256, 322] on input "scrollable content" at bounding box center [366, 327] width 264 height 15
type input "*****"
click at [203, 351] on div "**********" at bounding box center [365, 270] width 572 height 541
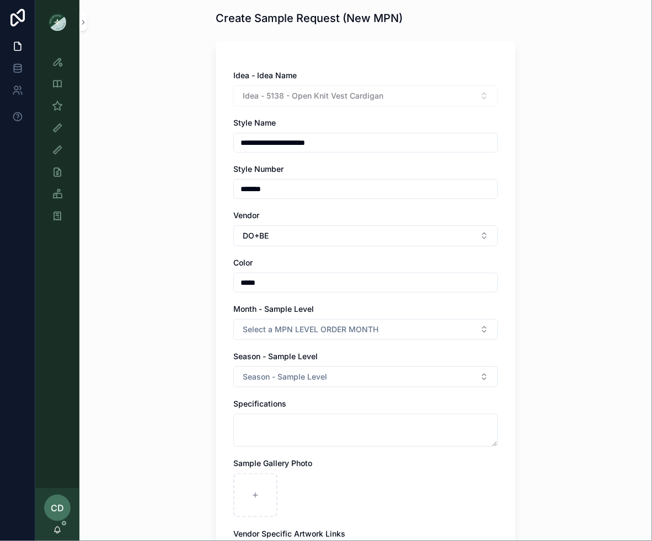
scroll to position [49, 0]
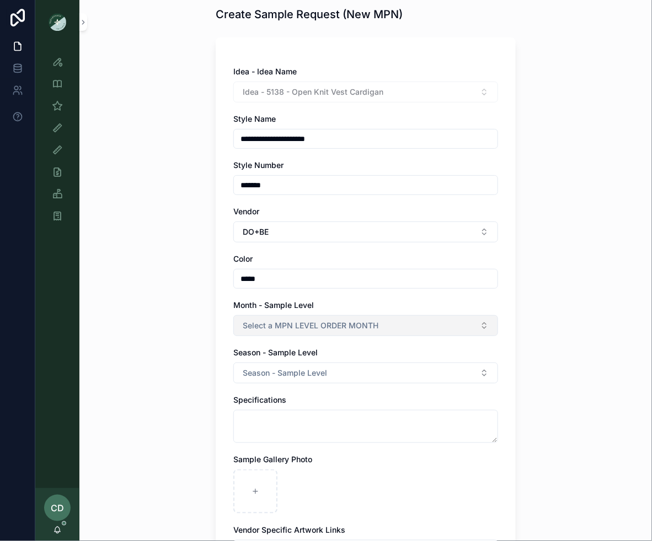
click at [259, 323] on span "Select a MPN LEVEL ORDER MONTH" at bounding box center [311, 325] width 136 height 11
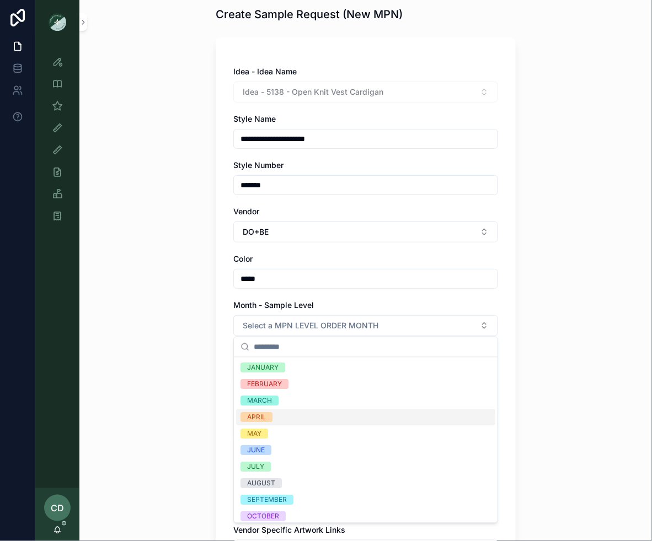
click at [276, 423] on div "APRIL" at bounding box center [365, 418] width 259 height 17
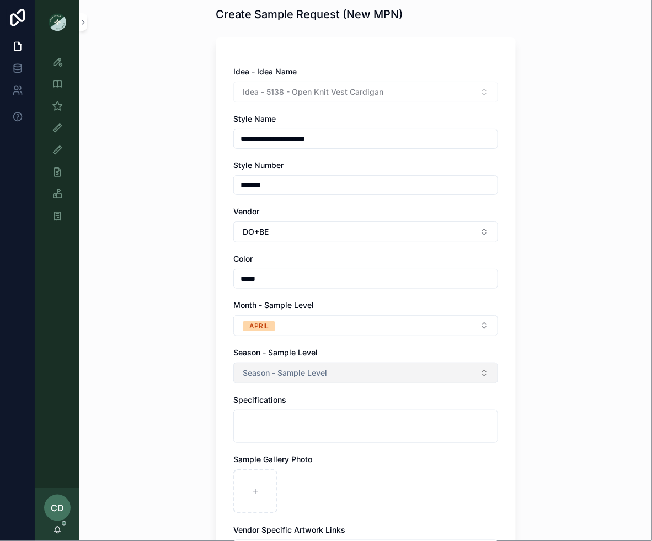
click at [286, 374] on span "Season - Sample Level" at bounding box center [285, 373] width 84 height 11
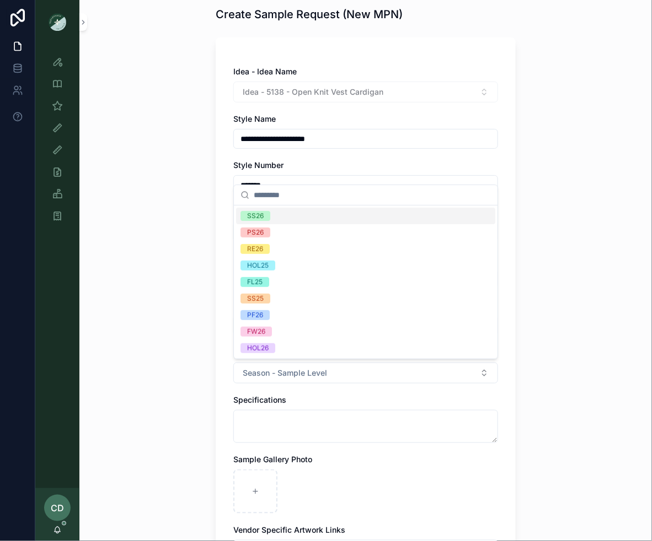
click at [282, 219] on div "SS26" at bounding box center [365, 216] width 259 height 17
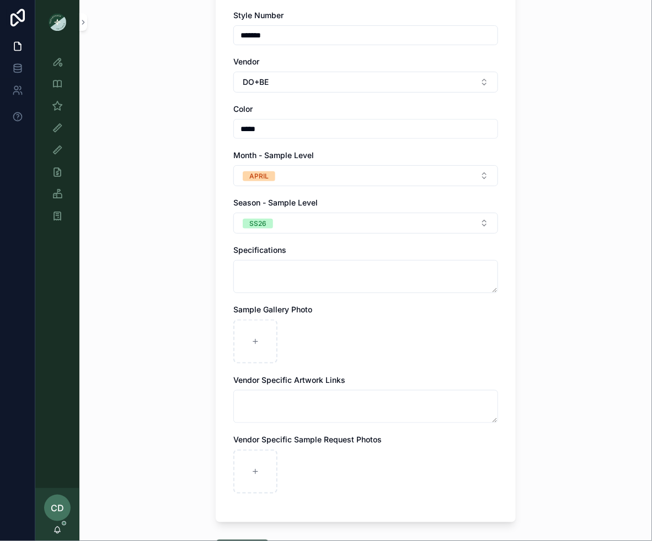
scroll to position [216, 0]
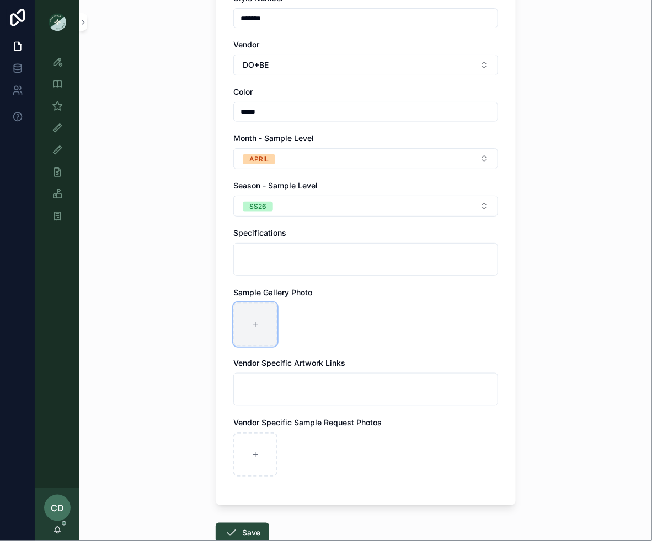
click at [260, 335] on div "scrollable content" at bounding box center [255, 325] width 44 height 44
type input "**********"
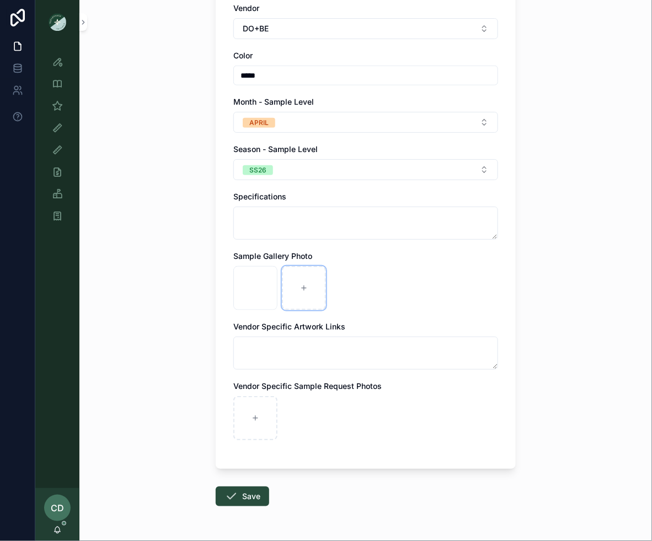
scroll to position [257, 0]
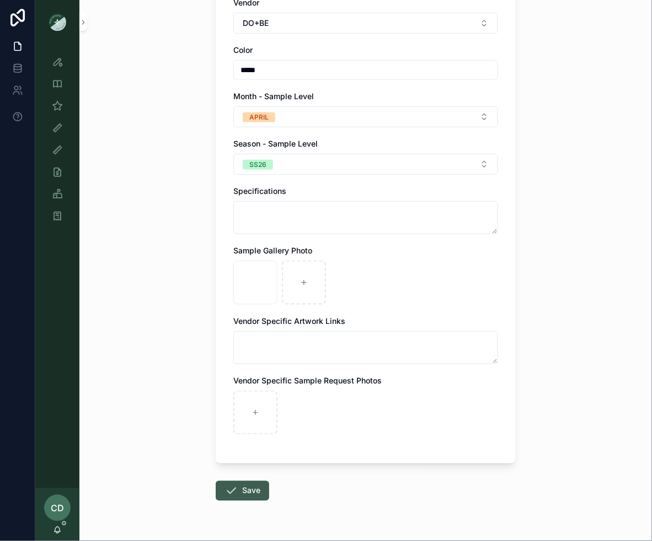
click at [246, 486] on button "Save" at bounding box center [242, 491] width 53 height 20
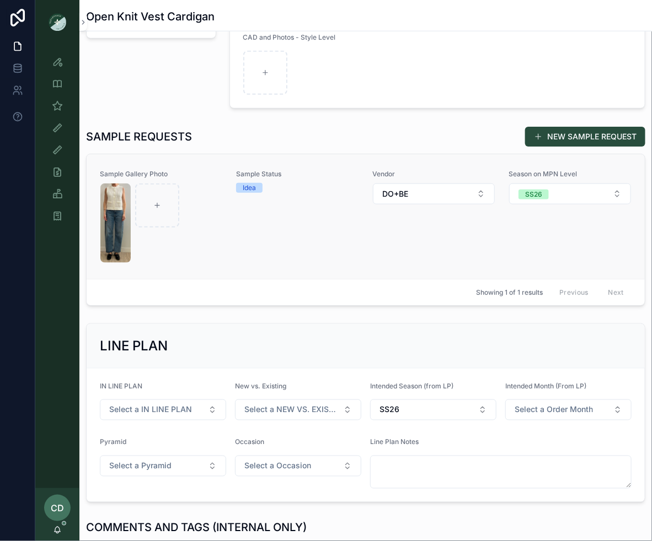
click at [462, 251] on div "Vendor DO+BE" at bounding box center [433, 217] width 123 height 94
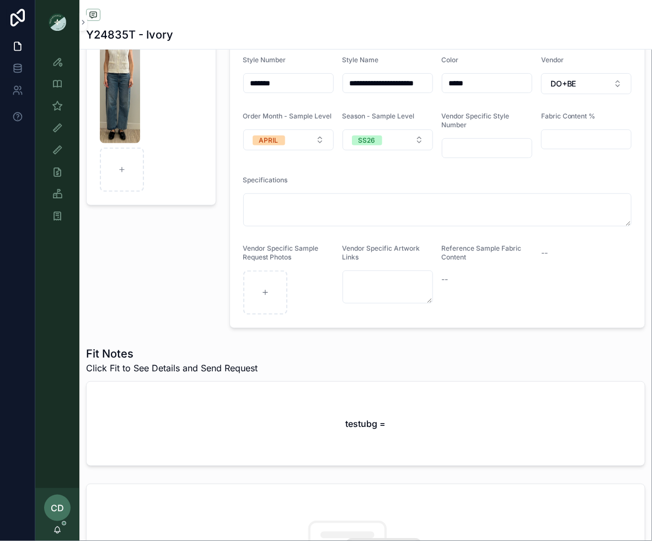
scroll to position [214, 0]
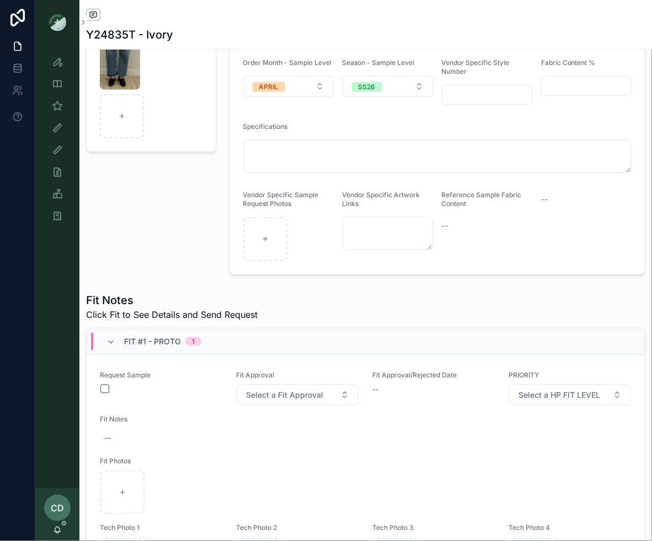
scroll to position [197, 0]
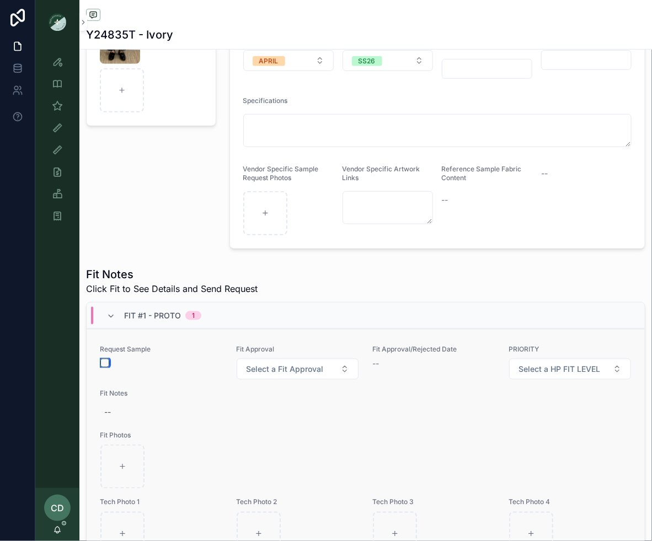
click at [106, 363] on button "scrollable content" at bounding box center [104, 363] width 9 height 9
click at [162, 250] on div "Sample Gallery Photo" at bounding box center [150, 83] width 143 height 340
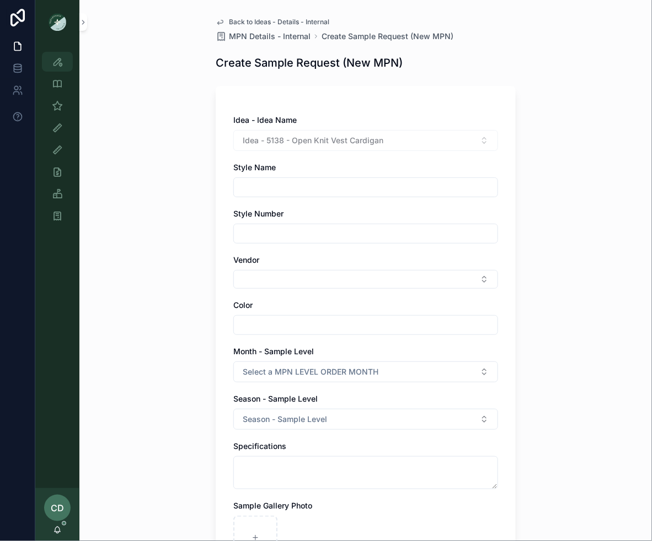
click at [58, 66] on icon "scrollable content" at bounding box center [57, 61] width 11 height 11
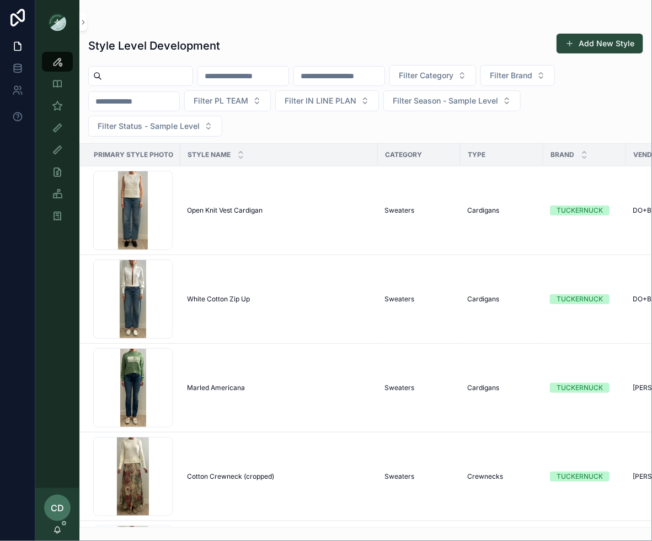
click at [146, 75] on input "scrollable content" at bounding box center [147, 75] width 90 height 15
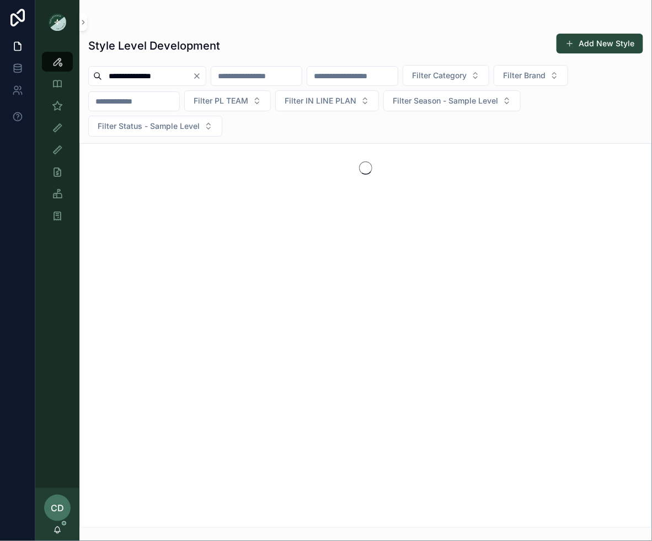
type input "**********"
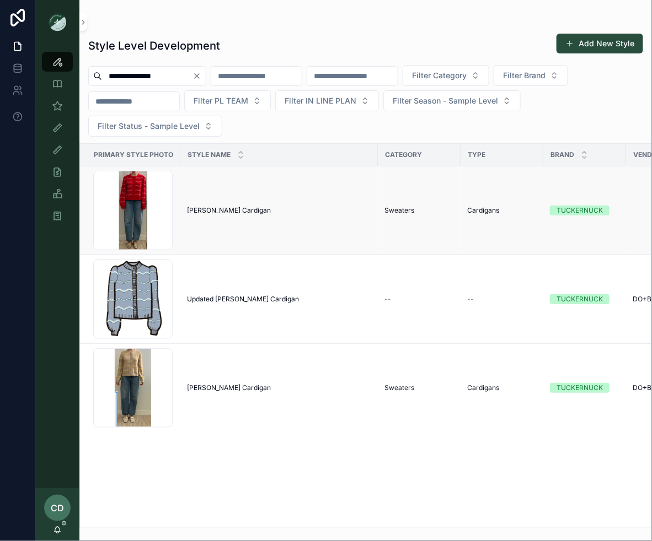
click at [206, 201] on td "[PERSON_NAME] Cardigan [PERSON_NAME] Cardigan" at bounding box center [278, 210] width 197 height 89
click at [311, 210] on div "[PERSON_NAME] Cardigan [PERSON_NAME] Cardigan" at bounding box center [279, 210] width 184 height 9
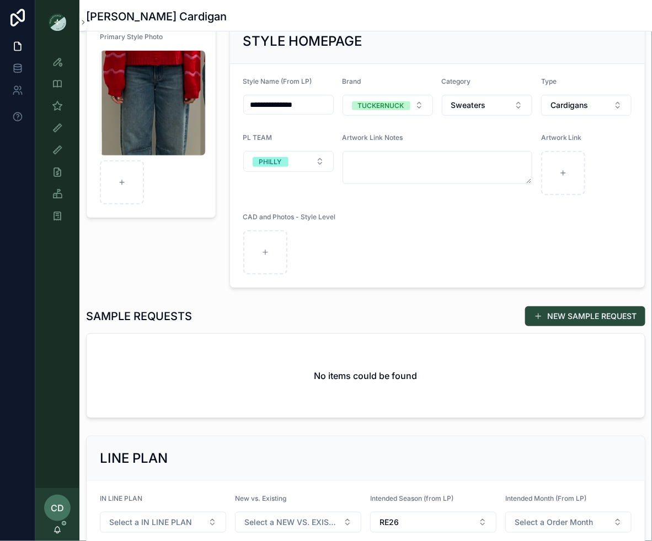
scroll to position [61, 0]
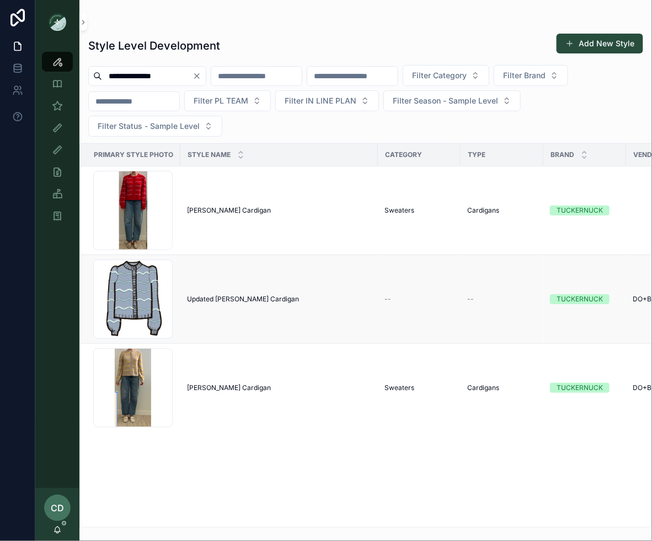
click at [241, 295] on span "Updated [PERSON_NAME] Cardigan" at bounding box center [243, 299] width 112 height 9
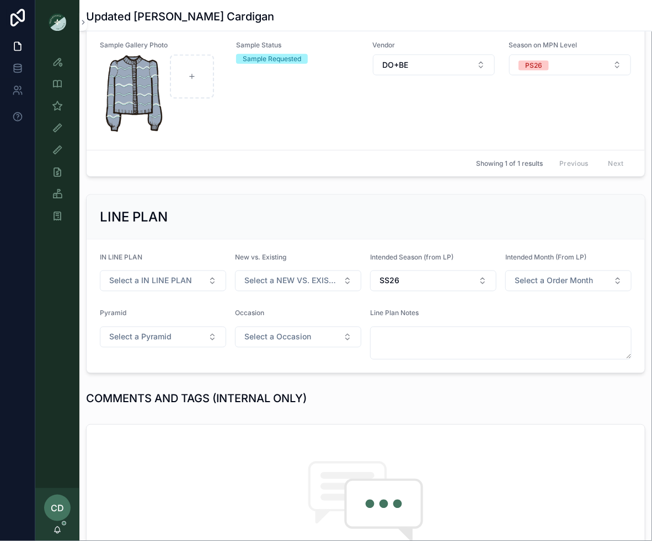
scroll to position [232, 0]
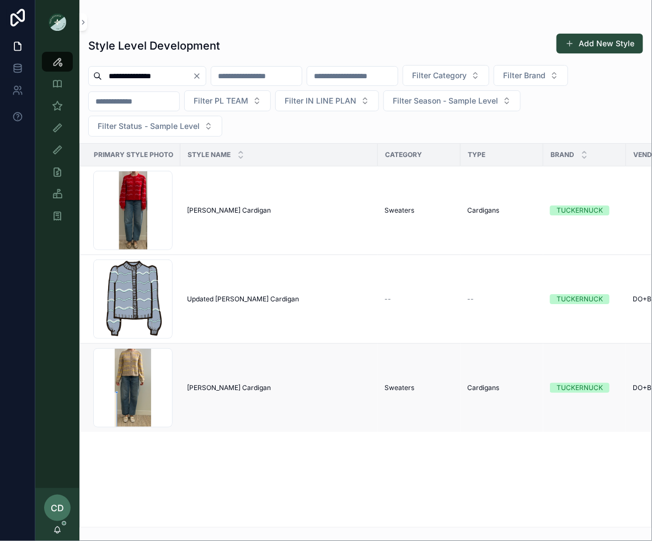
click at [196, 377] on td "[PERSON_NAME] Cardigan [PERSON_NAME] Cardigan" at bounding box center [278, 388] width 197 height 89
click at [196, 380] on td "[PERSON_NAME] Cardigan [PERSON_NAME] Cardigan" at bounding box center [278, 388] width 197 height 89
click at [197, 389] on span "[PERSON_NAME] Cardigan" at bounding box center [229, 388] width 84 height 9
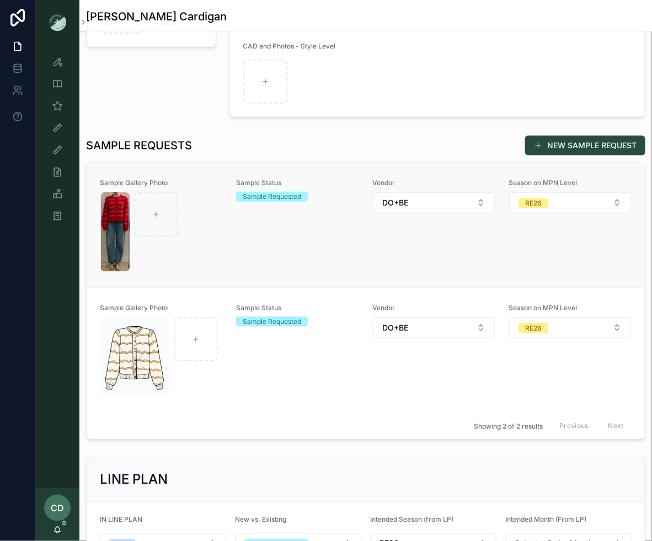
scroll to position [306, 0]
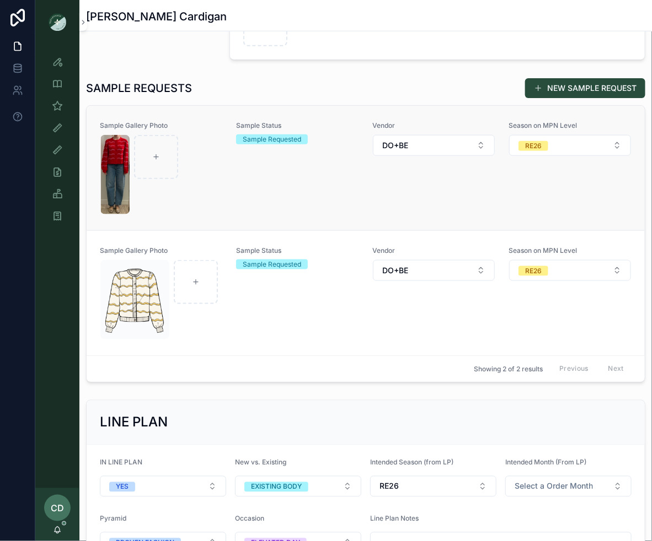
click at [263, 197] on div "Sample Status Sample Requested" at bounding box center [297, 168] width 123 height 94
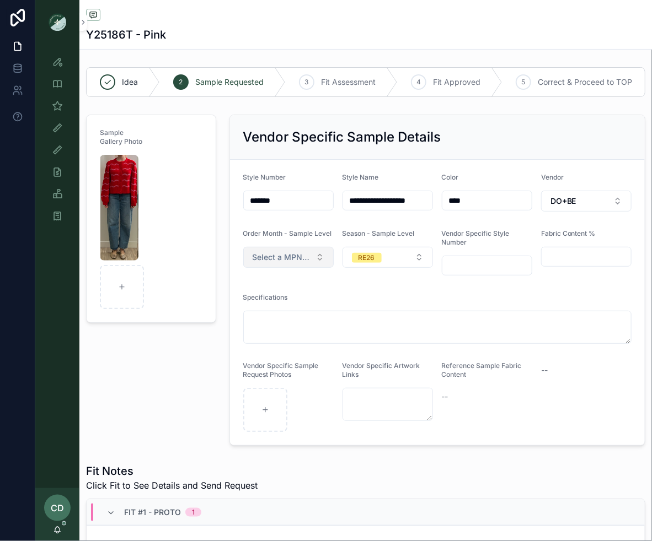
click at [302, 252] on span "Select a MPN LEVEL ORDER MONTH" at bounding box center [281, 257] width 58 height 11
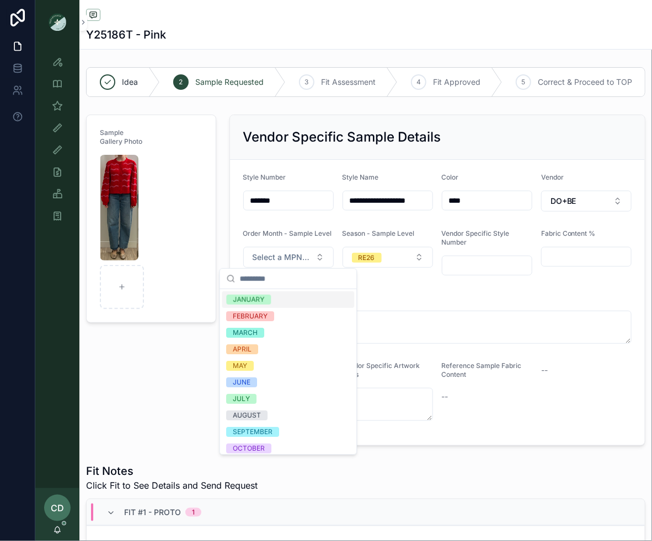
click at [282, 305] on div "JANUARY" at bounding box center [288, 300] width 132 height 17
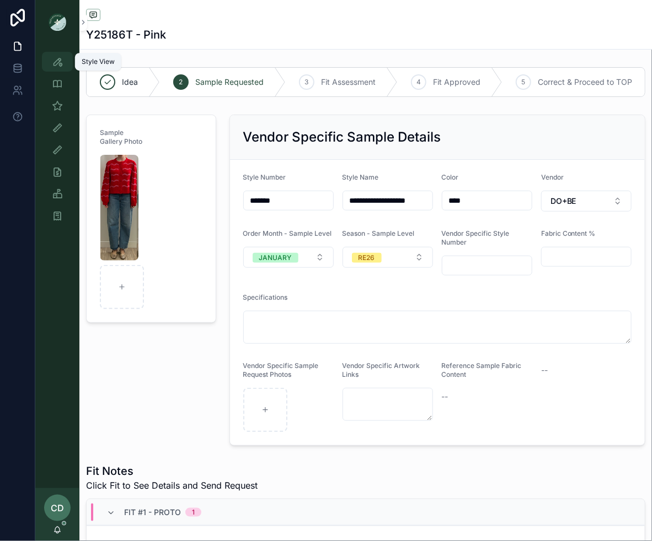
click at [55, 71] on link "Style View" at bounding box center [57, 62] width 31 height 20
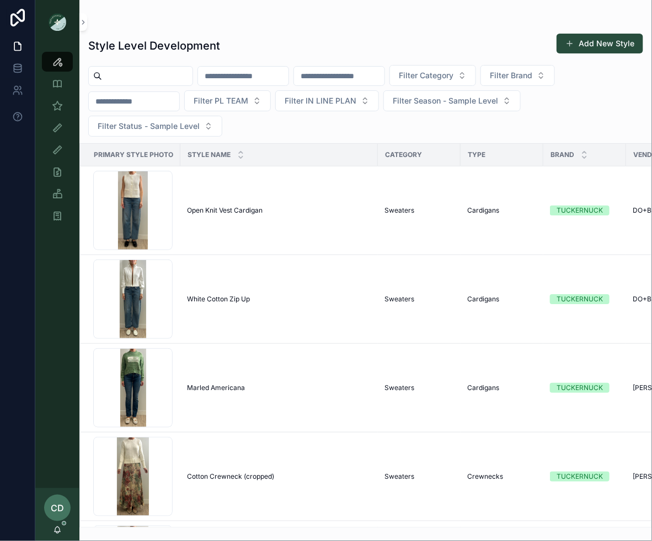
click at [261, 71] on input "scrollable content" at bounding box center [243, 75] width 90 height 15
click at [146, 75] on input "scrollable content" at bounding box center [147, 75] width 90 height 15
paste input "*******"
type input "*******"
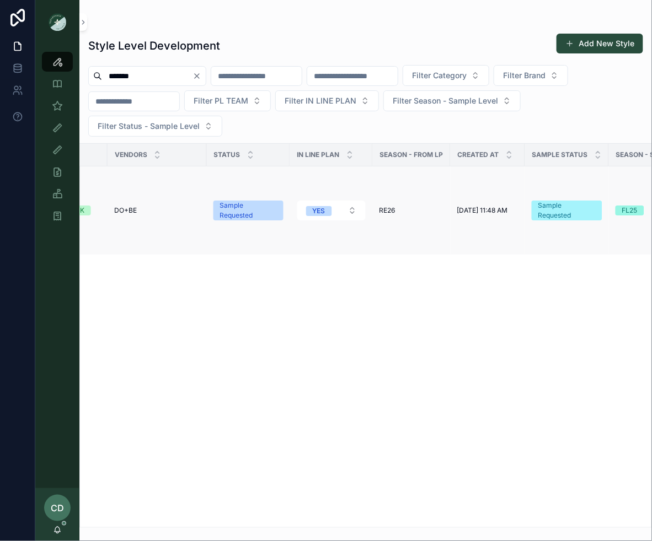
scroll to position [0, 669]
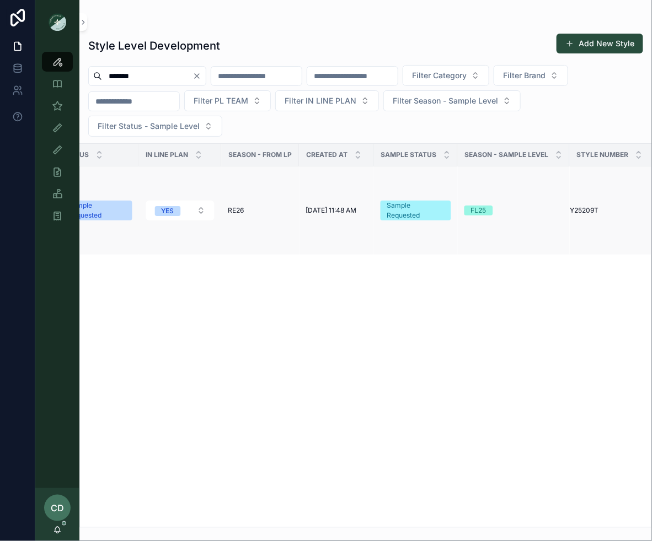
click at [485, 208] on span "FL25" at bounding box center [478, 211] width 29 height 10
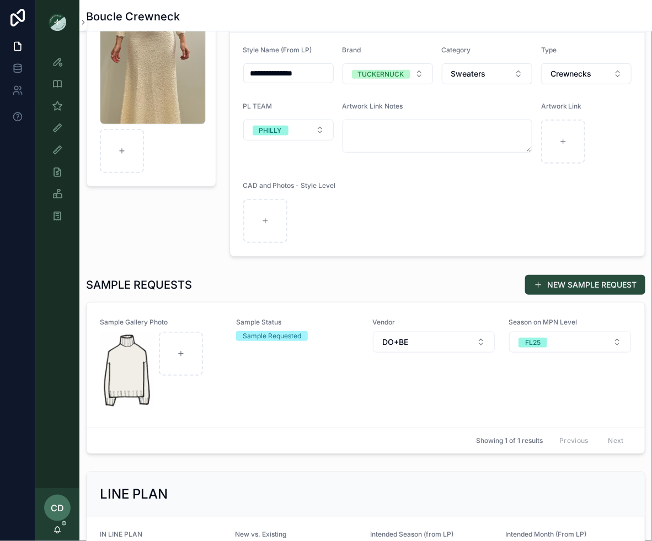
scroll to position [142, 0]
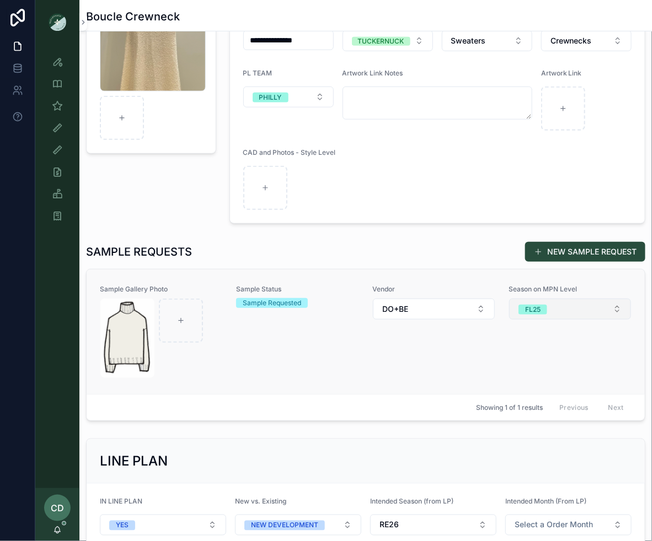
click at [529, 306] on div "FL25" at bounding box center [532, 310] width 15 height 10
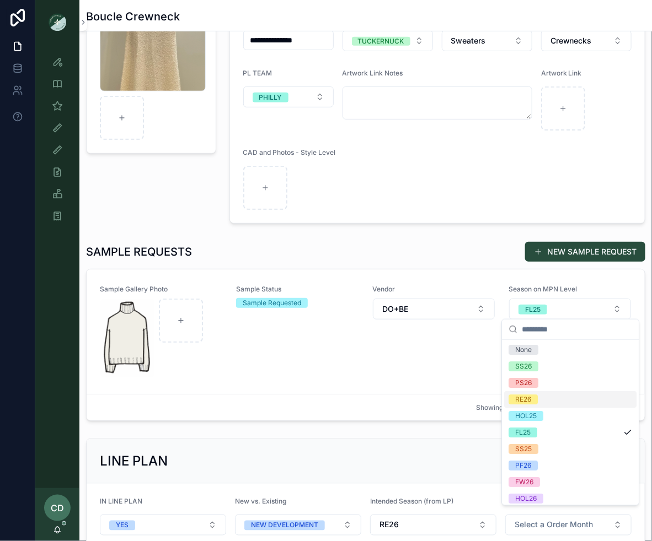
click at [536, 394] on div "RE26" at bounding box center [570, 400] width 132 height 17
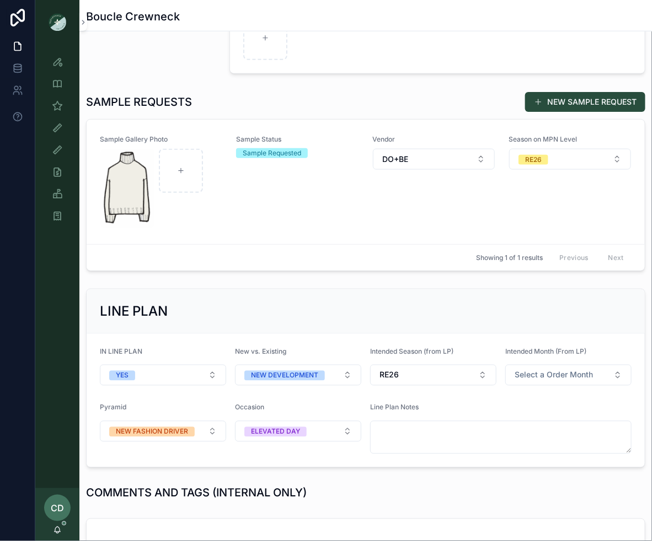
scroll to position [0, 0]
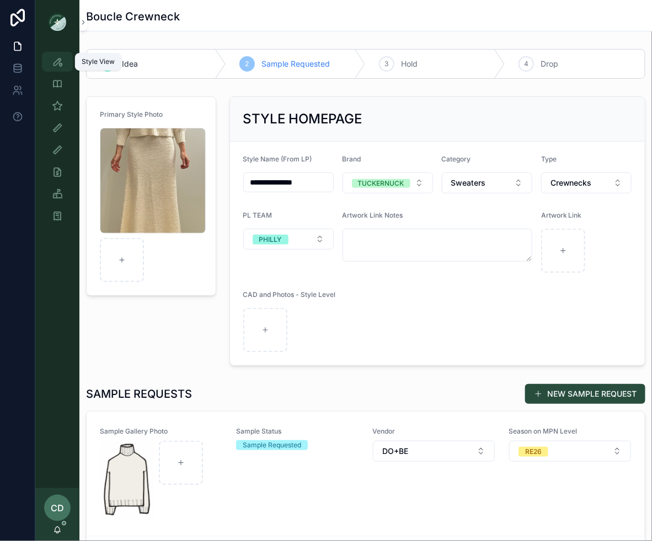
click at [64, 68] on div "Style View" at bounding box center [58, 62] width 18 height 18
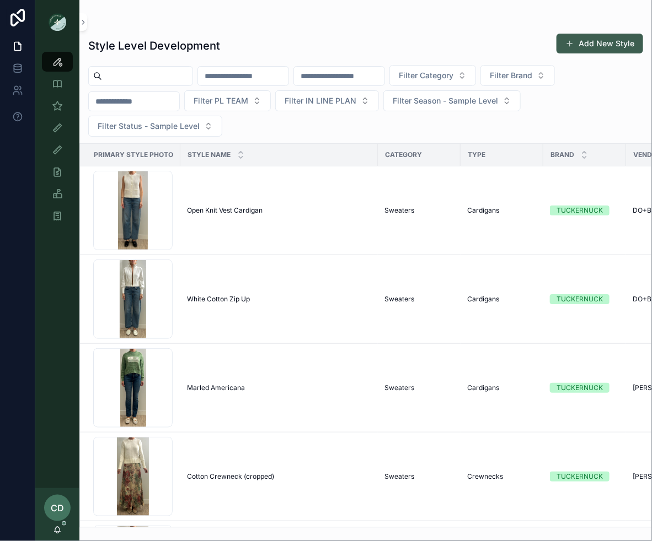
click at [605, 43] on button "Add New Style" at bounding box center [599, 44] width 87 height 20
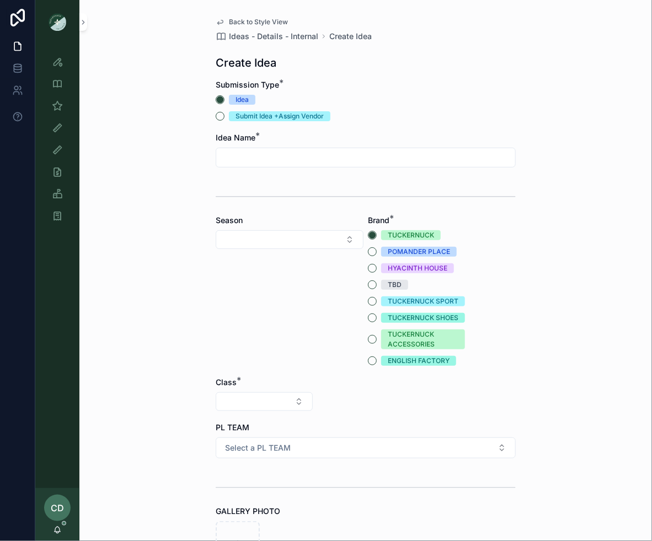
click at [295, 163] on input "scrollable content" at bounding box center [365, 157] width 299 height 15
type input "**********"
click at [293, 238] on button "Select Button" at bounding box center [290, 239] width 148 height 19
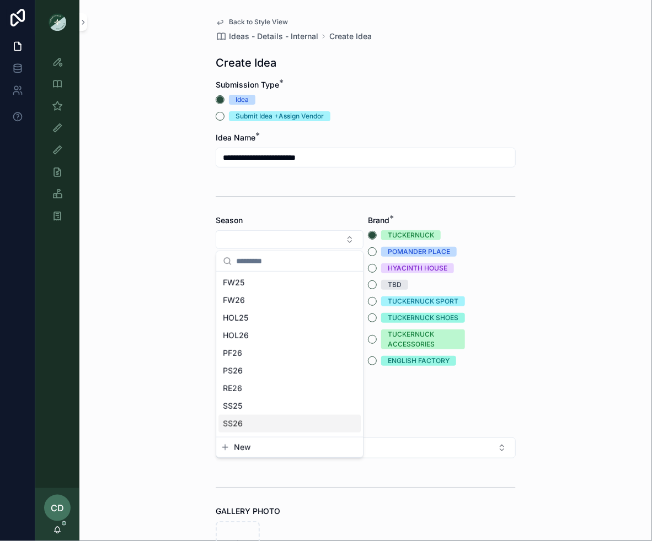
click at [248, 420] on div "SS26" at bounding box center [289, 424] width 142 height 18
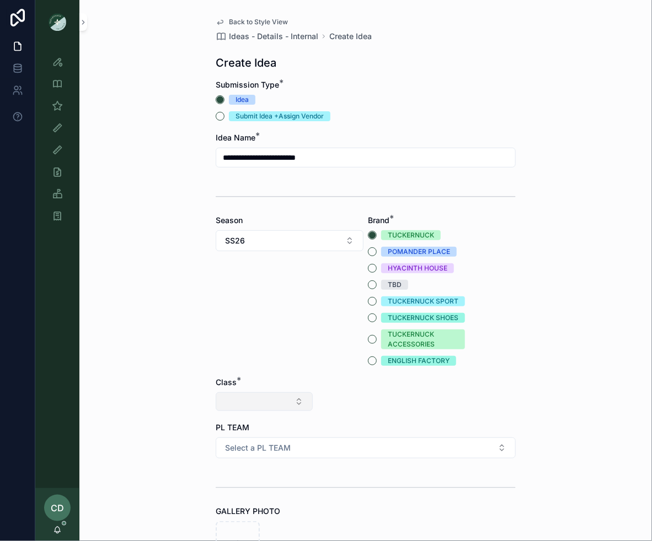
click at [261, 406] on button "Select Button" at bounding box center [264, 402] width 97 height 19
click at [244, 499] on div "Clothing" at bounding box center [264, 498] width 132 height 18
click at [357, 397] on button "Select Button" at bounding box center [365, 402] width 97 height 19
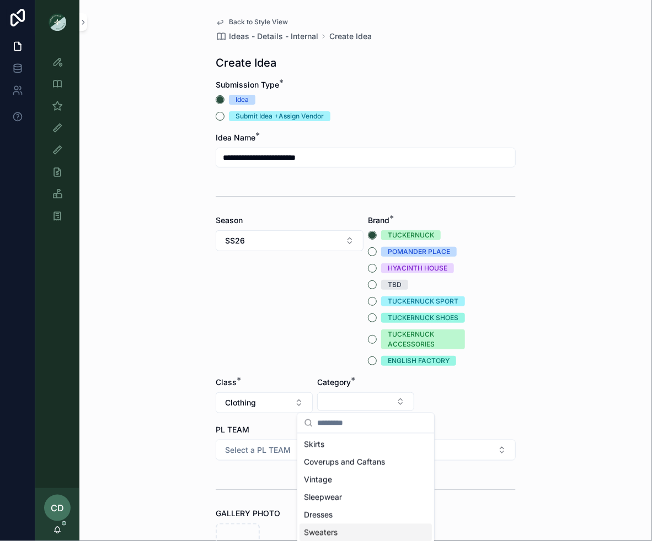
click at [333, 526] on div "Sweaters" at bounding box center [365, 533] width 132 height 18
click at [437, 400] on button "Select Button" at bounding box center [466, 402] width 97 height 19
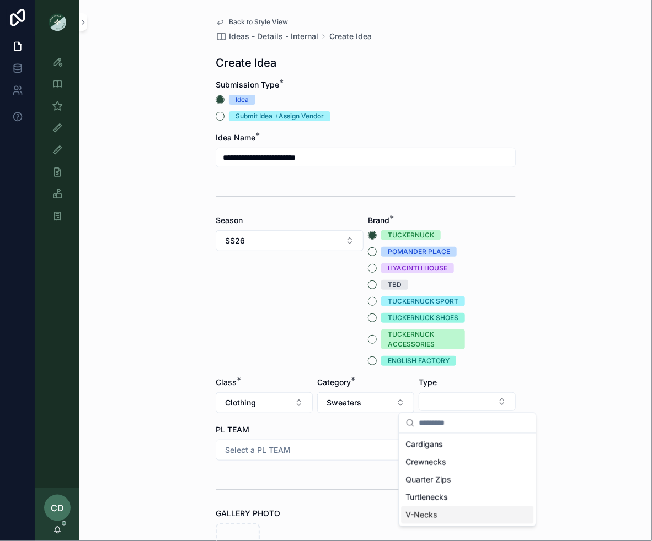
click at [442, 518] on div "V-Necks" at bounding box center [467, 516] width 132 height 18
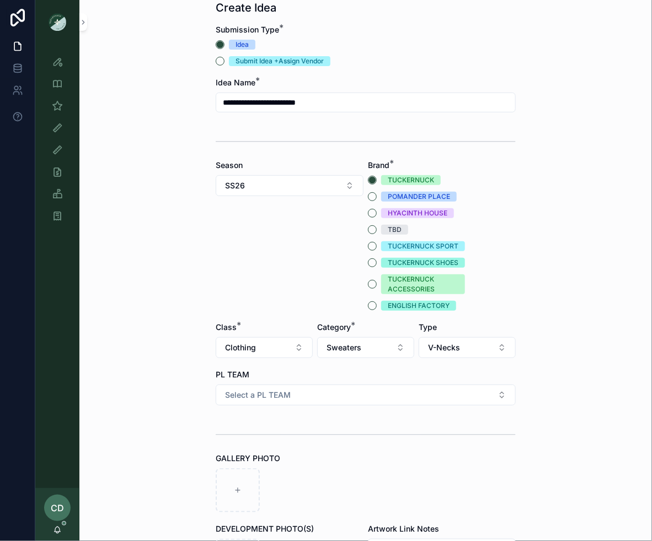
scroll to position [76, 0]
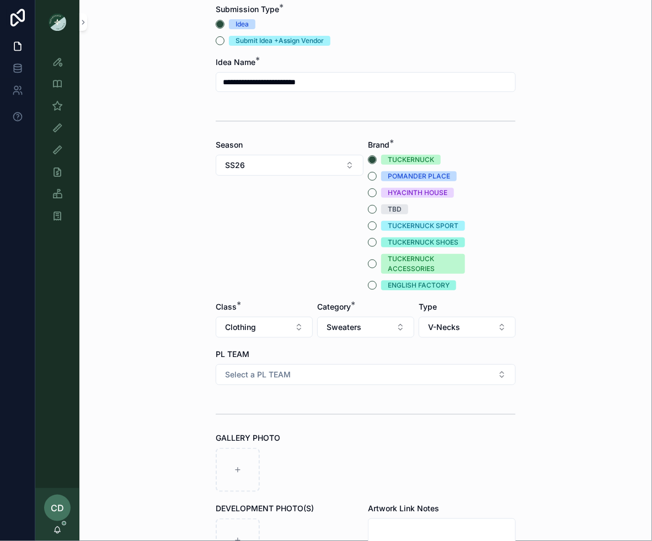
click at [381, 392] on form "**********" at bounding box center [366, 384] width 300 height 761
click at [381, 385] on form "**********" at bounding box center [366, 384] width 300 height 761
click at [381, 378] on button "Select a PL TEAM" at bounding box center [366, 374] width 300 height 21
click at [299, 453] on div "PHILLY" at bounding box center [365, 451] width 294 height 17
click at [230, 453] on div "scrollable content" at bounding box center [238, 470] width 44 height 44
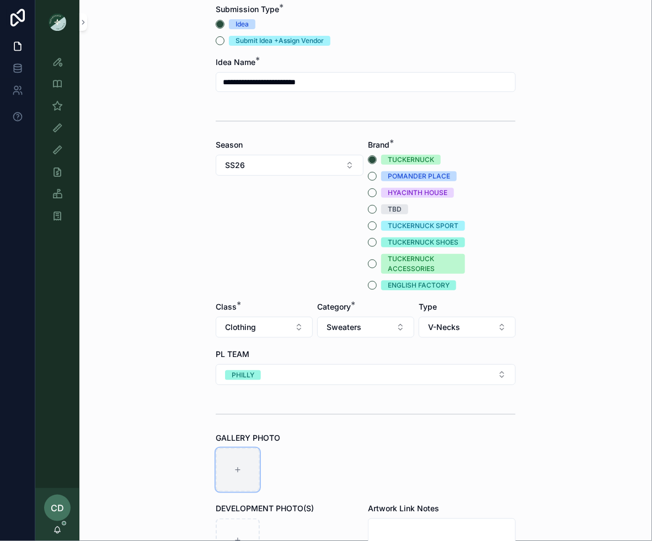
click at [243, 479] on div "scrollable content" at bounding box center [238, 470] width 44 height 44
type input "**********"
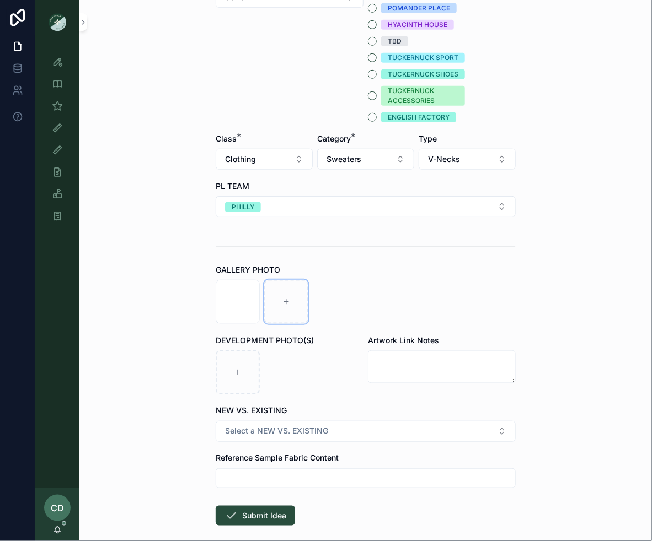
scroll to position [297, 0]
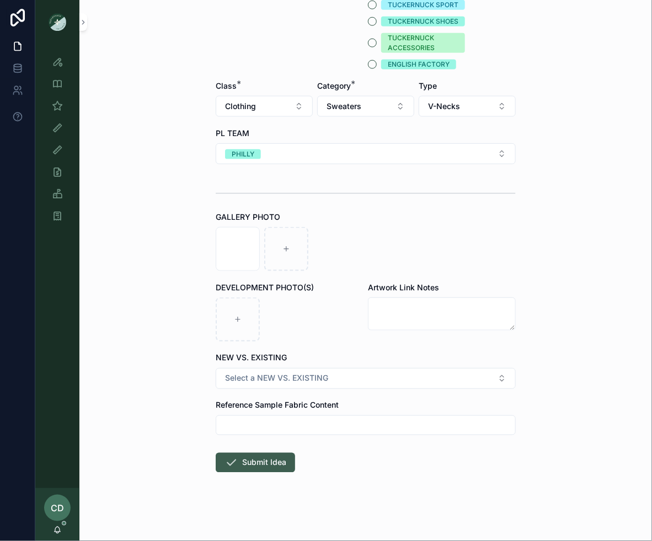
click at [260, 461] on button "Submit Idea" at bounding box center [255, 463] width 79 height 20
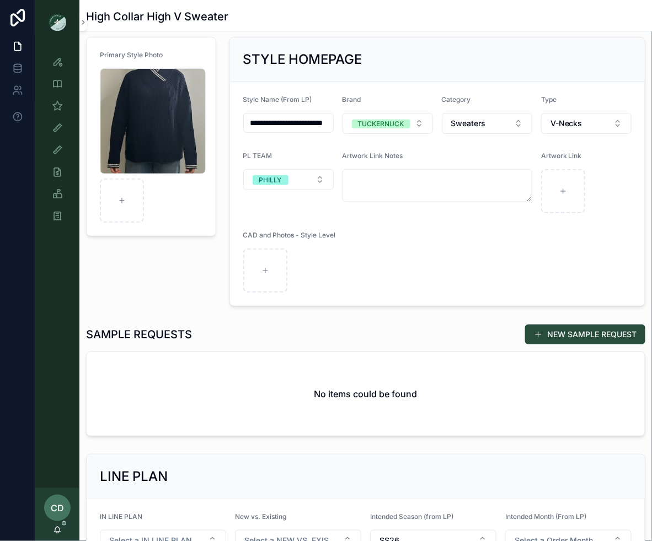
scroll to position [67, 0]
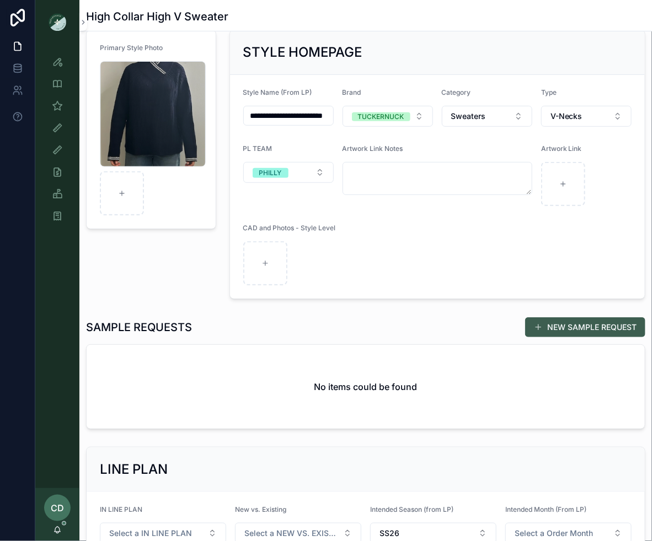
click at [543, 324] on button "NEW SAMPLE REQUEST" at bounding box center [585, 328] width 120 height 20
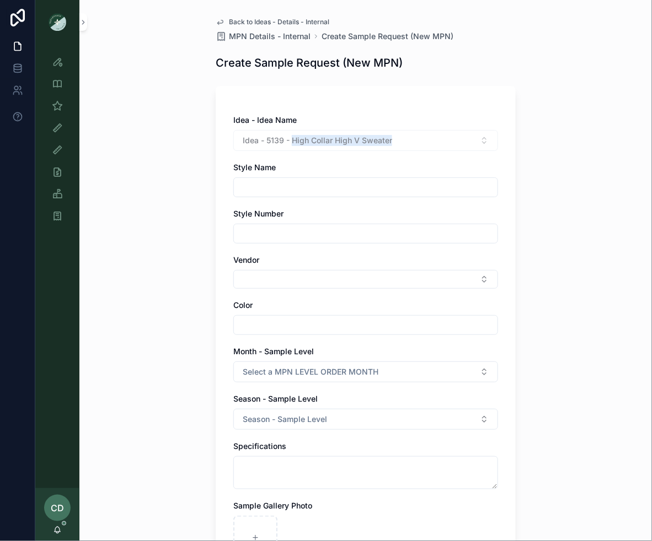
drag, startPoint x: 395, startPoint y: 137, endPoint x: 291, endPoint y: 142, distance: 103.7
click at [291, 141] on div "Idea - 5139 - High Collar High V Sweater" at bounding box center [365, 140] width 265 height 21
copy span "High Collar High V Sweater"
click at [267, 189] on input "scrollable content" at bounding box center [366, 187] width 264 height 15
paste input "**********"
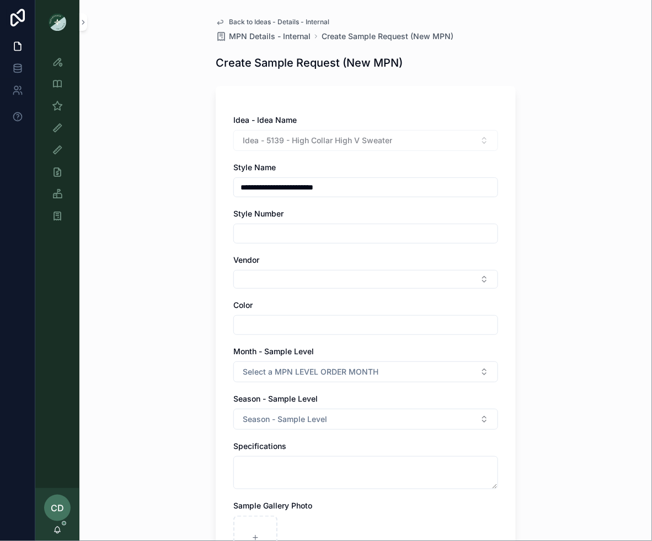
type input "**********"
click at [293, 239] on input "scrollable content" at bounding box center [366, 233] width 264 height 15
paste input "*******"
type input "*******"
click at [262, 285] on button "Select Button" at bounding box center [365, 279] width 265 height 19
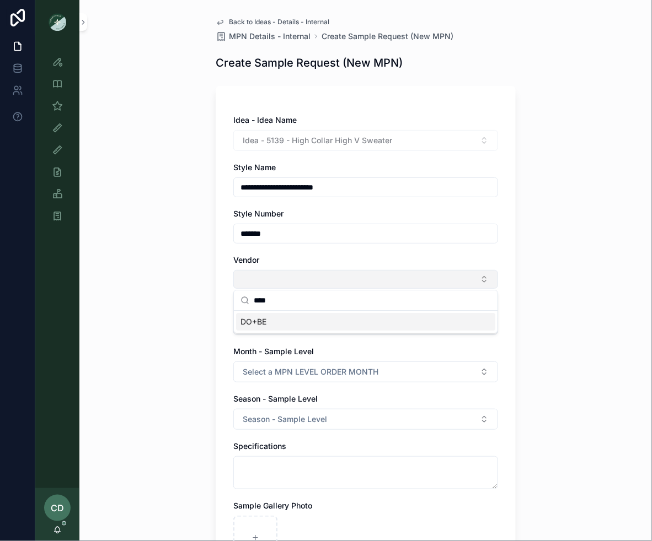
type input "*****"
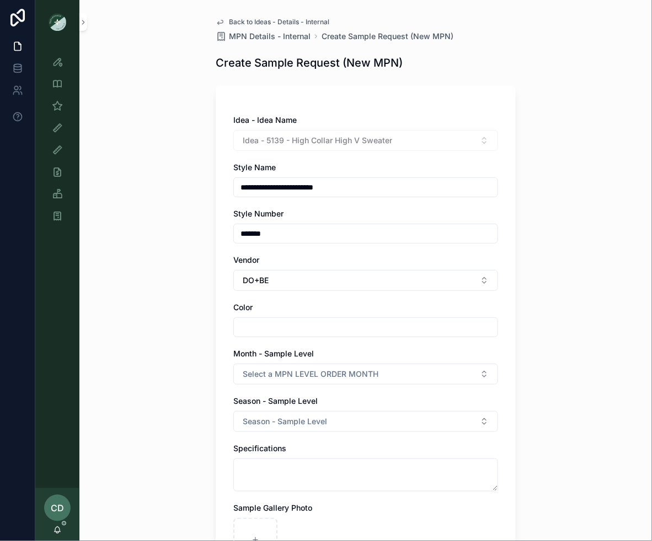
click at [251, 326] on input "scrollable content" at bounding box center [366, 327] width 264 height 15
type input "****"
click at [210, 412] on div "**********" at bounding box center [366, 414] width 318 height 829
click at [253, 375] on span "Select a MPN LEVEL ORDER MONTH" at bounding box center [311, 374] width 136 height 11
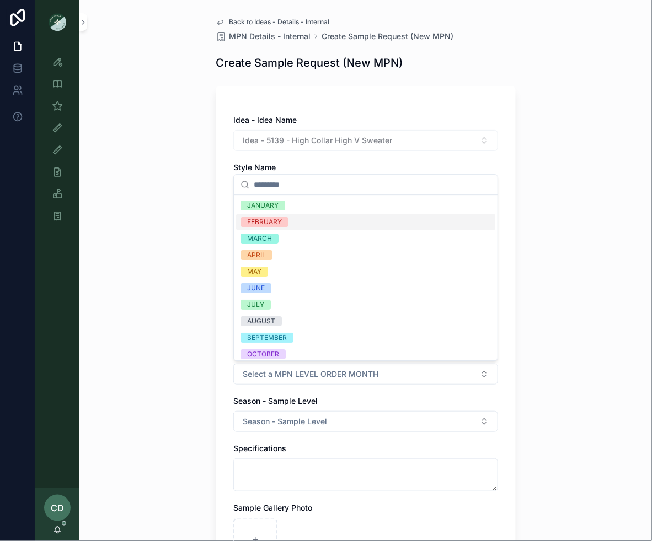
click at [277, 224] on div "FEBRUARY" at bounding box center [264, 222] width 35 height 10
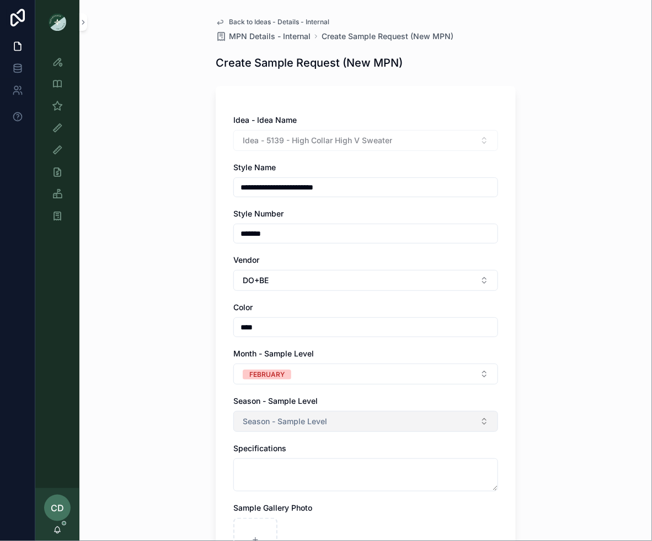
click at [267, 428] on button "Season - Sample Level" at bounding box center [365, 421] width 265 height 21
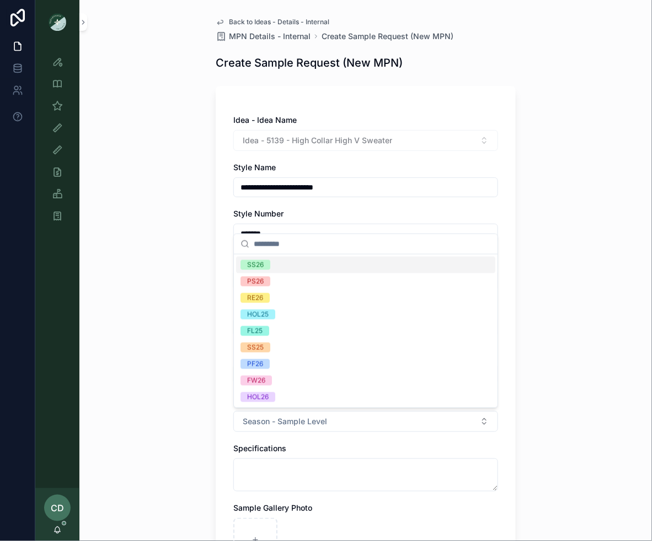
click at [299, 264] on div "SS26" at bounding box center [365, 265] width 259 height 17
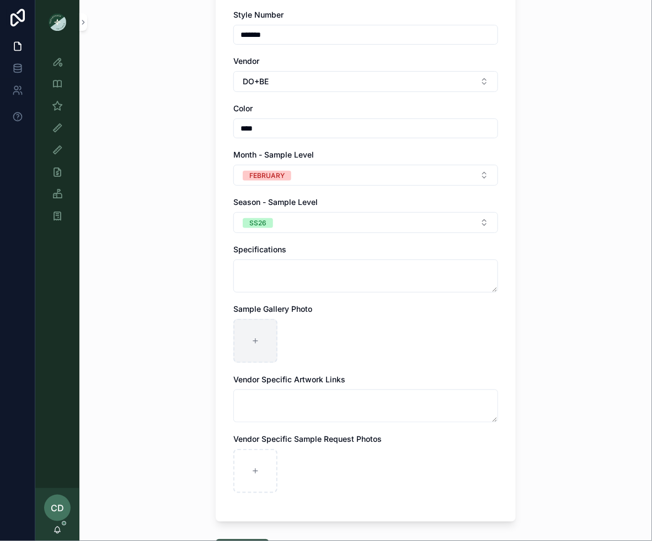
scroll to position [208, 0]
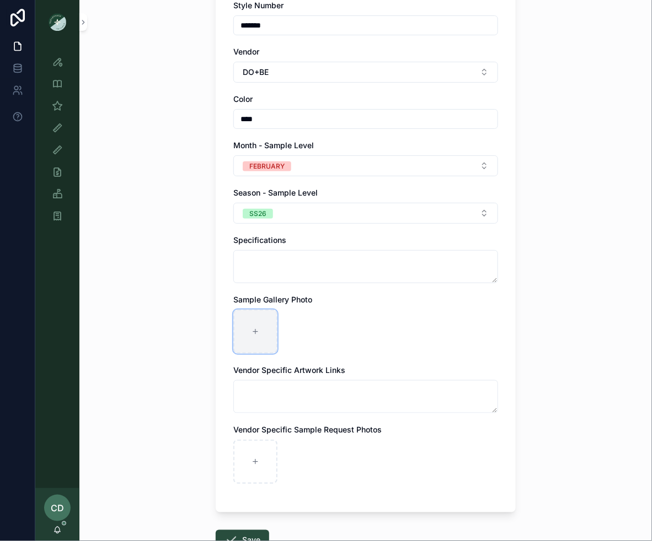
click at [256, 324] on div "scrollable content" at bounding box center [255, 332] width 44 height 44
type input "**********"
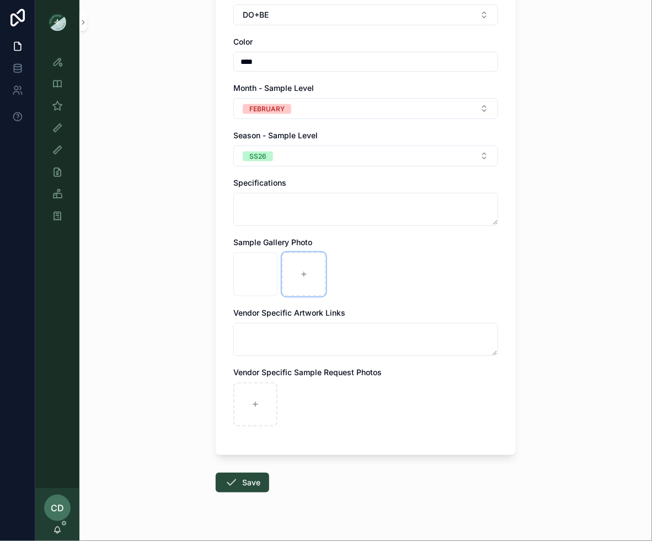
scroll to position [277, 0]
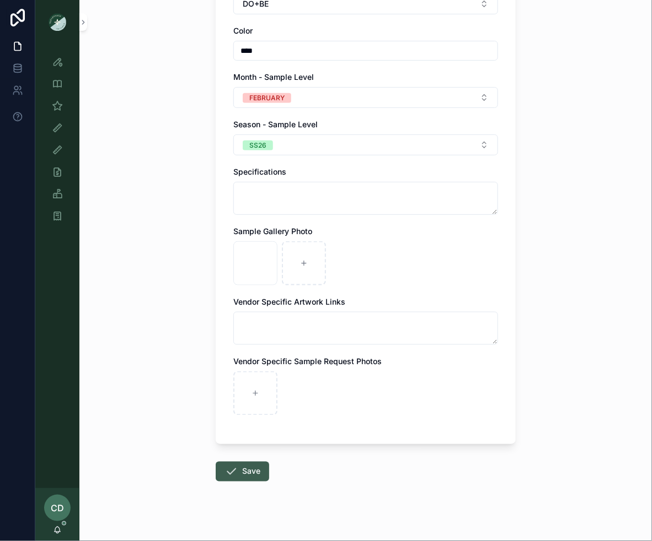
click at [245, 477] on button "Save" at bounding box center [242, 472] width 53 height 20
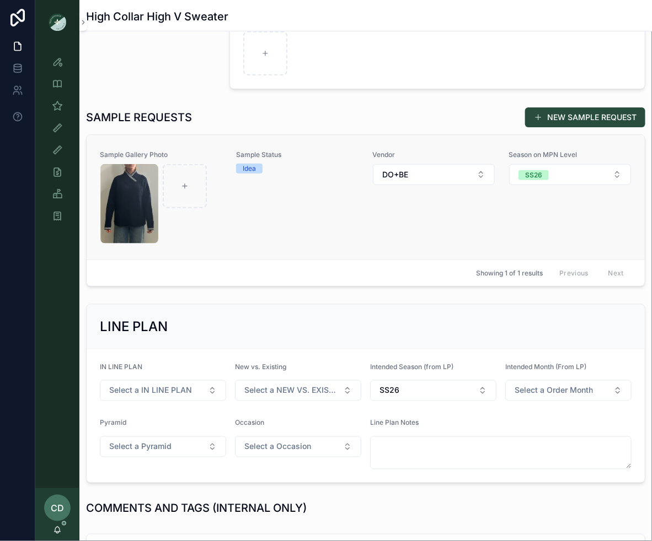
click at [330, 244] on link "Sample Gallery Photo Sample Status Idea Vendor DO+BE Season on MPN Level SS26" at bounding box center [366, 197] width 558 height 125
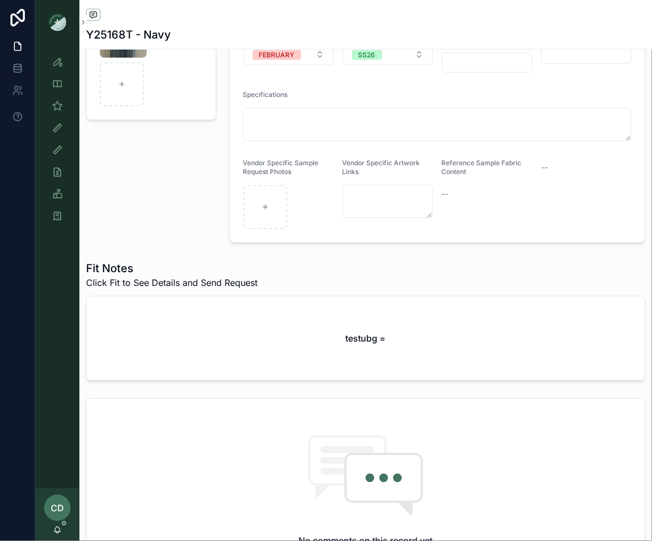
scroll to position [204, 0]
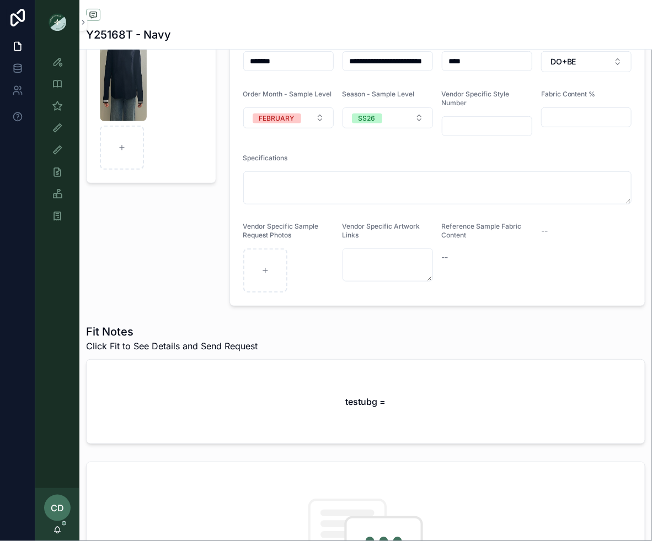
scroll to position [249, 0]
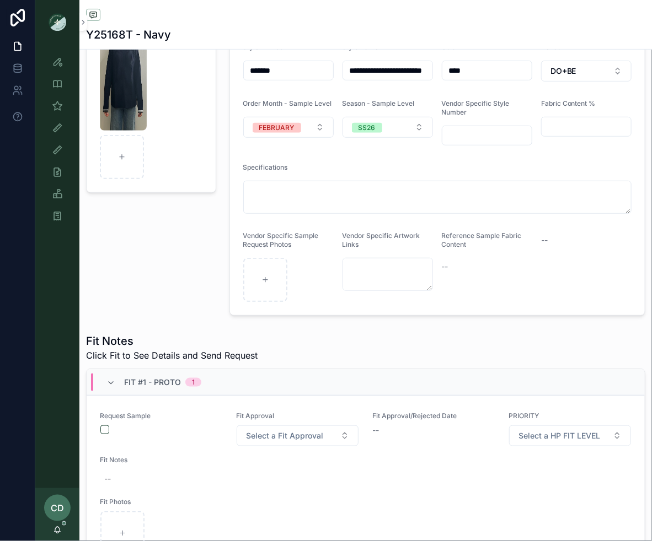
scroll to position [171, 0]
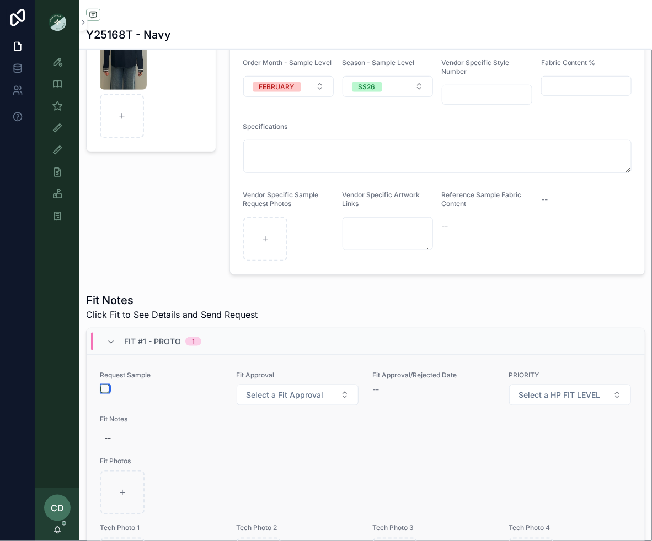
click at [105, 385] on button "scrollable content" at bounding box center [104, 389] width 9 height 9
